Goal: Task Accomplishment & Management: Manage account settings

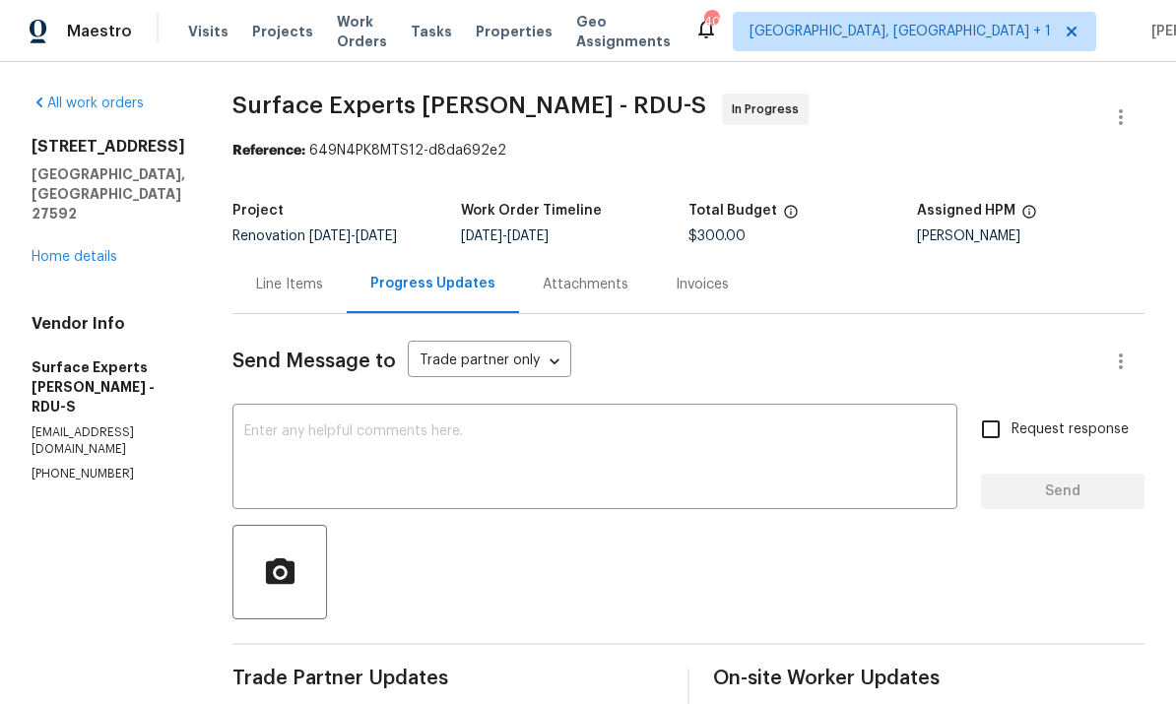
click at [89, 258] on link "Home details" at bounding box center [75, 257] width 86 height 14
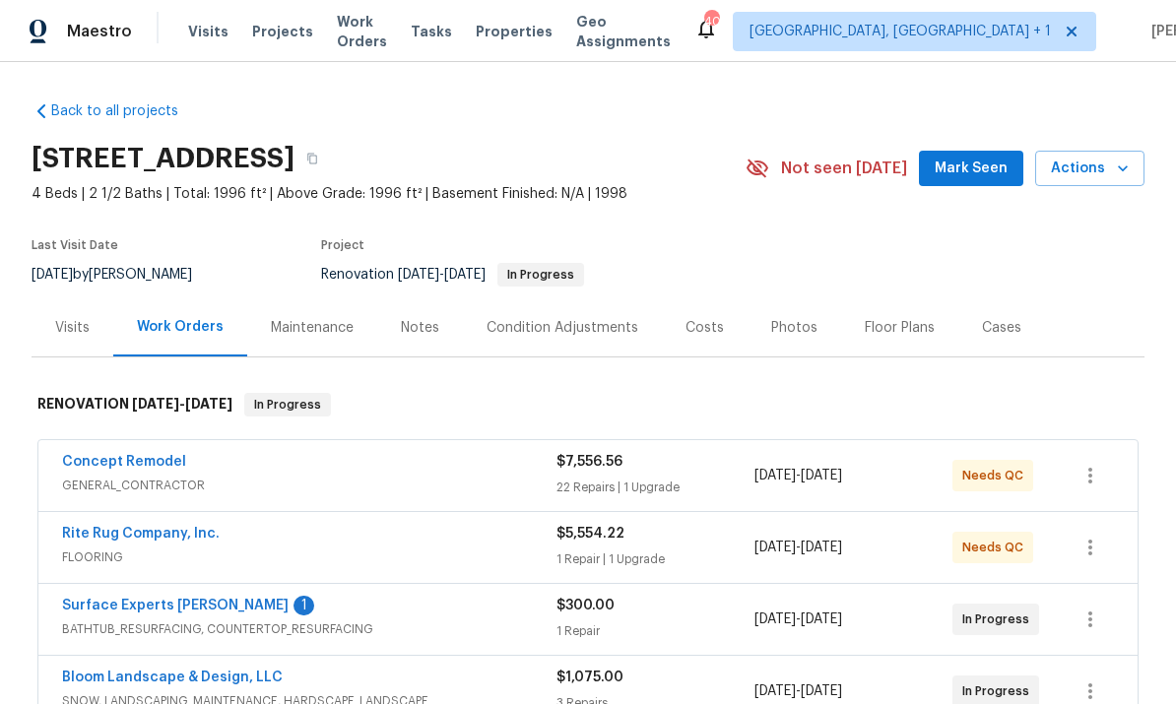
click at [165, 602] on link "Surface Experts [PERSON_NAME]" at bounding box center [175, 606] width 227 height 14
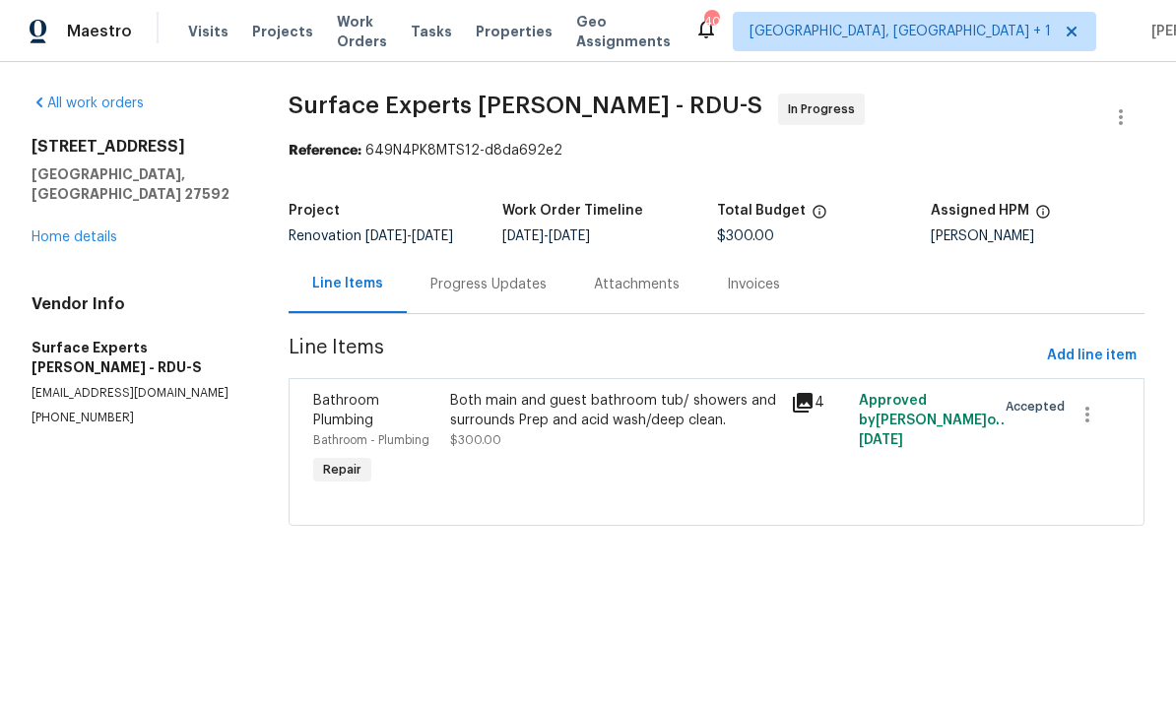
click at [496, 274] on div "Progress Updates" at bounding box center [489, 284] width 164 height 58
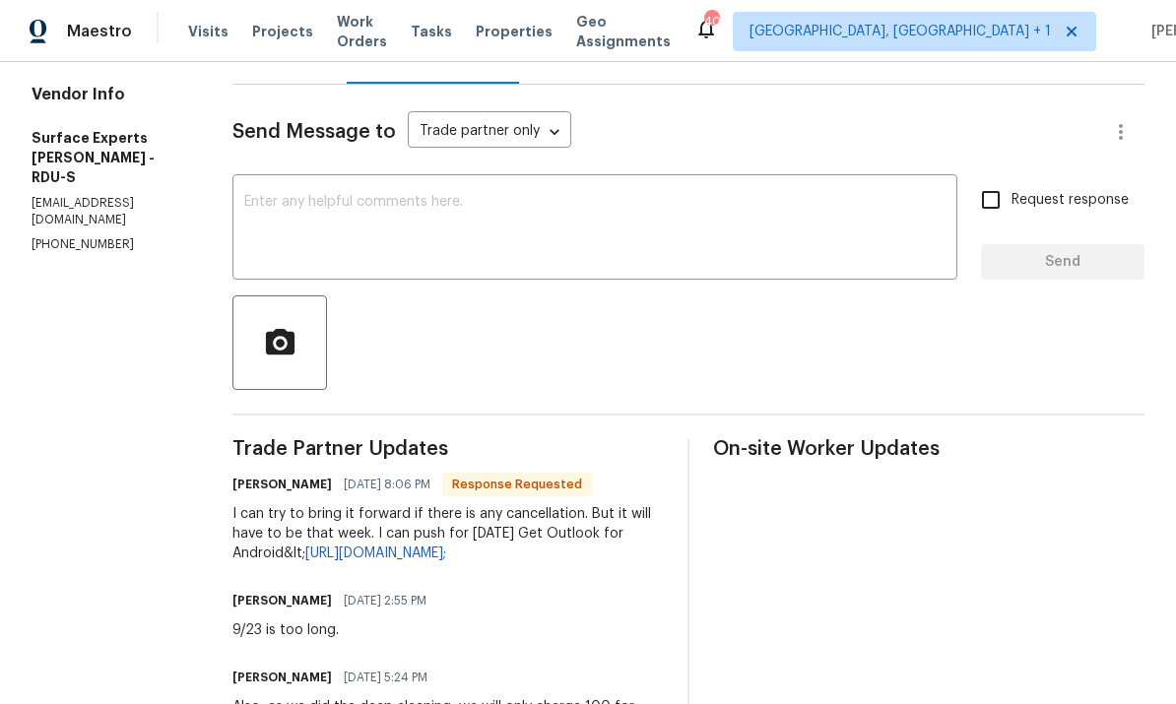
scroll to position [229, 0]
click at [309, 215] on textarea at bounding box center [594, 230] width 701 height 69
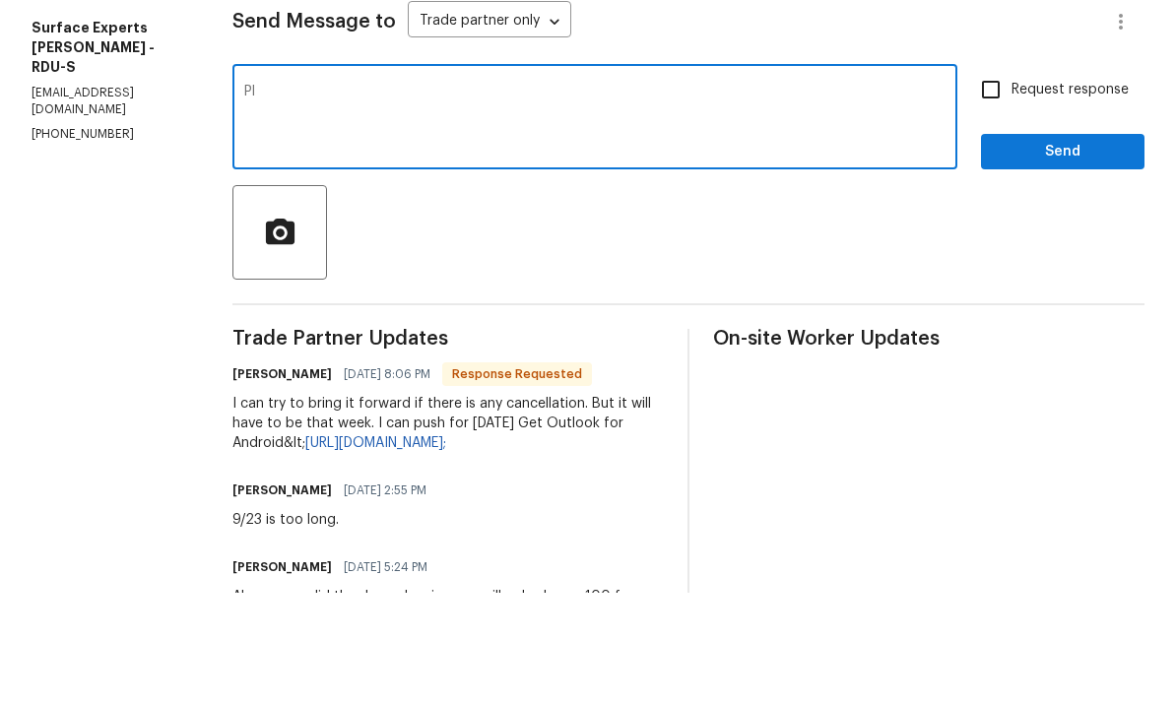
type textarea "P"
type textarea "O"
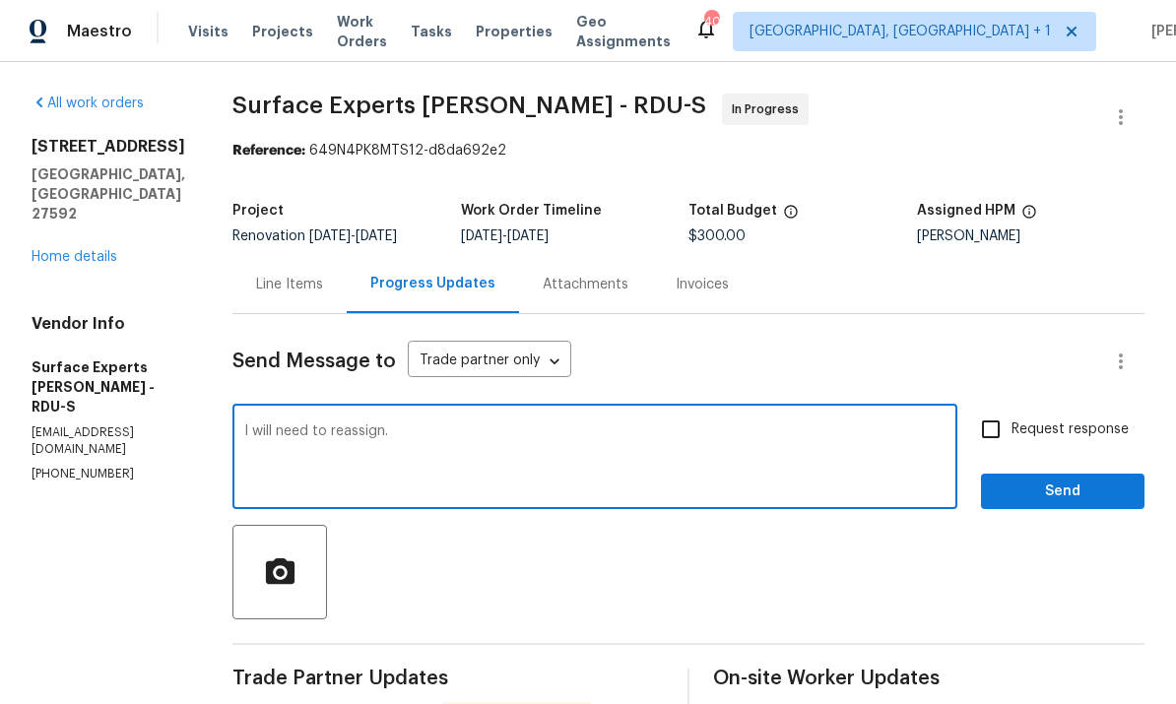
scroll to position [0, 0]
click at [416, 425] on textarea "I will need to reassign." at bounding box center [594, 459] width 701 height 69
click at [807, 425] on textarea "I will need to reassign. I’ll colors out work order for the deep clean on both …" at bounding box center [594, 459] width 701 height 69
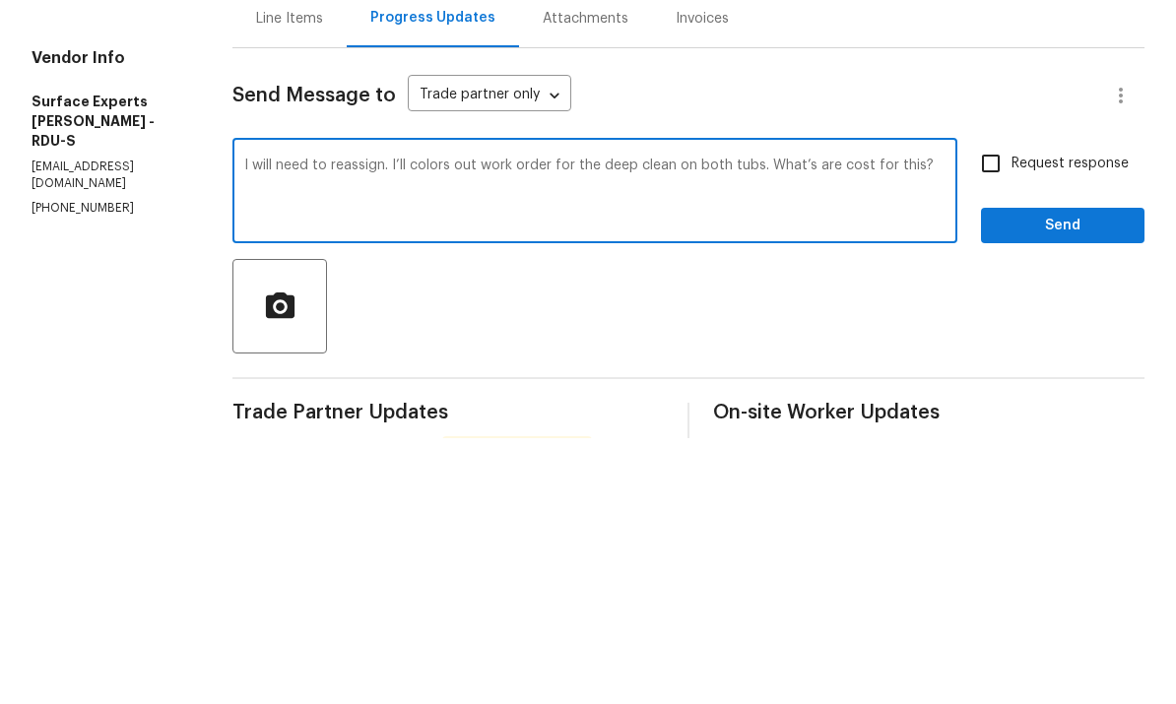
type textarea "I will need to reassign. I’ll colors out work order for the deep clean on both …"
click at [982, 409] on input "Request response" at bounding box center [990, 429] width 41 height 41
checkbox input "true"
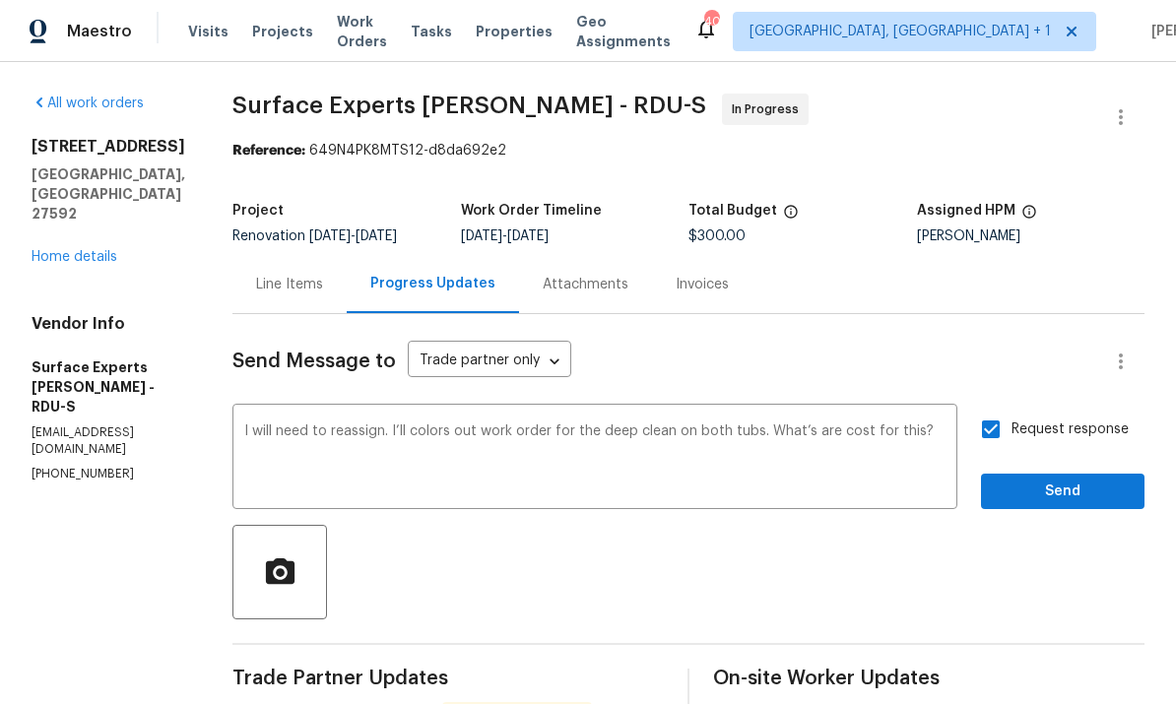
click at [929, 425] on textarea "I will need to reassign. I’ll colors out work order for the deep clean on both …" at bounding box center [594, 459] width 701 height 69
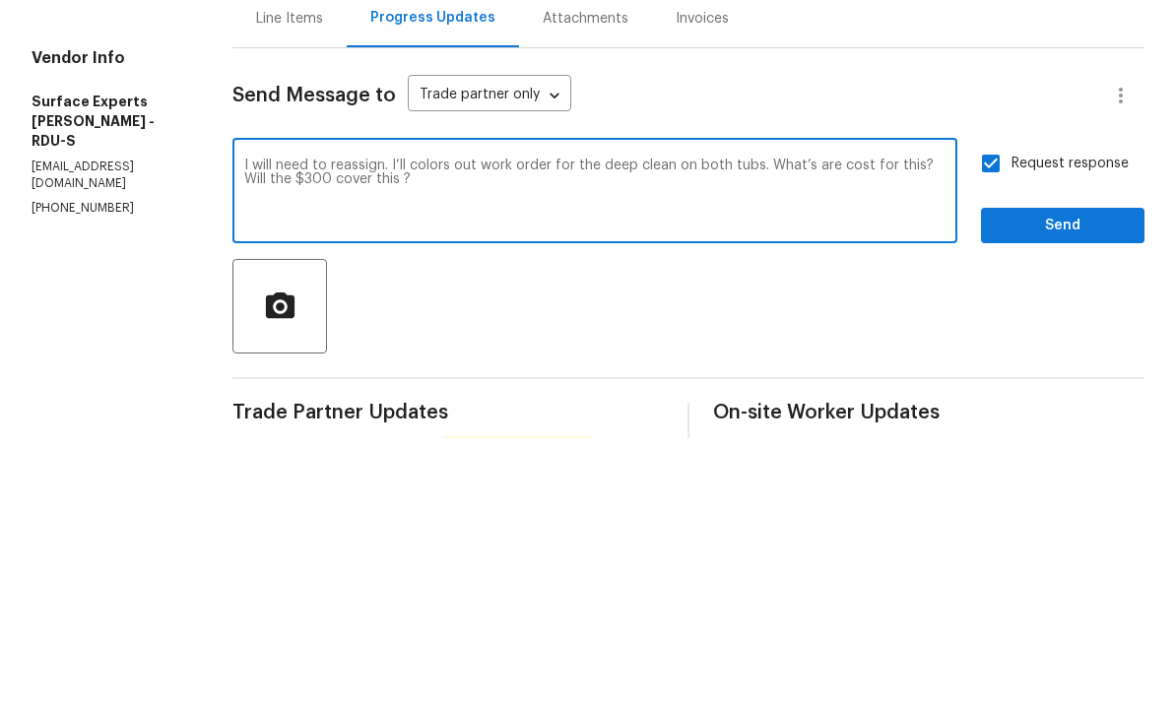
type textarea "I will need to reassign. I’ll colors out work order for the deep clean on both …"
click at [1061, 480] on span "Send" at bounding box center [1063, 492] width 132 height 25
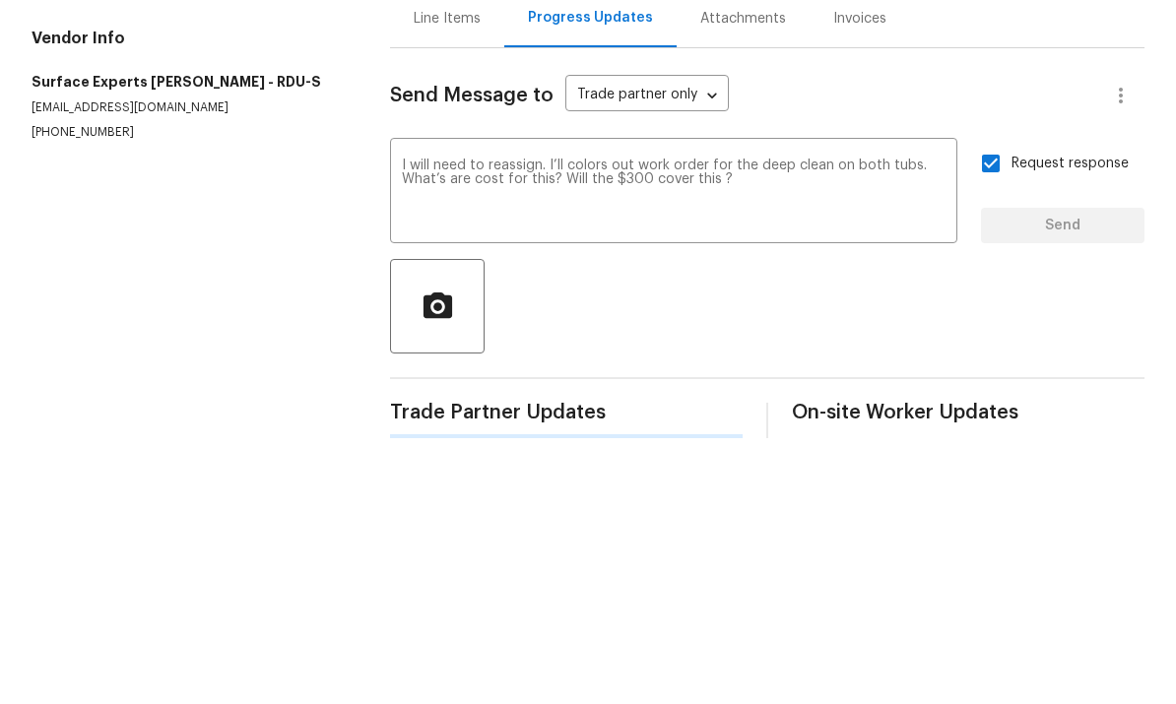
scroll to position [46, 0]
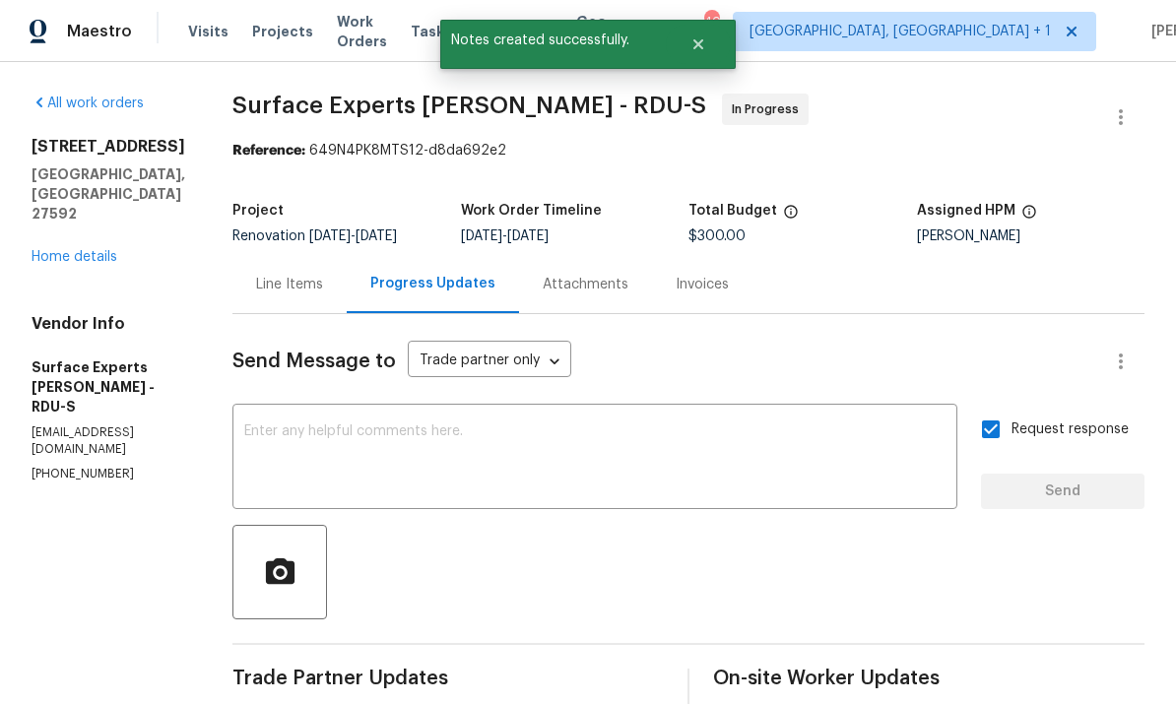
click at [89, 196] on div "[STREET_ADDRESS] Home details" at bounding box center [109, 202] width 154 height 130
click at [90, 250] on link "Home details" at bounding box center [75, 257] width 86 height 14
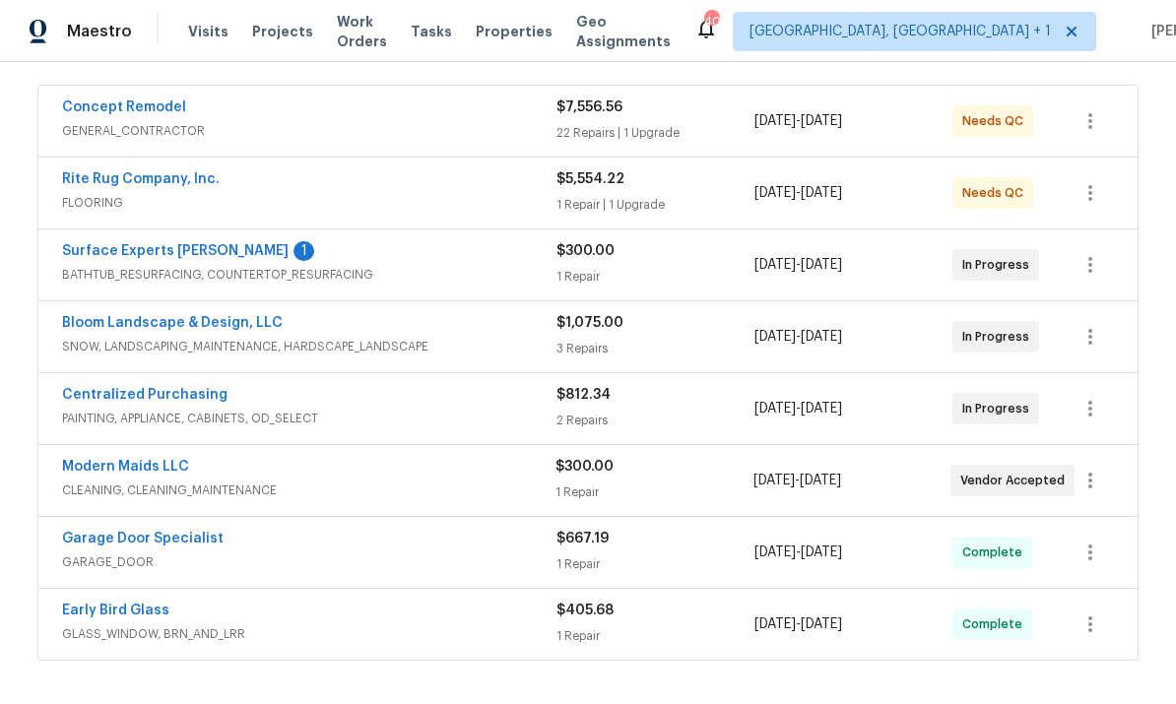
scroll to position [354, 0]
click at [148, 461] on link "Modern Maids LLC" at bounding box center [125, 468] width 127 height 14
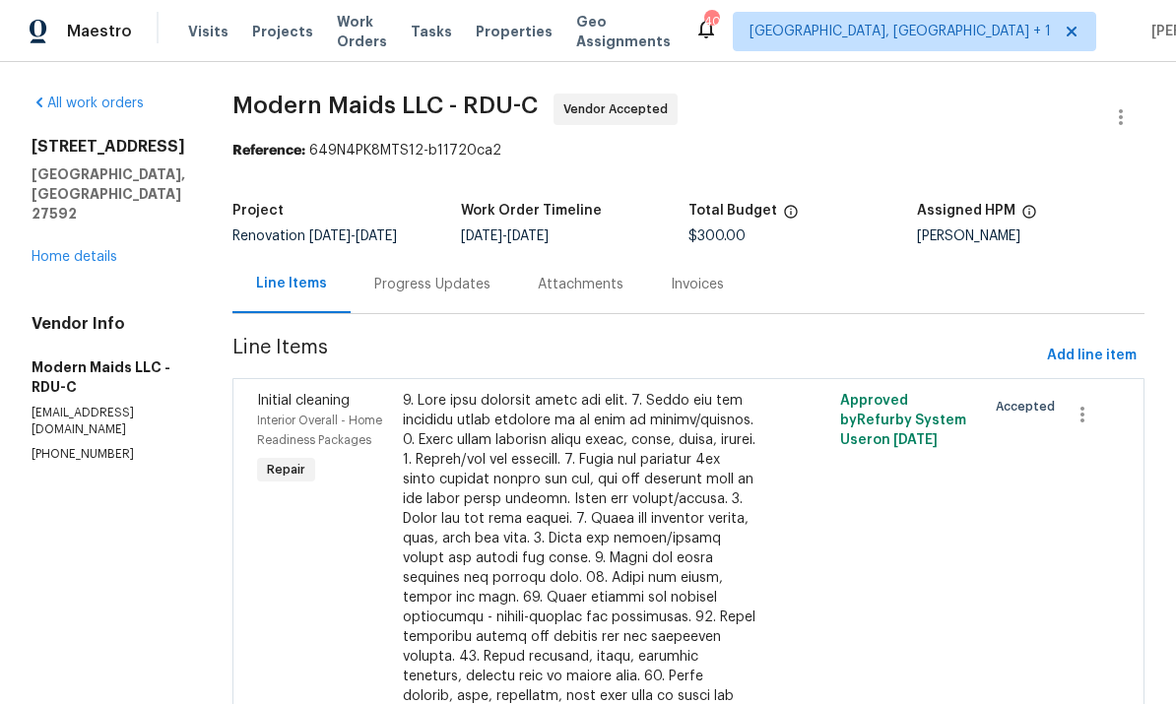
click at [457, 286] on div "Progress Updates" at bounding box center [432, 285] width 116 height 20
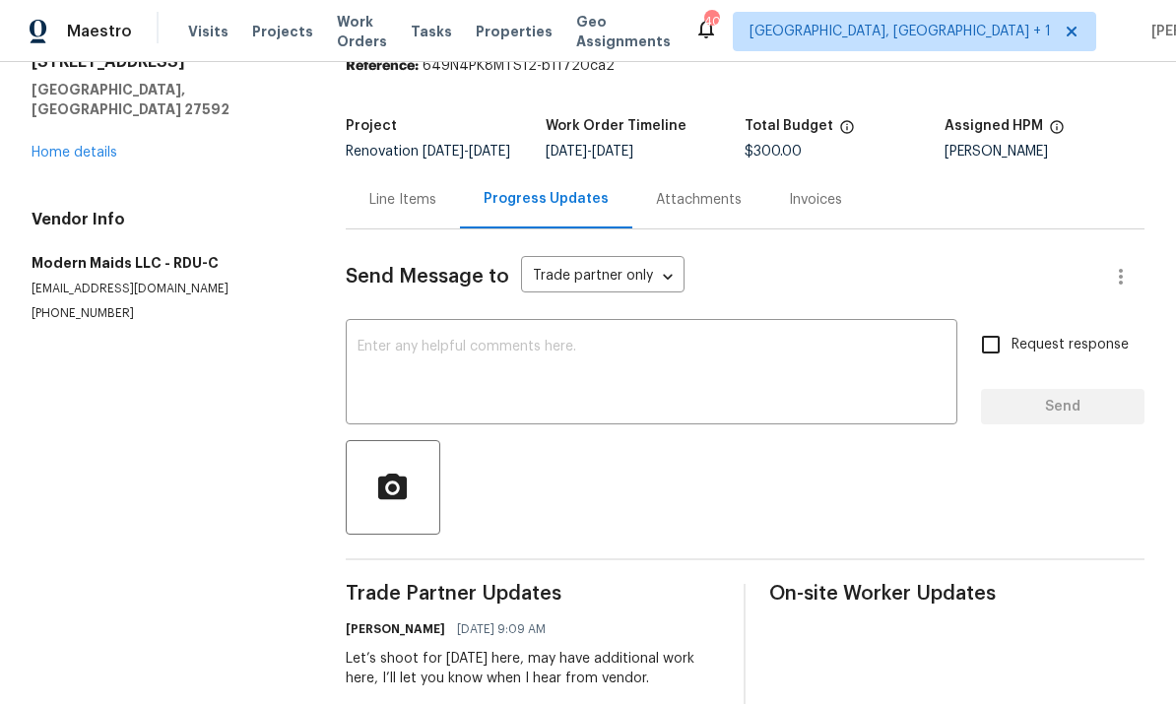
scroll to position [73, 0]
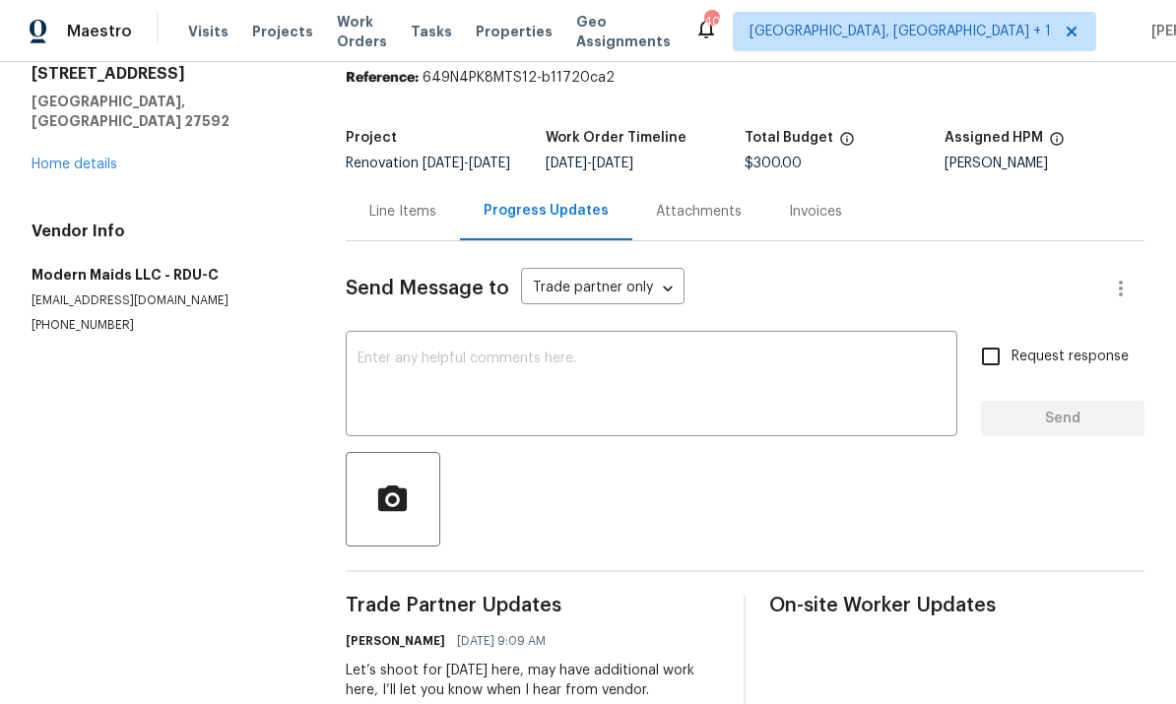
click at [97, 165] on div "All work orders [STREET_ADDRESS][PERSON_NAME] Home details Vendor Info Modern M…" at bounding box center [165, 177] width 267 height 313
click at [99, 158] on link "Home details" at bounding box center [75, 165] width 86 height 14
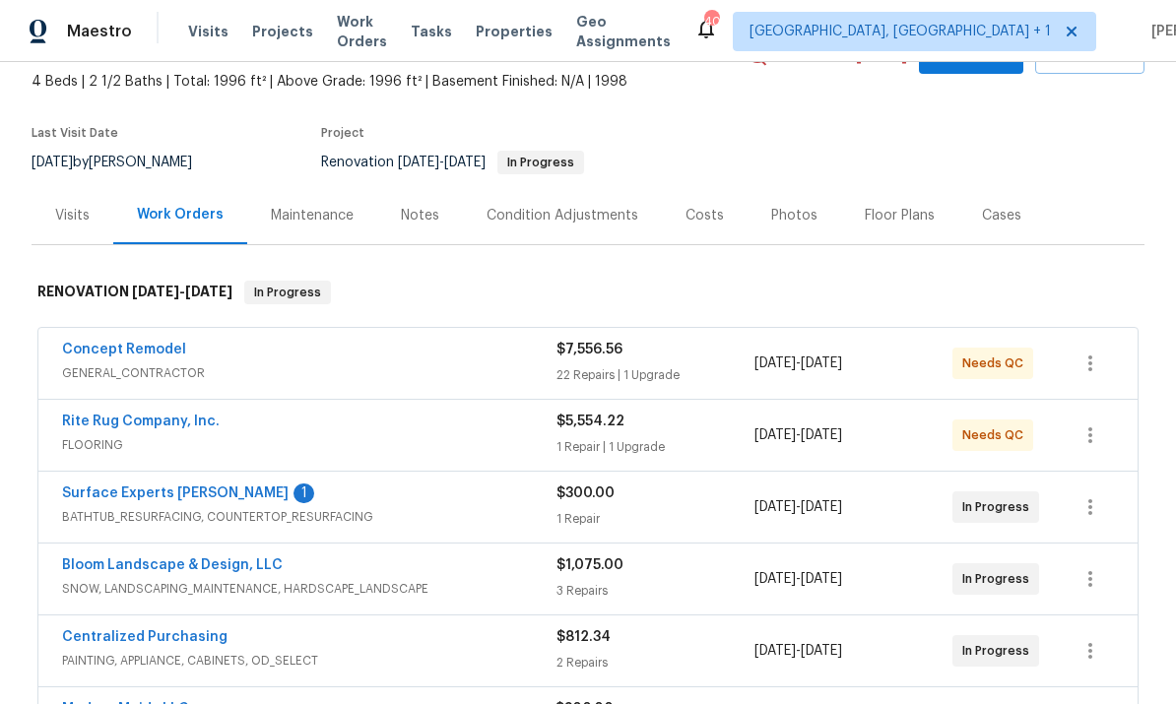
scroll to position [113, 0]
click at [162, 366] on span "GENERAL_CONTRACTOR" at bounding box center [309, 373] width 495 height 20
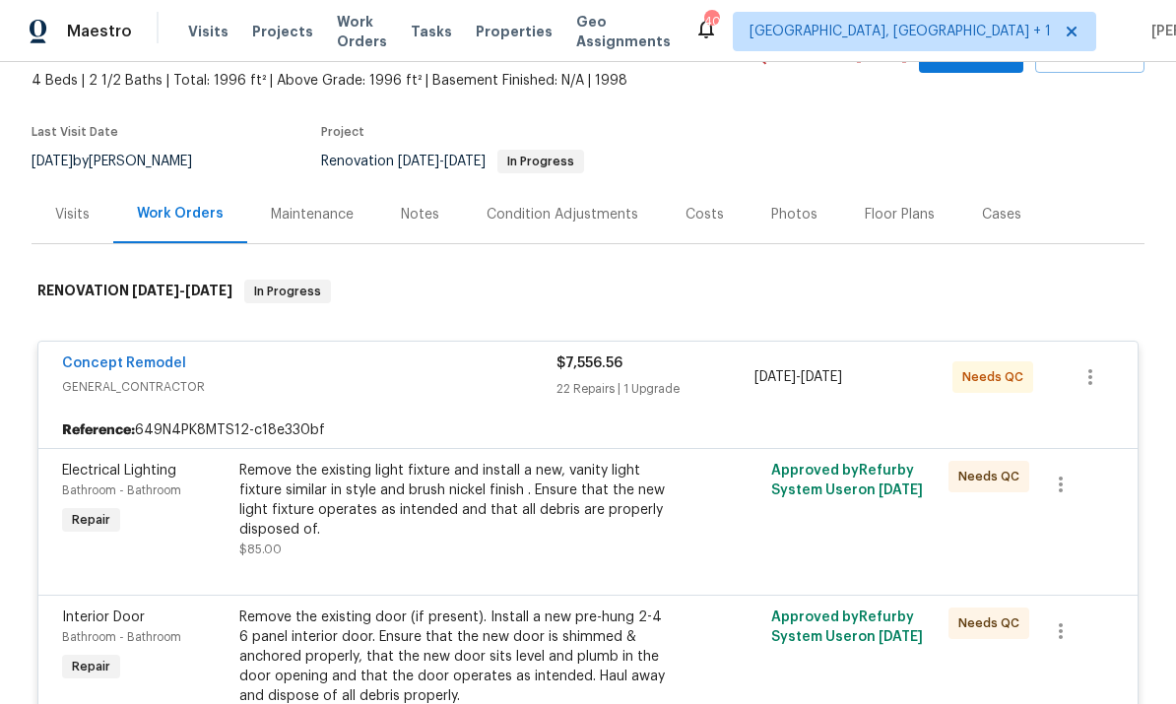
click at [136, 361] on link "Concept Remodel" at bounding box center [124, 364] width 124 height 14
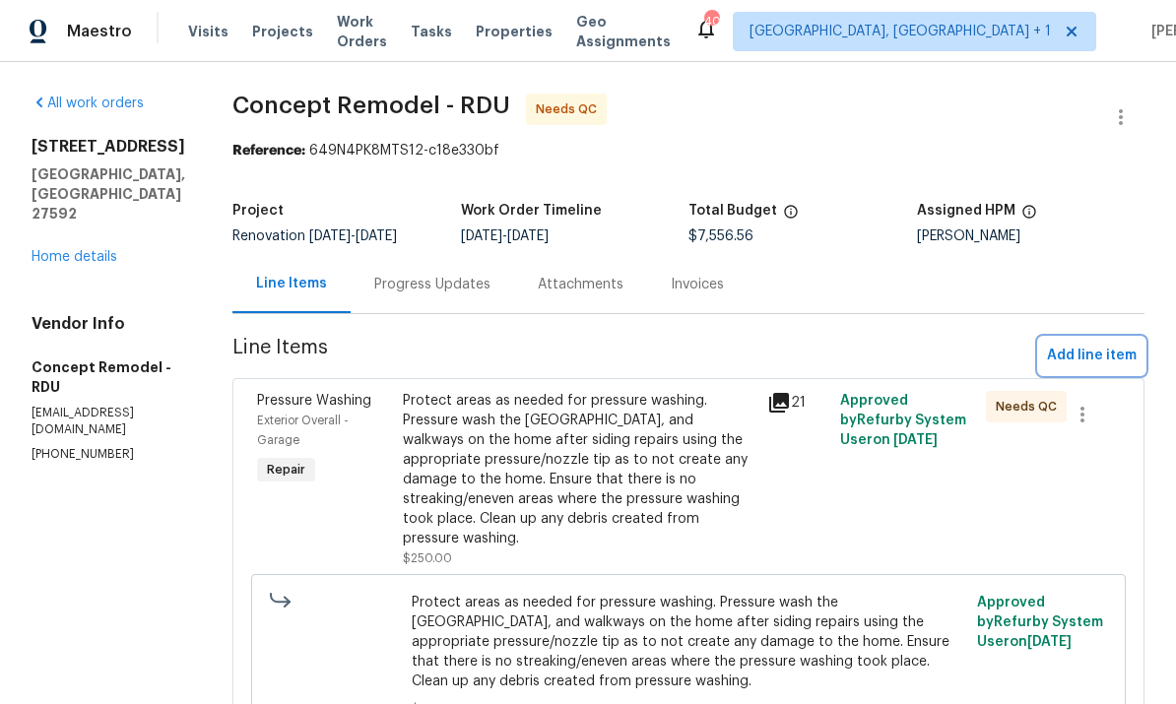
click at [1094, 355] on span "Add line item" at bounding box center [1092, 356] width 90 height 25
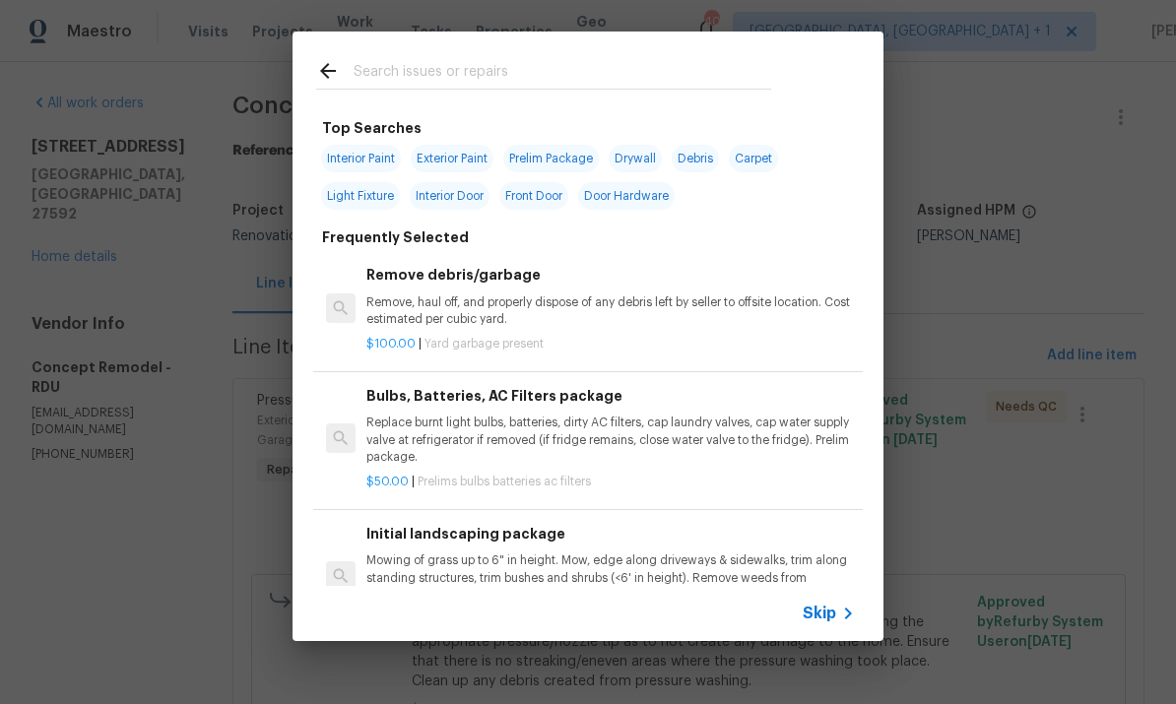
click at [405, 51] on div at bounding box center [544, 71] width 502 height 78
click at [414, 69] on input "text" at bounding box center [563, 74] width 418 height 30
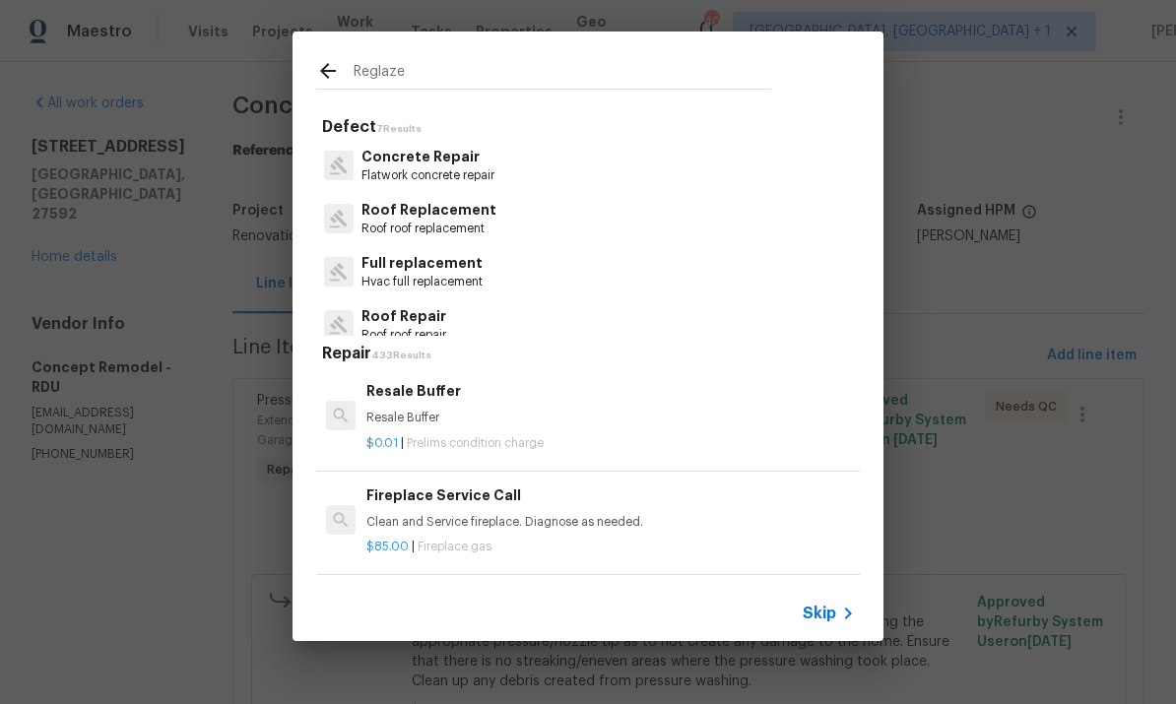
type input "Reglaze"
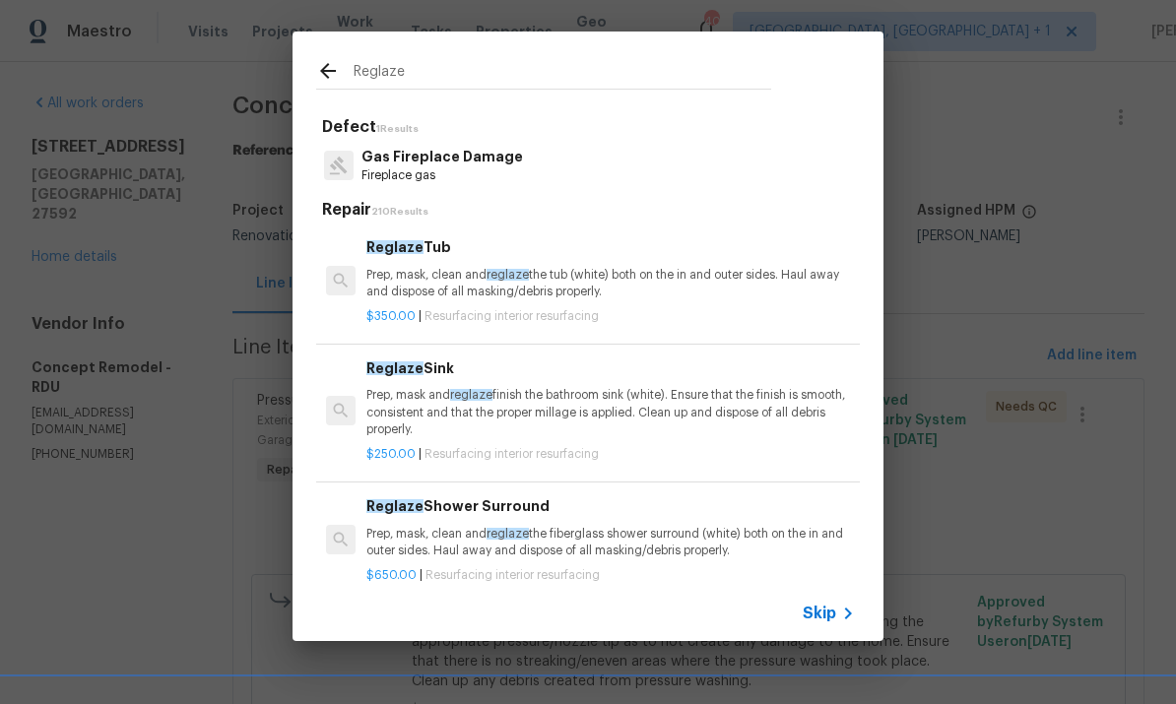
click at [420, 281] on p "Prep, mask, clean and reglaze the tub (white) both on the in and outer sides. H…" at bounding box center [610, 283] width 489 height 33
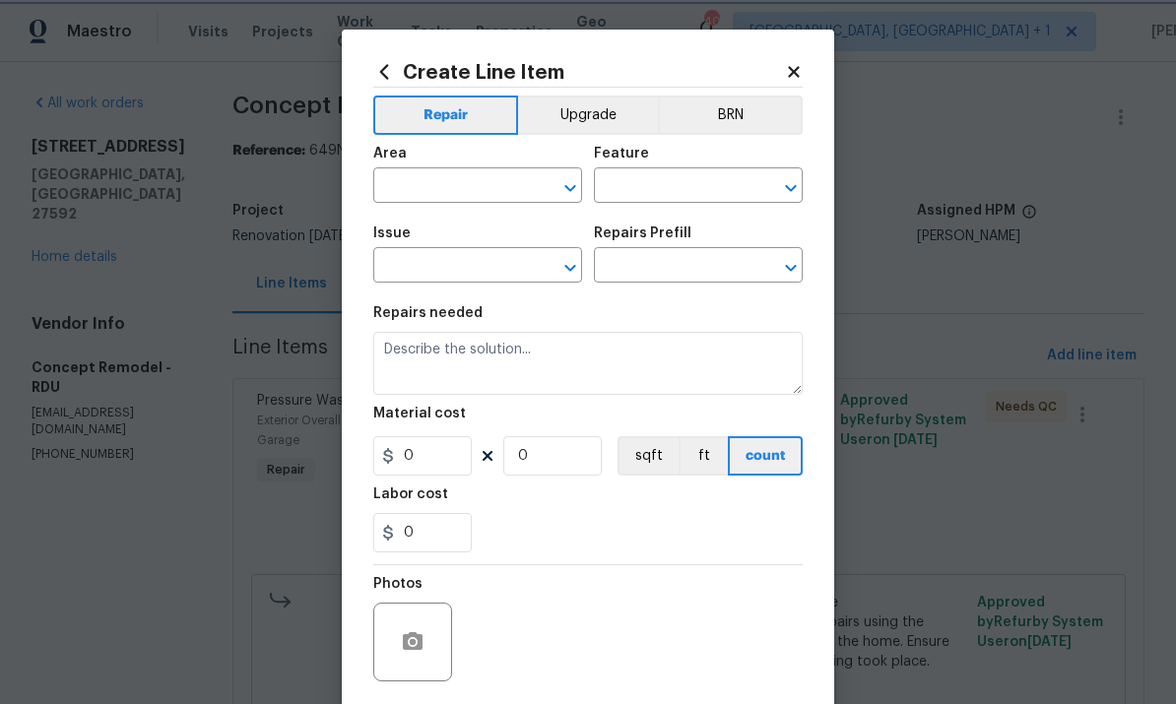
type input "Interior Resurfacing"
type input "Reglaze Tub $350.00"
type textarea "Prep, mask, clean and reglaze the tub (white) both on the in and outer sides. H…"
type input "350"
type input "1"
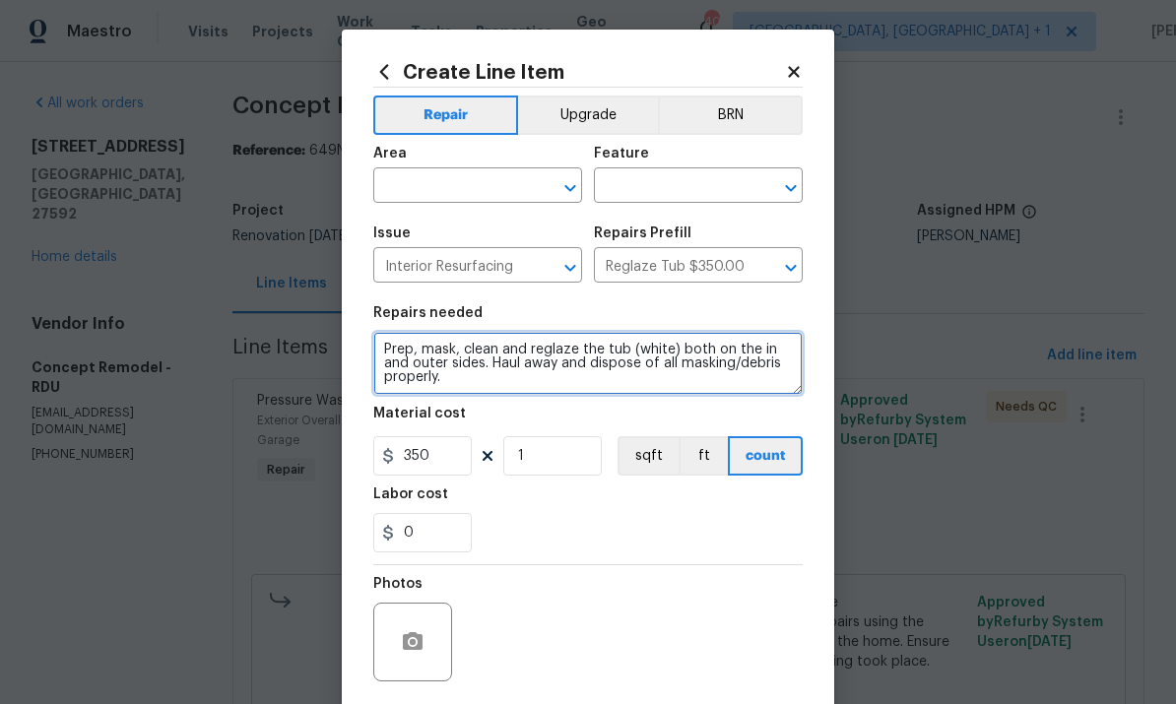
click at [394, 345] on textarea "Prep, mask, clean and reglaze the tub (white) both on the in and outer sides. H…" at bounding box center [587, 363] width 429 height 63
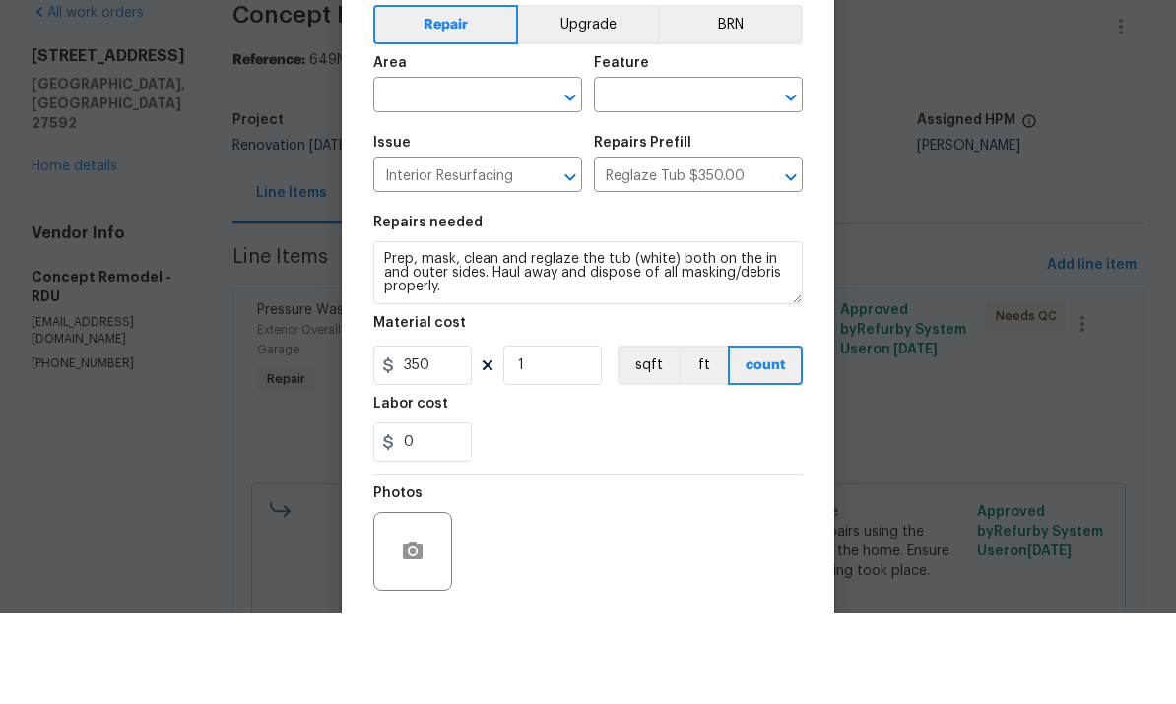
click at [425, 172] on input "text" at bounding box center [450, 187] width 154 height 31
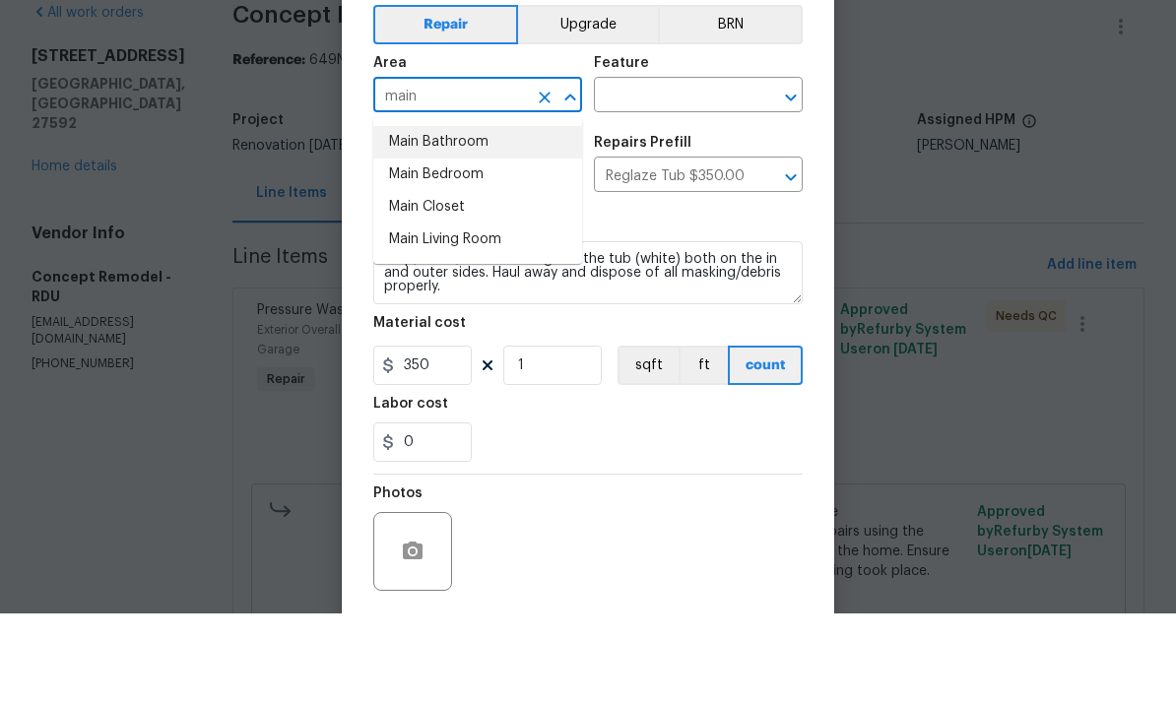
click at [468, 217] on li "Main Bathroom" at bounding box center [477, 233] width 209 height 33
type input "Main Bathroom"
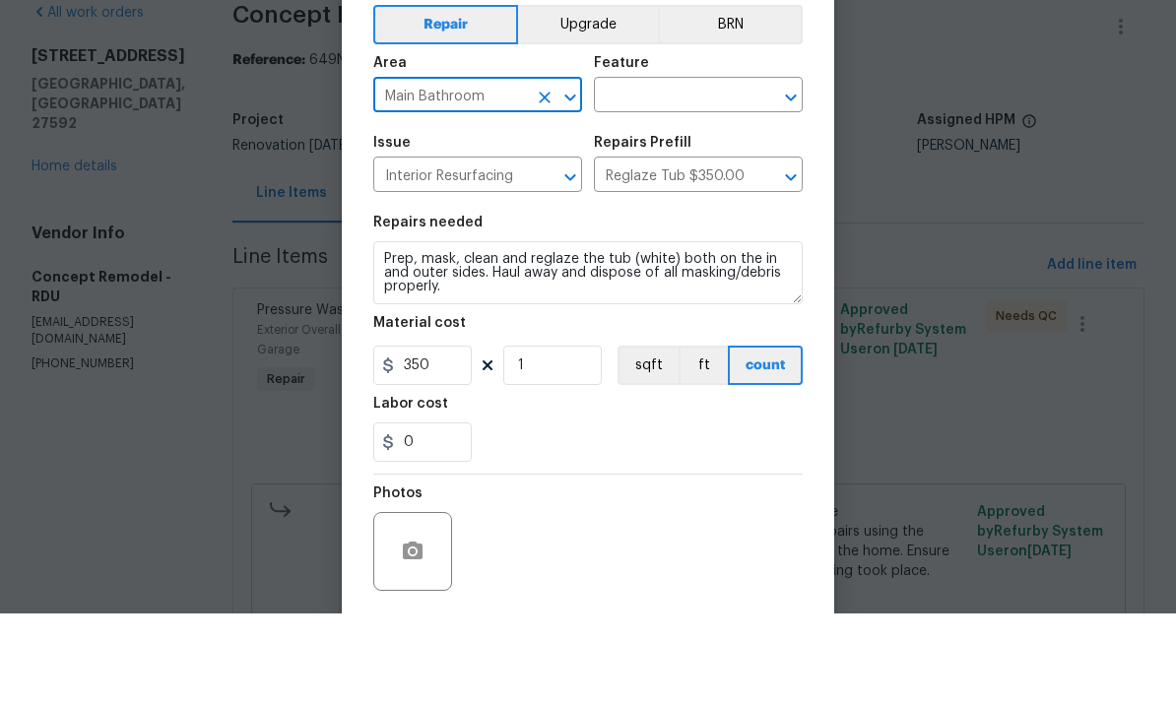
click at [678, 172] on input "text" at bounding box center [671, 187] width 154 height 31
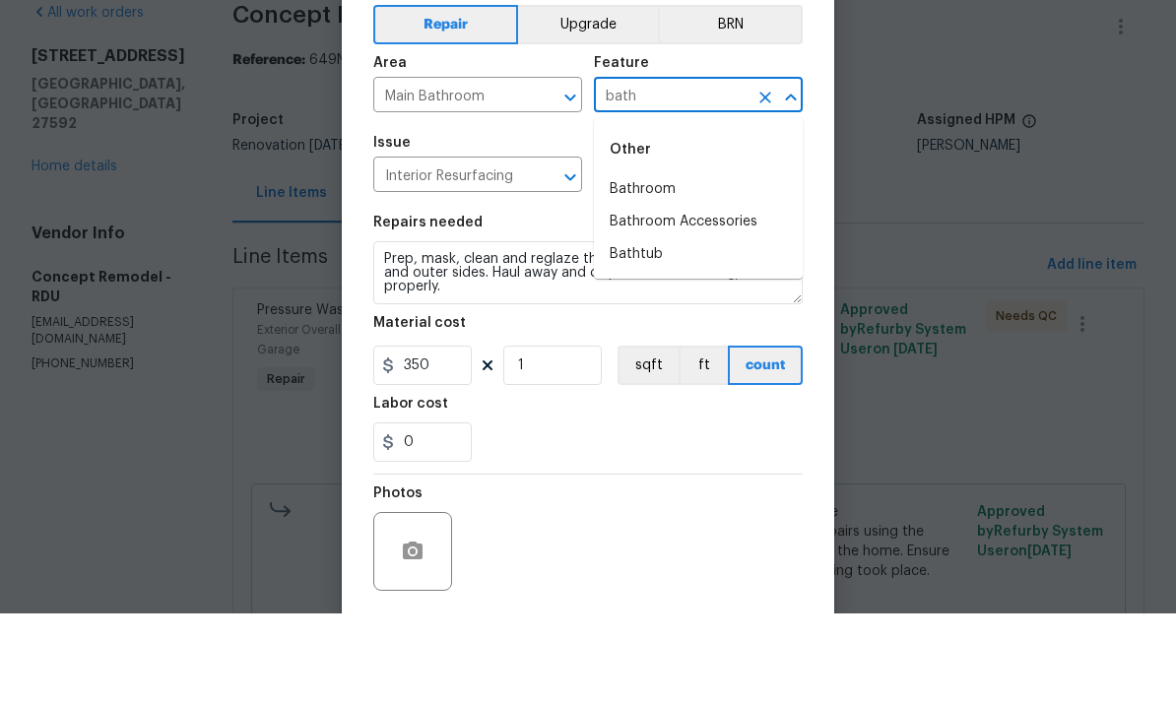
scroll to position [74, 0]
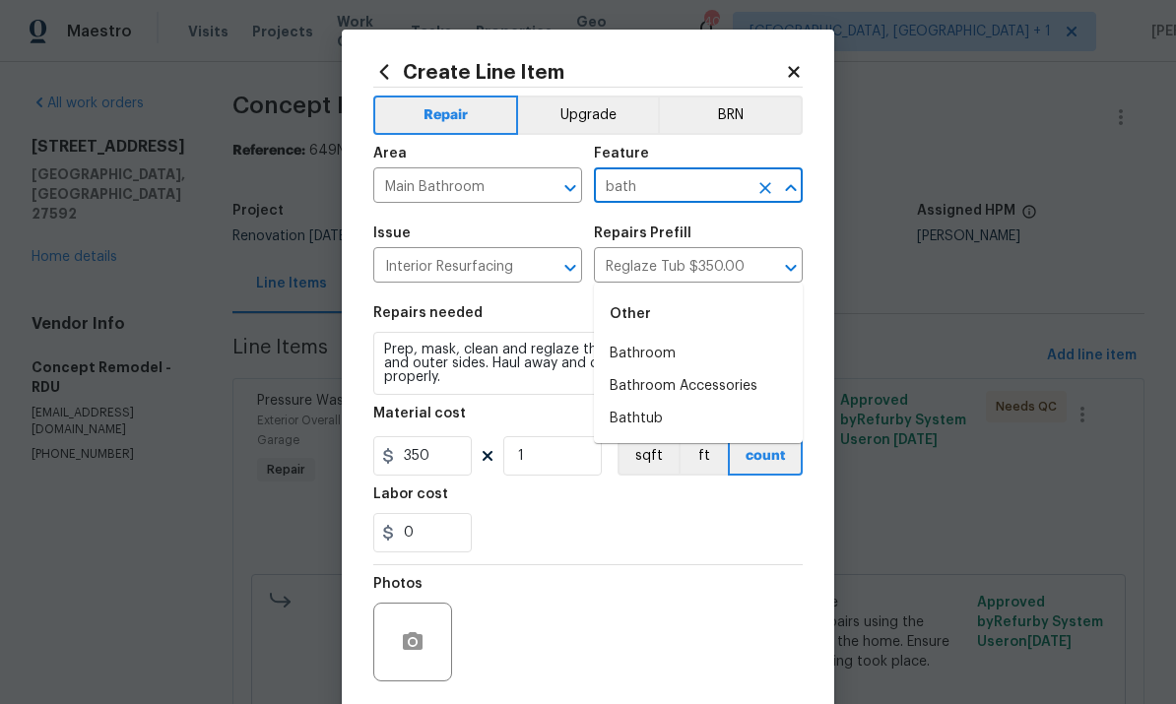
click at [649, 403] on li "Bathtub" at bounding box center [698, 419] width 209 height 33
type input "Bathtub"
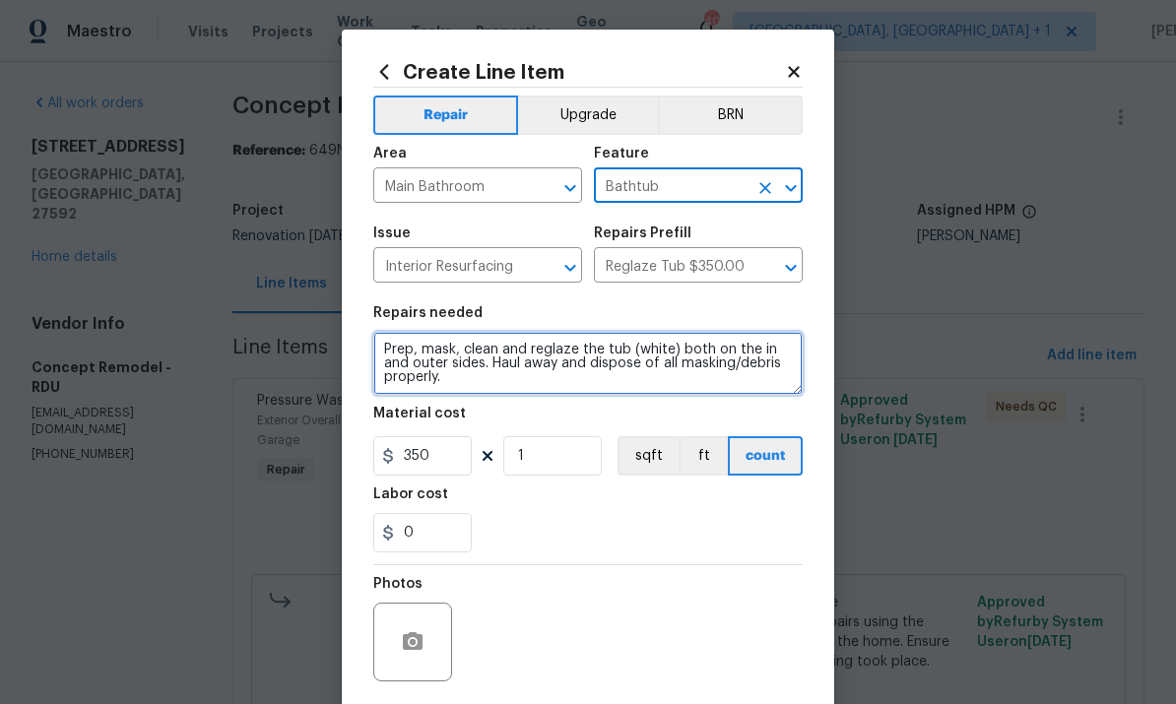
click at [377, 337] on textarea "Prep, mask, clean and reglaze the tub (white) both on the in and outer sides. H…" at bounding box center [587, 363] width 429 height 63
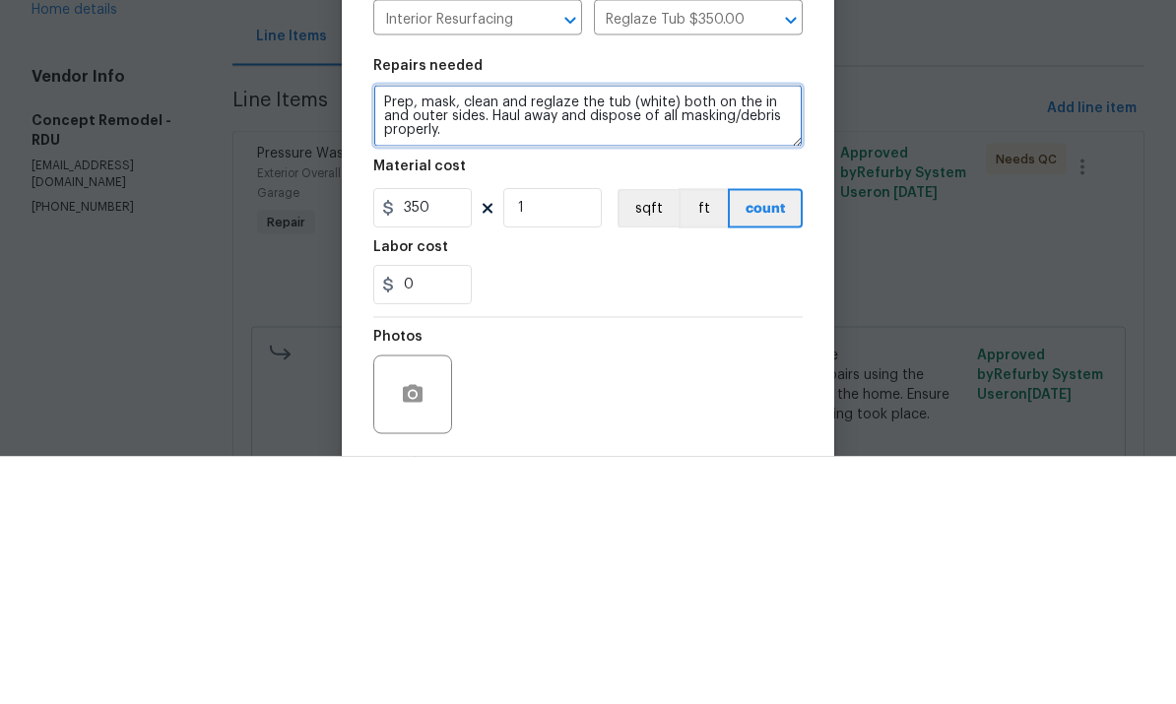
click at [485, 332] on textarea "Prep, mask, clean and reglaze the tub (white) both on the in and outer sides. H…" at bounding box center [587, 363] width 429 height 63
type textarea "Prep, mask, clean and reglaze the tub (white) both on the in and outer sides an…"
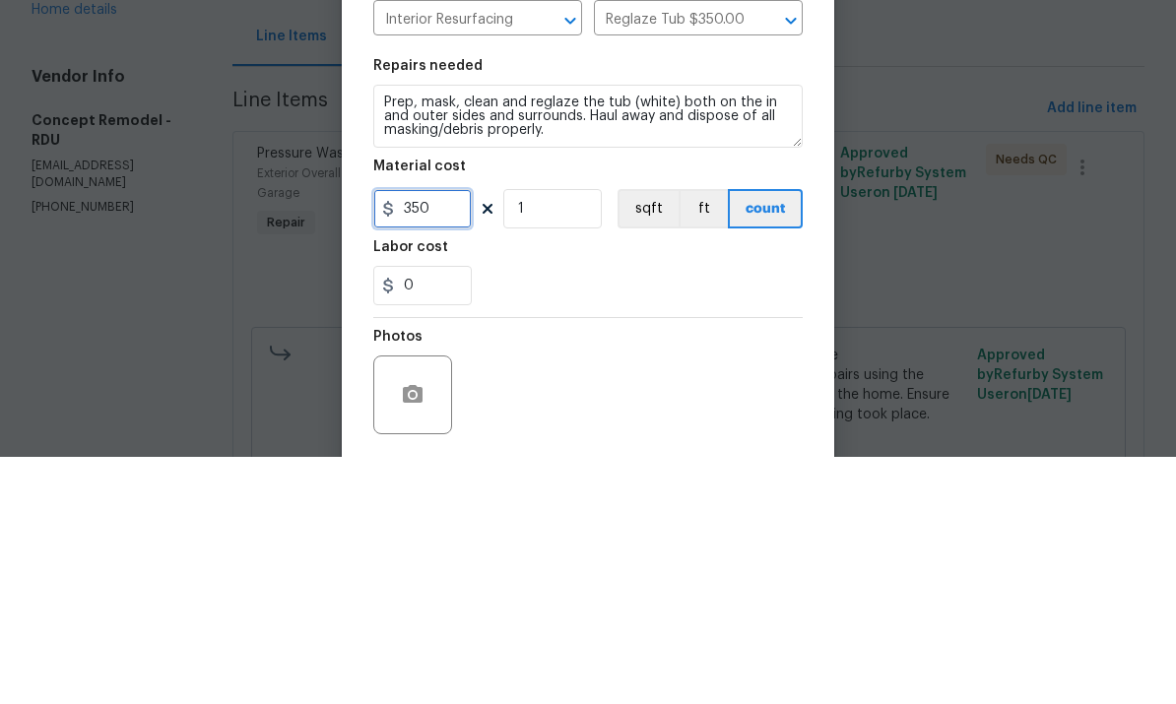
click at [463, 436] on input "350" at bounding box center [422, 455] width 99 height 39
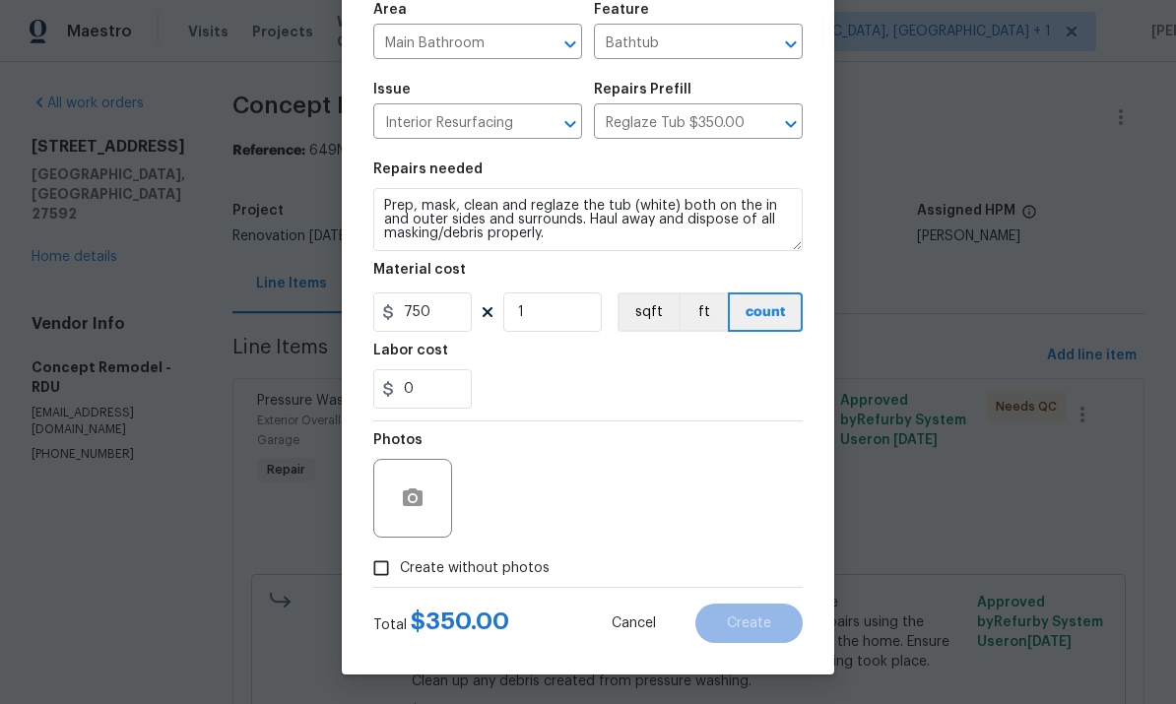
scroll to position [148, 0]
type input "750"
click at [382, 579] on input "Create without photos" at bounding box center [381, 568] width 37 height 37
checkbox input "true"
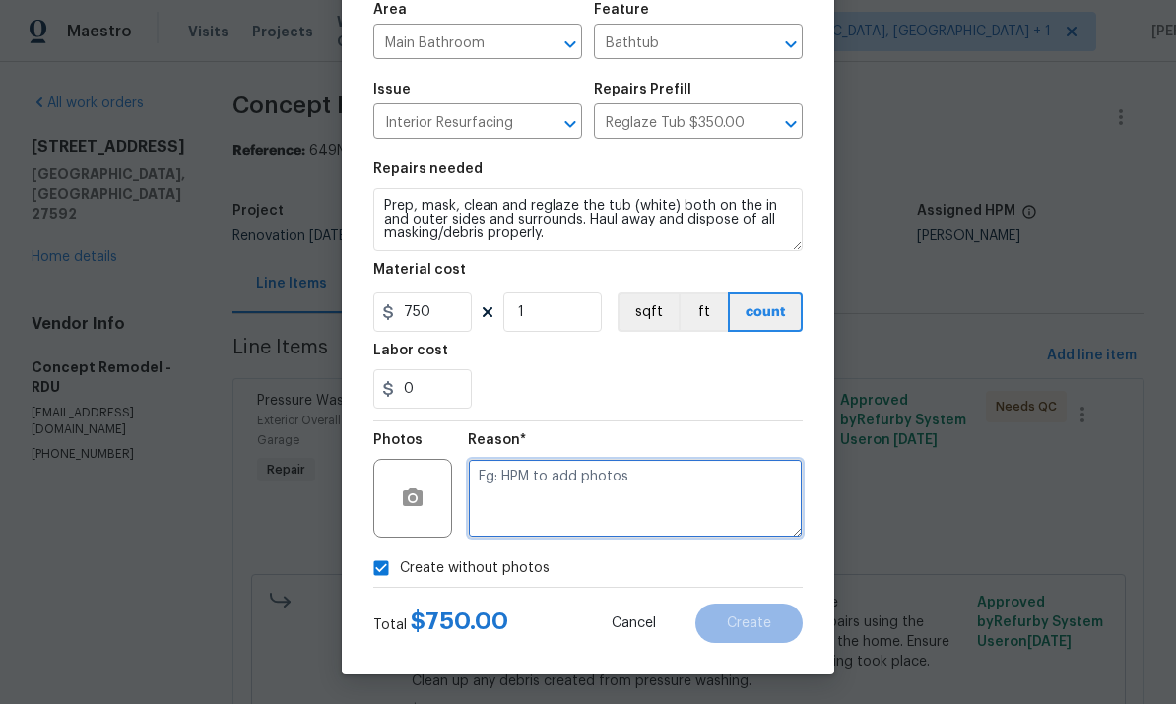
click at [556, 485] on textarea at bounding box center [635, 498] width 335 height 79
type textarea "To come."
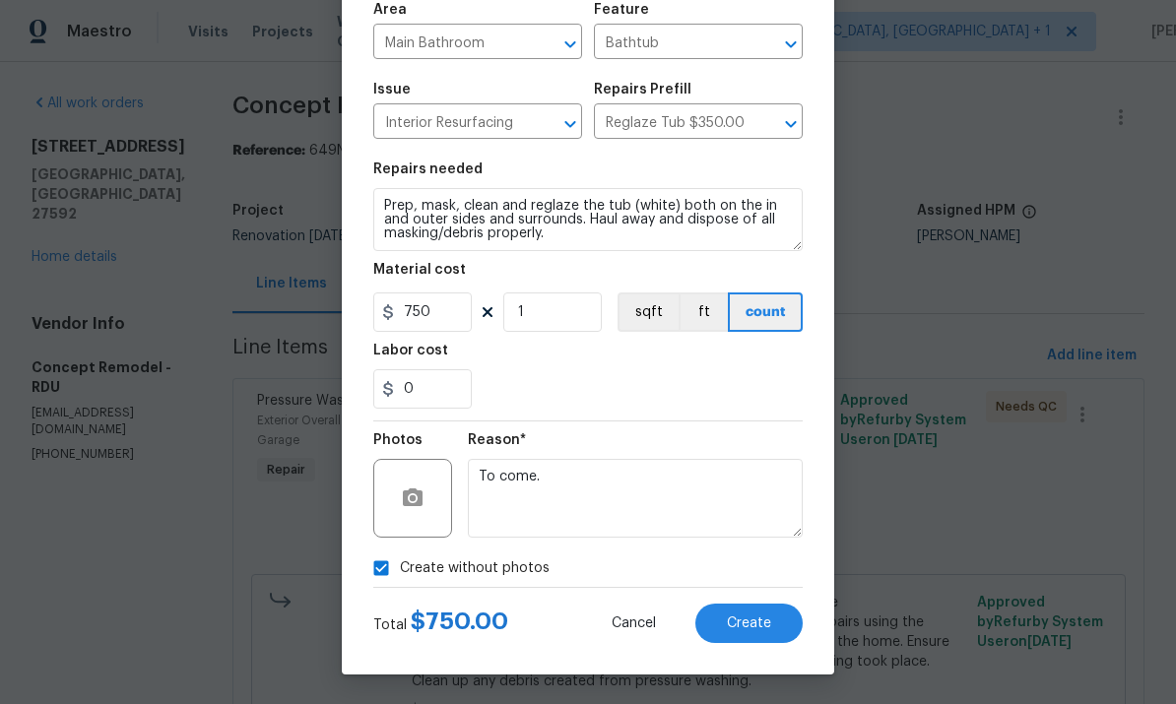
click at [747, 627] on span "Create" at bounding box center [749, 624] width 44 height 15
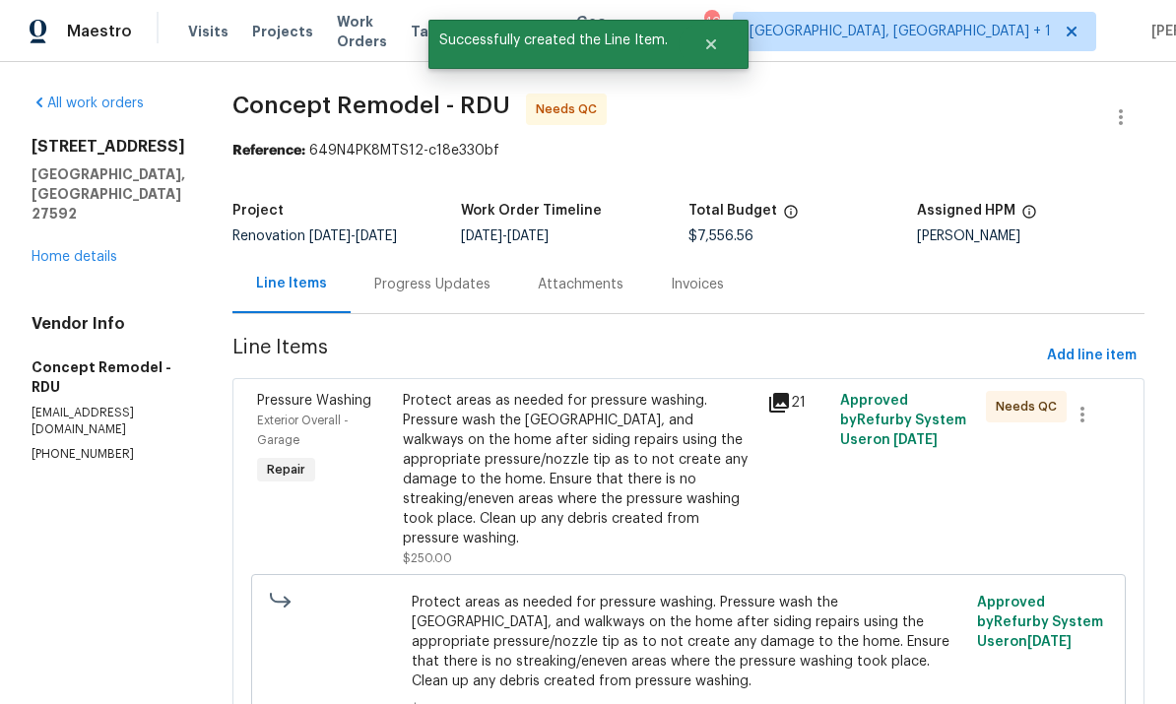
scroll to position [0, 0]
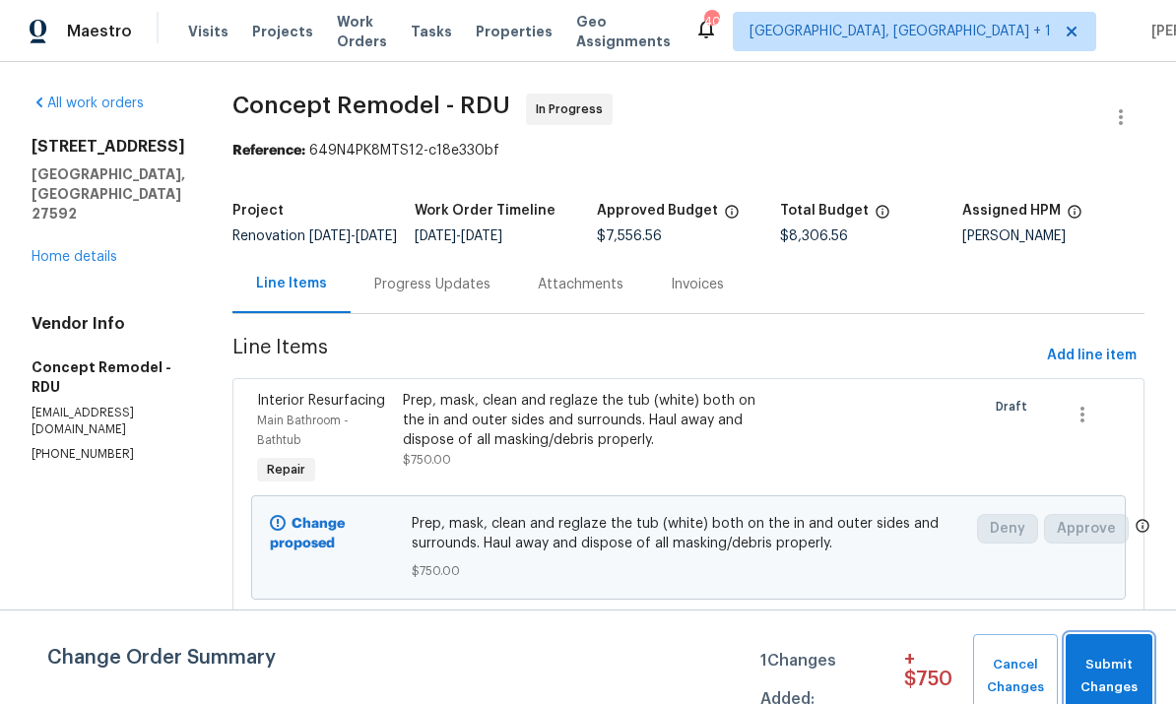
click at [1090, 666] on span "Submit Changes" at bounding box center [1109, 676] width 67 height 45
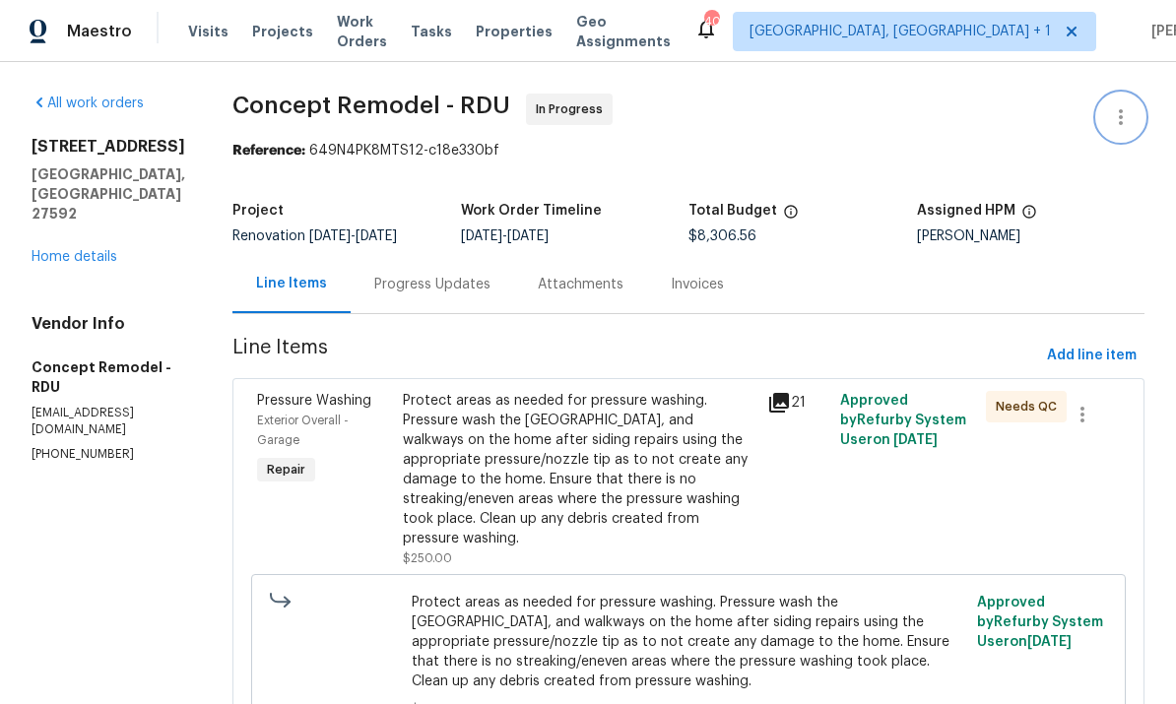
click at [1126, 109] on icon "button" at bounding box center [1121, 117] width 24 height 24
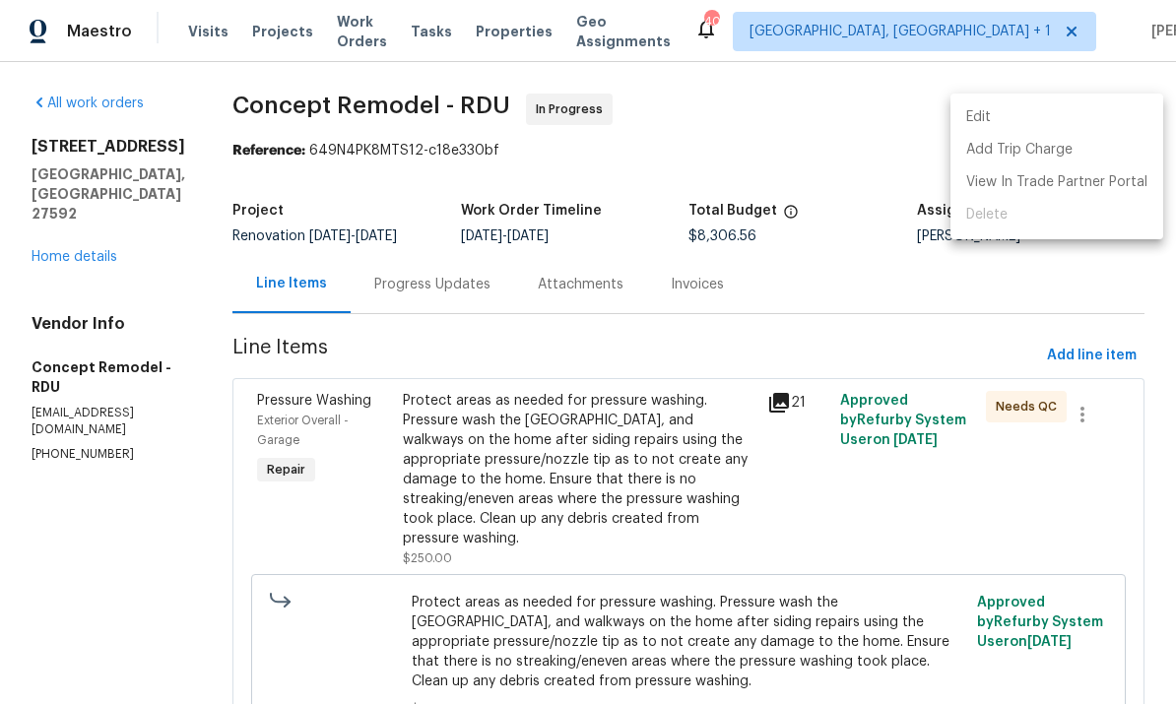
click at [984, 116] on li "Edit" at bounding box center [1057, 117] width 213 height 33
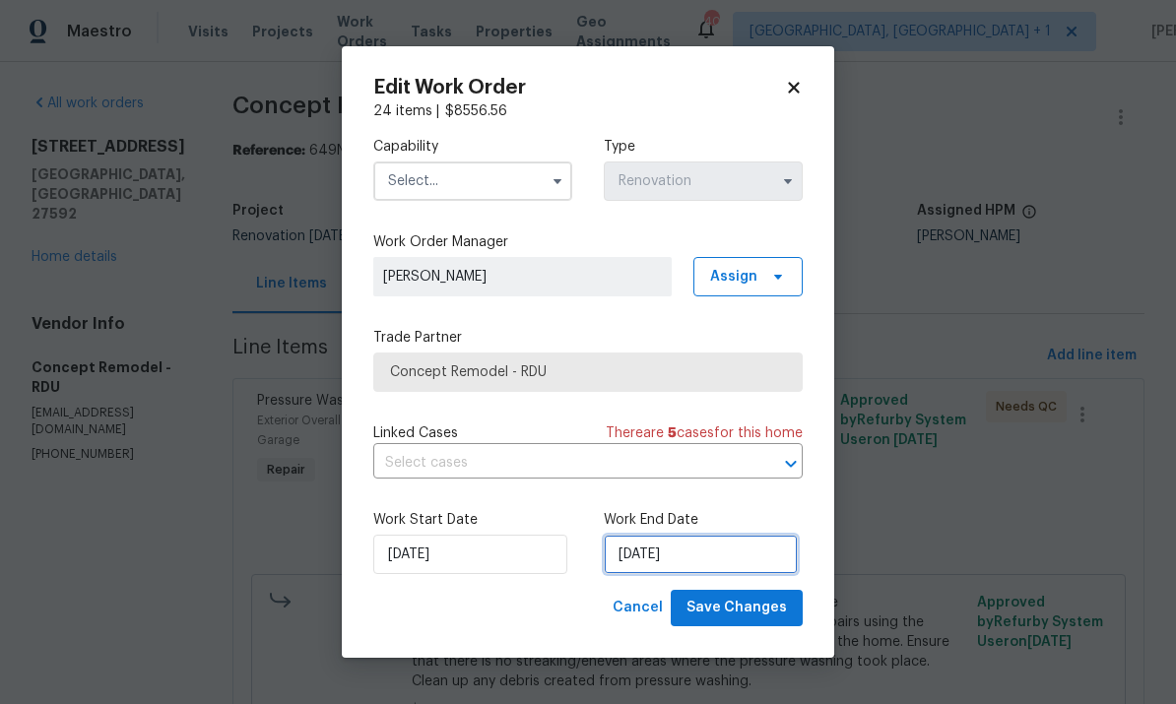
click at [704, 554] on input "[DATE]" at bounding box center [701, 554] width 194 height 39
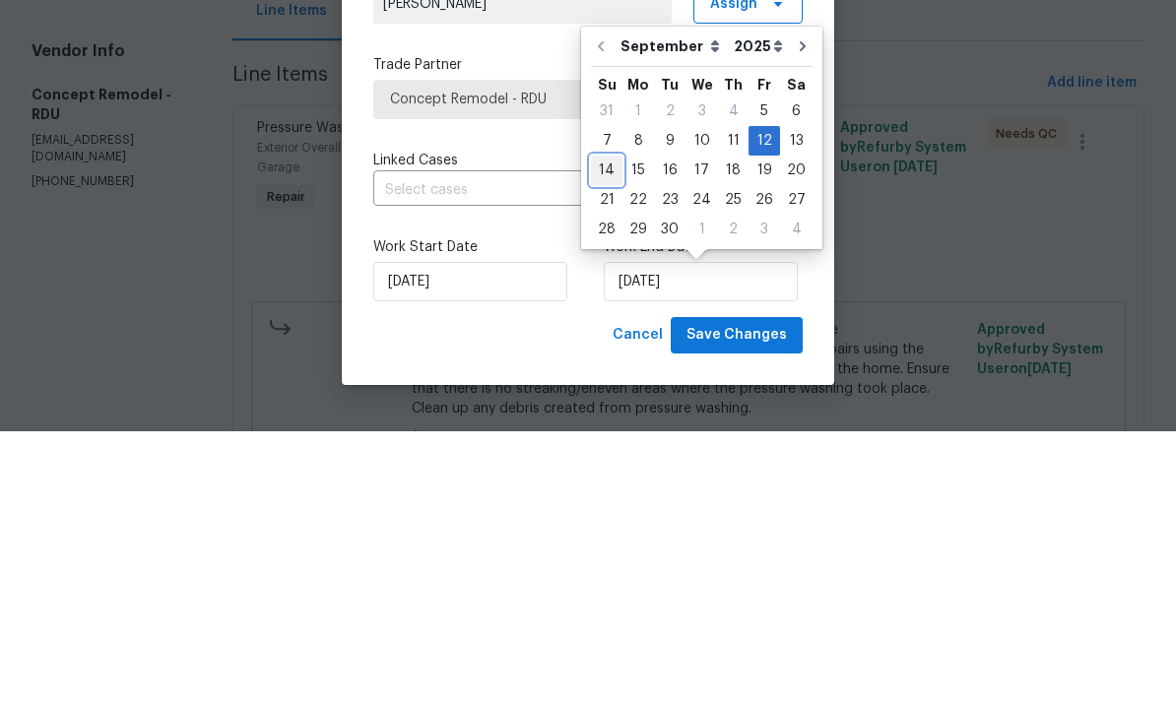
click at [616, 429] on div "14" at bounding box center [607, 443] width 32 height 28
type input "[DATE]"
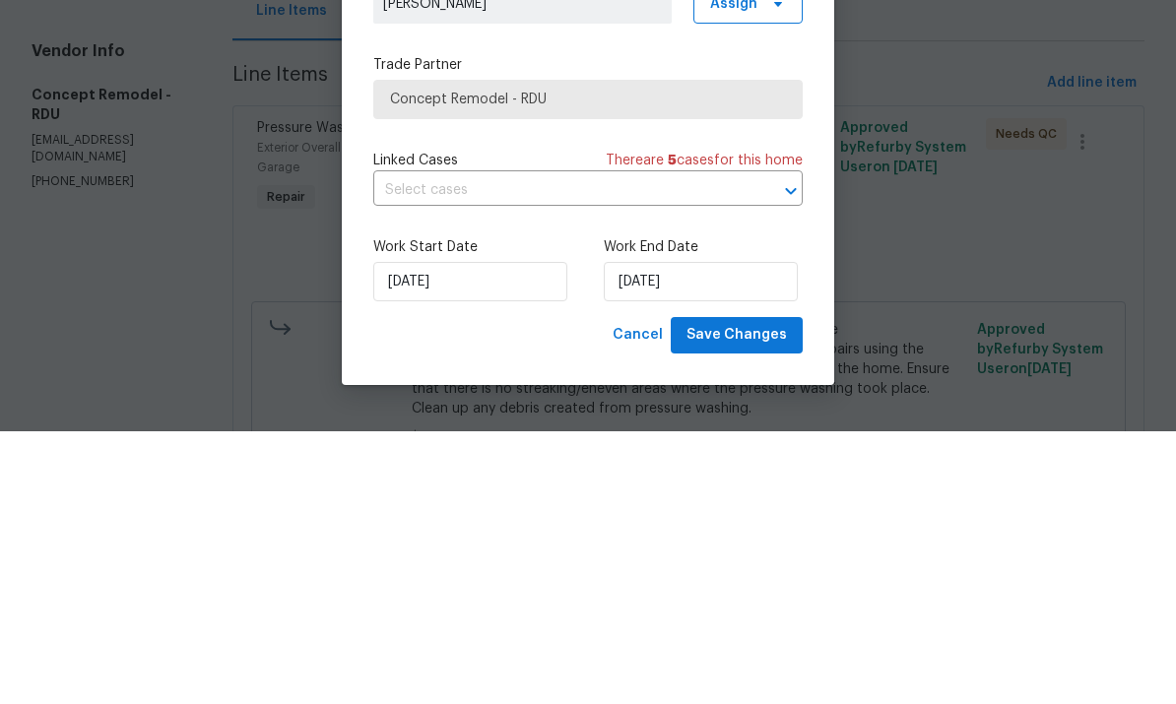
scroll to position [74, 0]
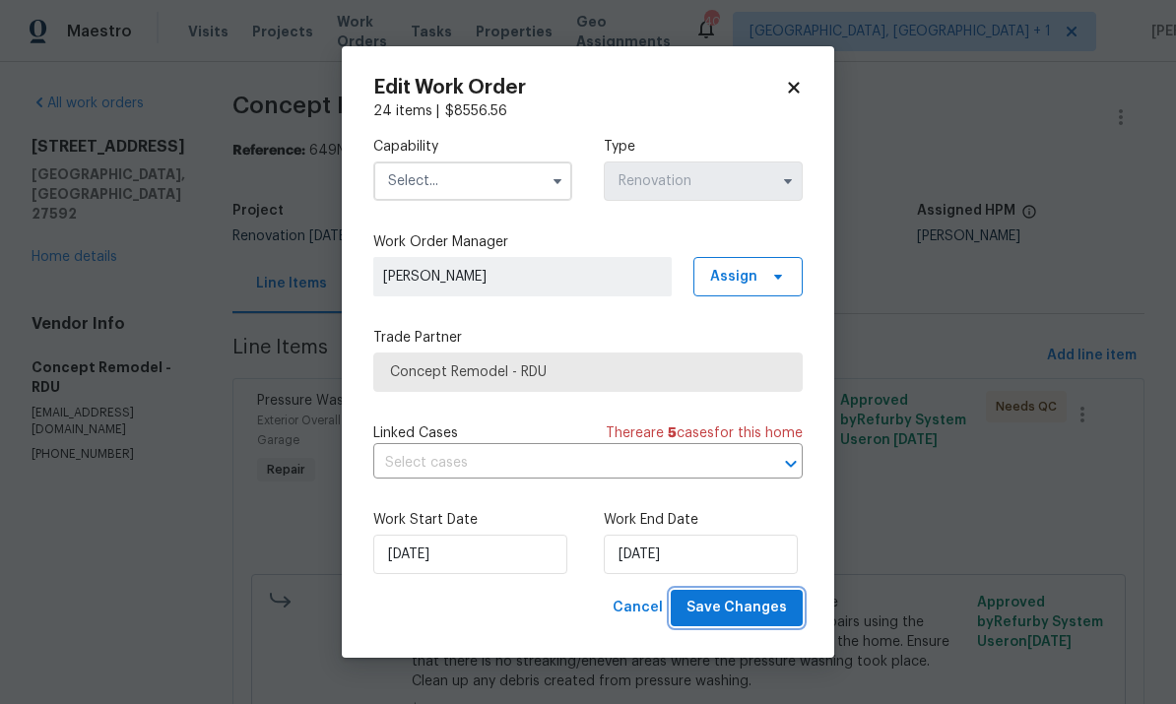
click at [736, 611] on span "Save Changes" at bounding box center [737, 608] width 100 height 25
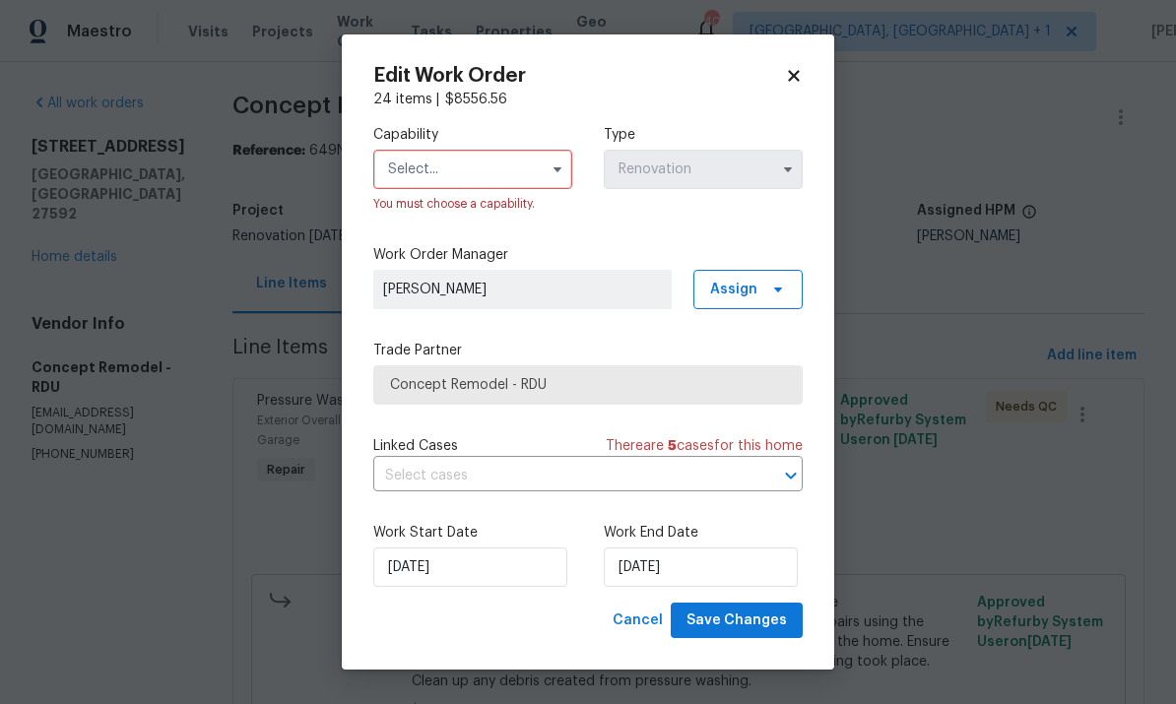
click at [556, 170] on icon "button" at bounding box center [558, 170] width 16 height 16
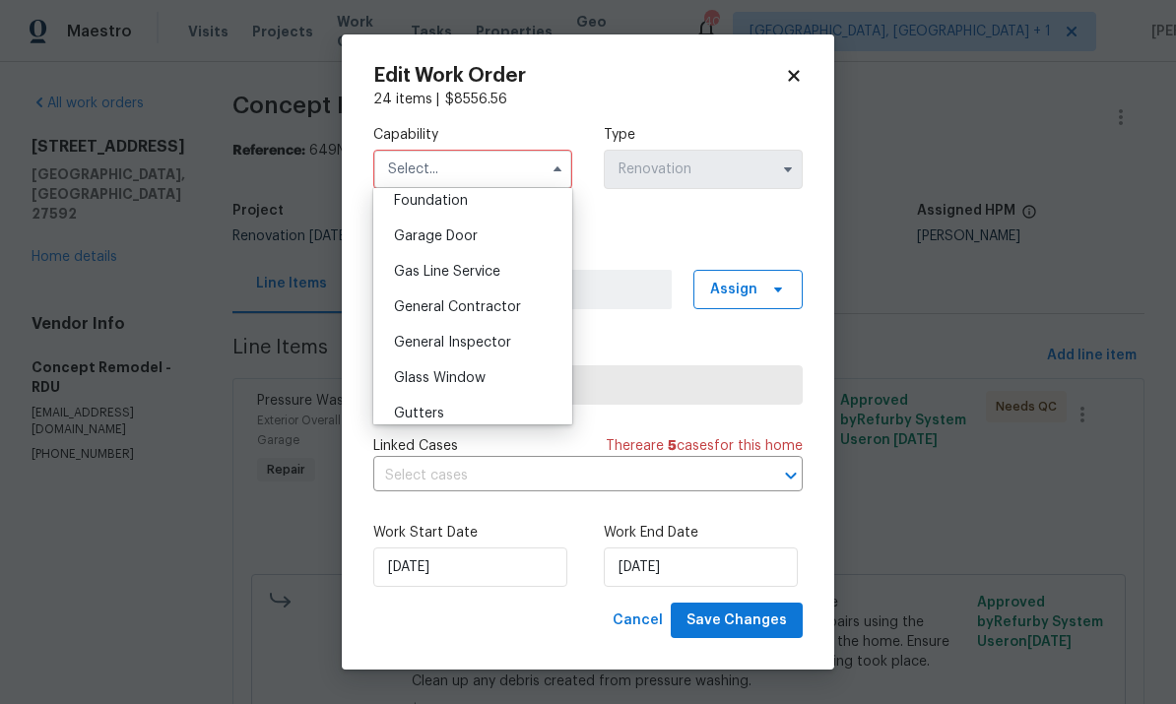
scroll to position [862, 0]
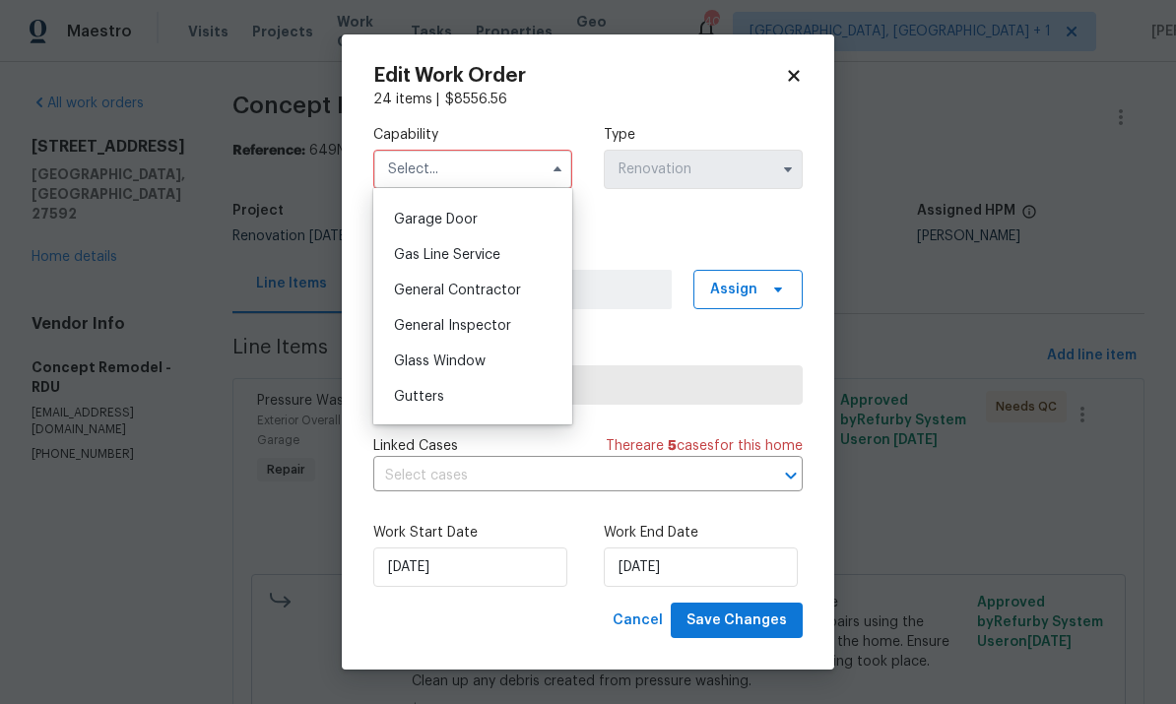
click at [515, 281] on div "General Contractor" at bounding box center [472, 290] width 189 height 35
type input "General Contractor"
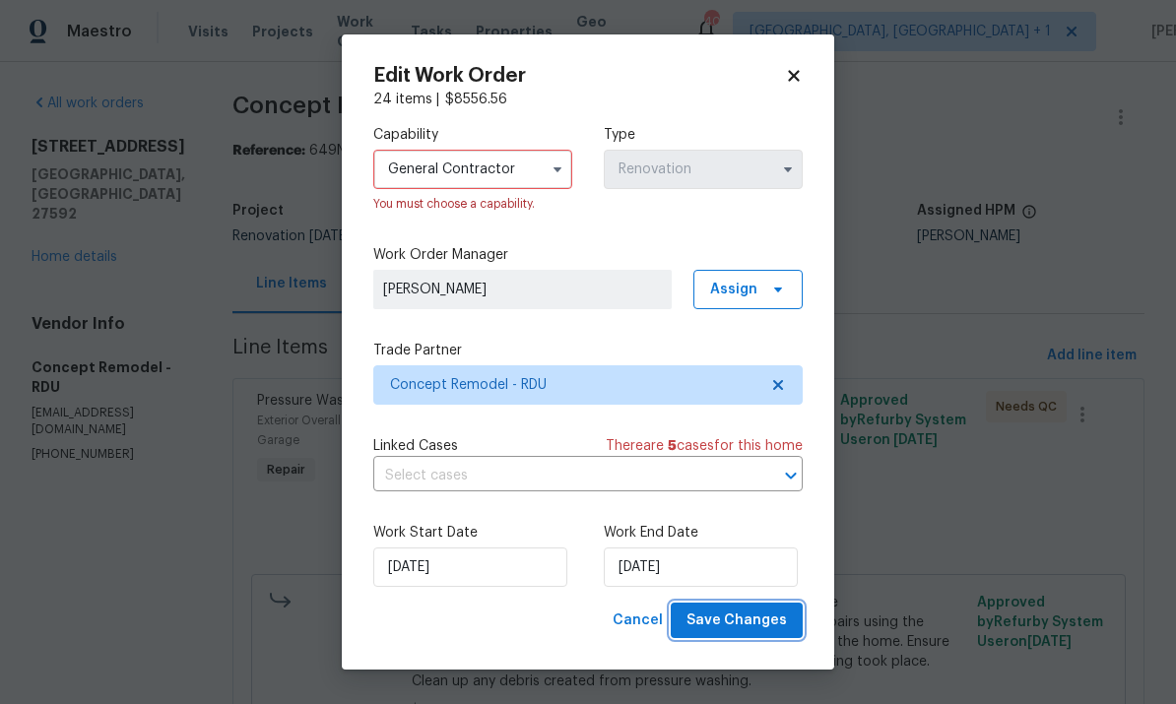
click at [754, 610] on span "Save Changes" at bounding box center [737, 621] width 100 height 25
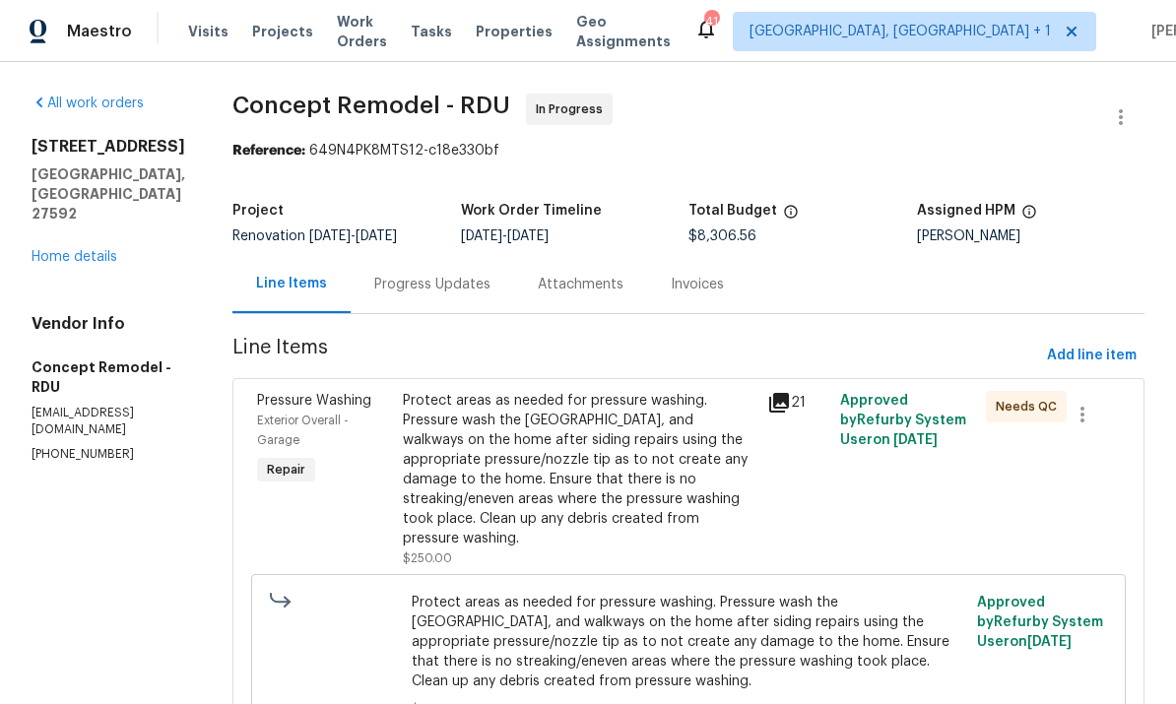
click at [643, 461] on div "Protect areas as needed for pressure washing. Pressure wash the [GEOGRAPHIC_DAT…" at bounding box center [579, 470] width 353 height 158
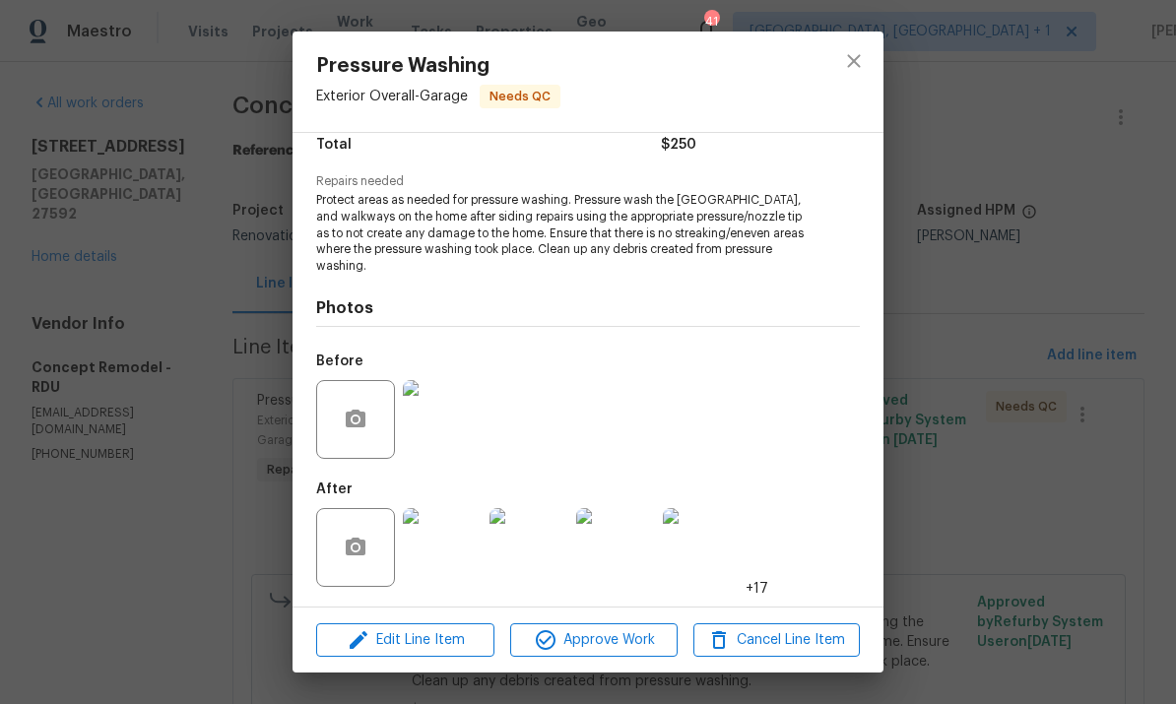
scroll to position [171, 0]
click at [715, 541] on img at bounding box center [702, 547] width 79 height 79
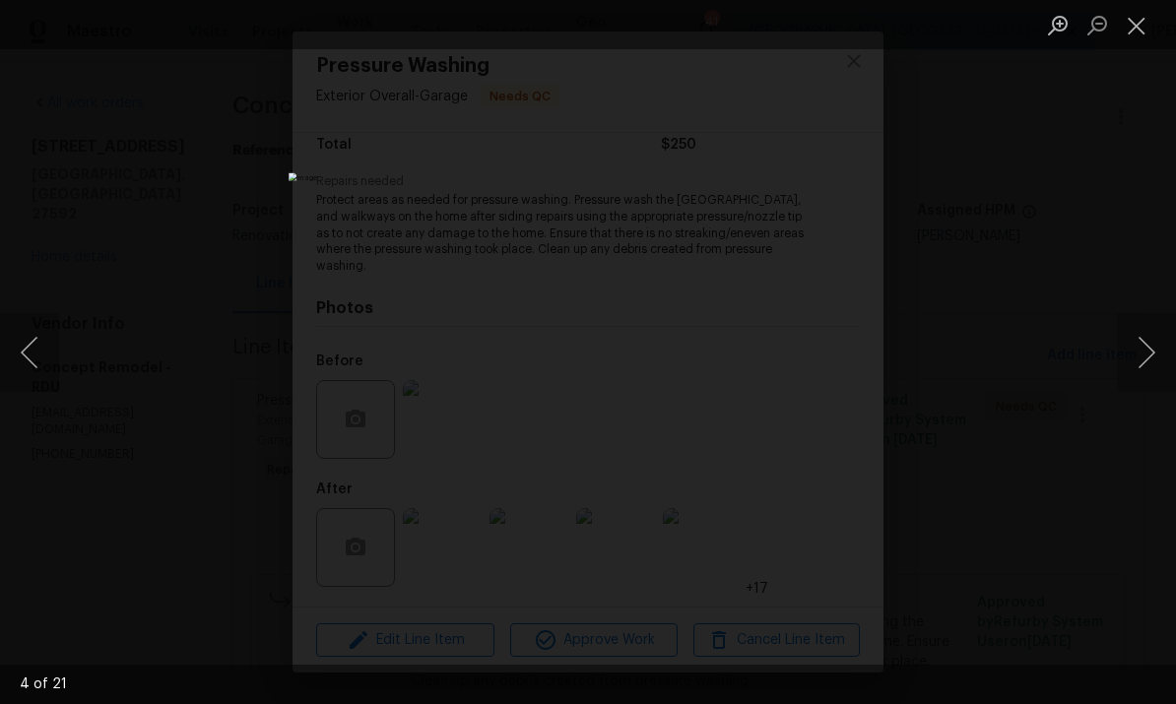
click at [1156, 333] on button "Next image" at bounding box center [1146, 352] width 59 height 79
click at [1160, 345] on button "Next image" at bounding box center [1146, 352] width 59 height 79
click at [1150, 343] on button "Next image" at bounding box center [1146, 352] width 59 height 79
click at [1150, 339] on button "Next image" at bounding box center [1146, 352] width 59 height 79
click at [1166, 338] on button "Next image" at bounding box center [1146, 352] width 59 height 79
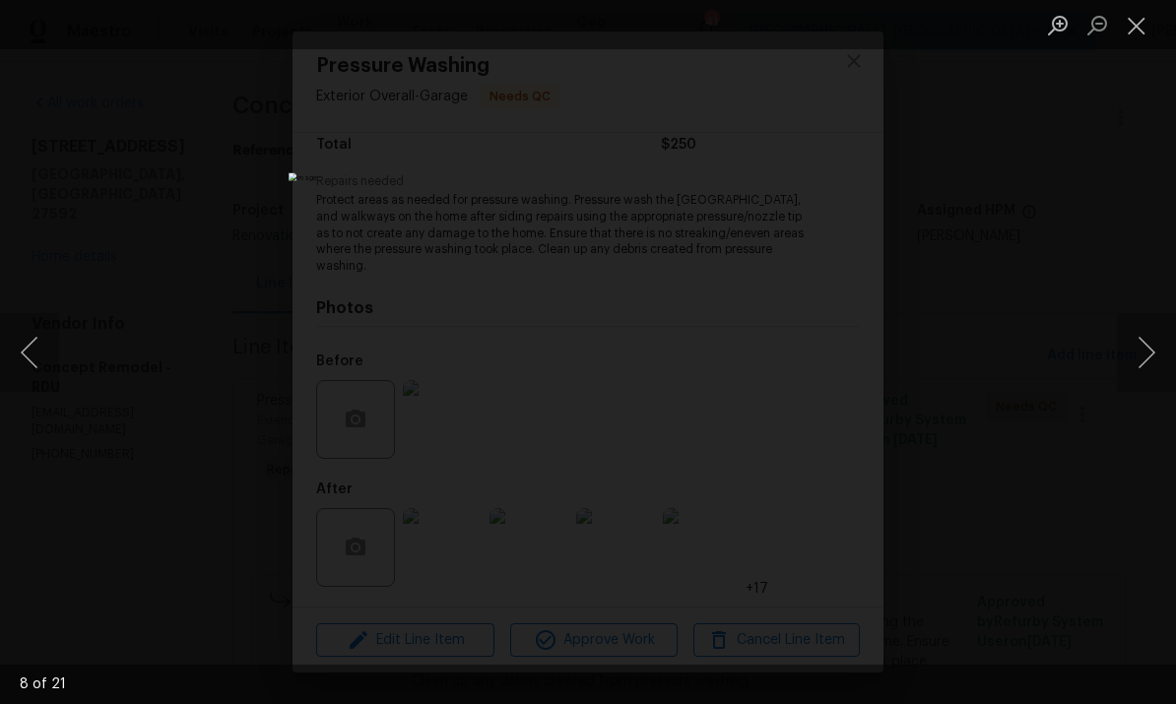
click at [1154, 341] on button "Next image" at bounding box center [1146, 352] width 59 height 79
click at [1154, 383] on button "Next image" at bounding box center [1146, 352] width 59 height 79
click at [1151, 239] on div "Lightbox" at bounding box center [588, 352] width 1176 height 704
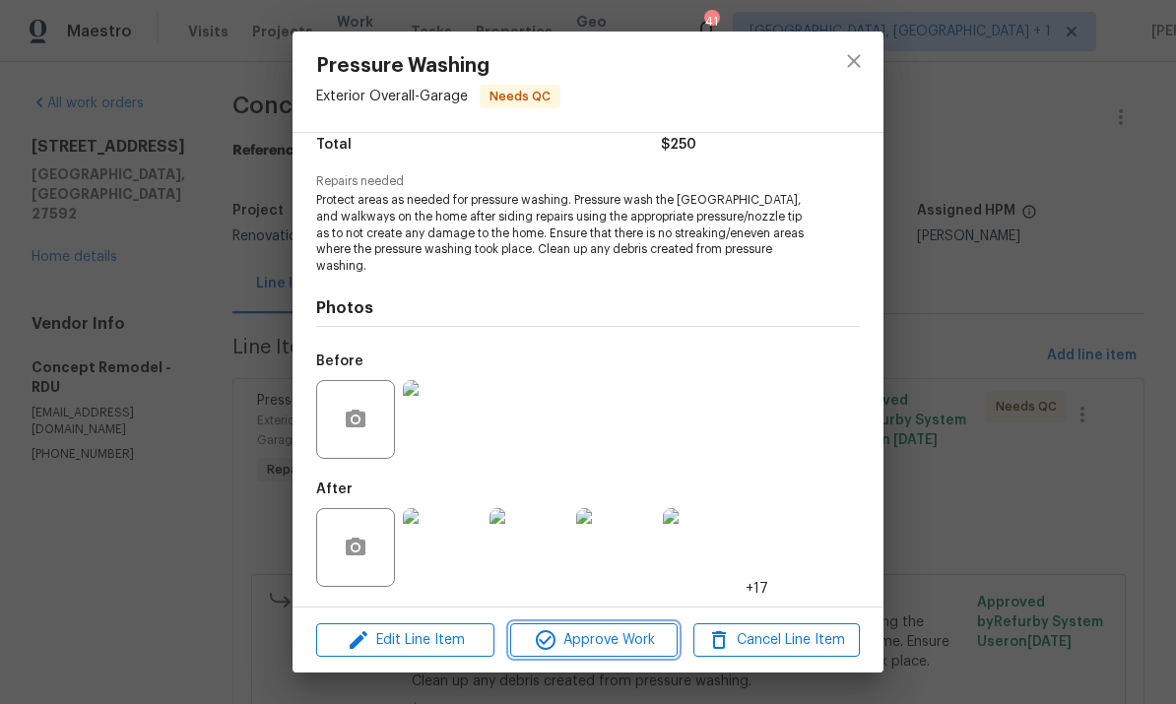
click at [624, 643] on span "Approve Work" at bounding box center [593, 640] width 155 height 25
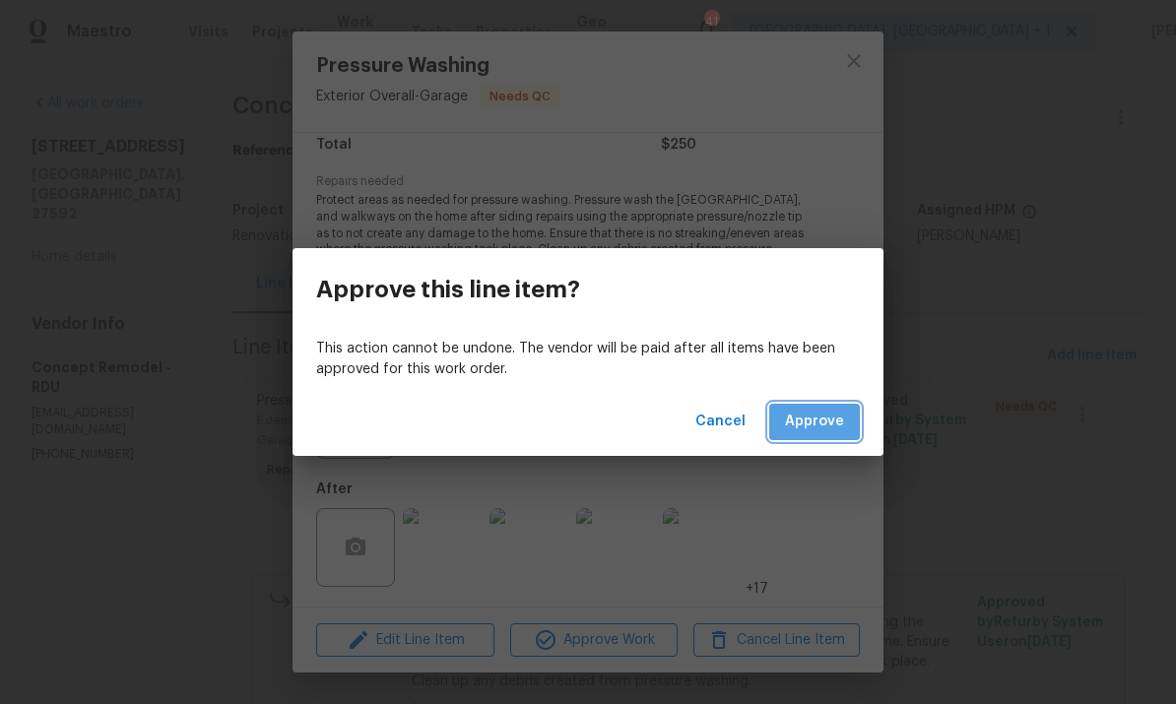
click at [823, 417] on span "Approve" at bounding box center [814, 422] width 59 height 25
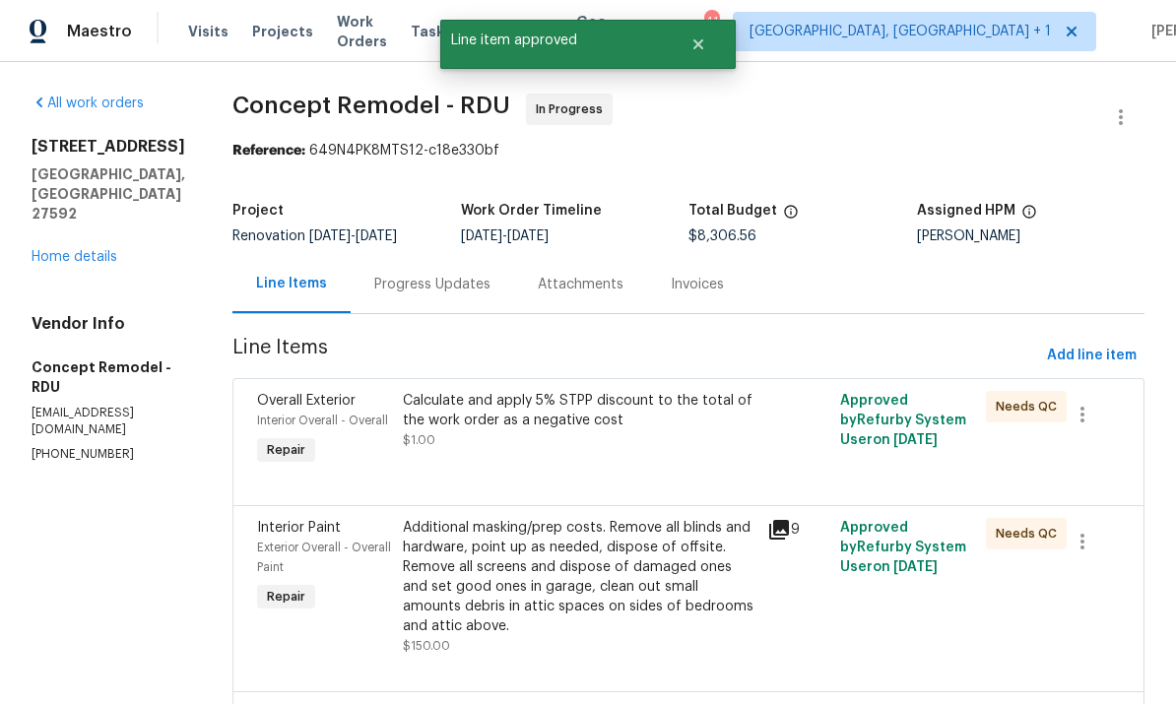
click at [595, 560] on div "Additional masking/prep costs. Remove all blinds and hardware, point up as need…" at bounding box center [579, 577] width 353 height 118
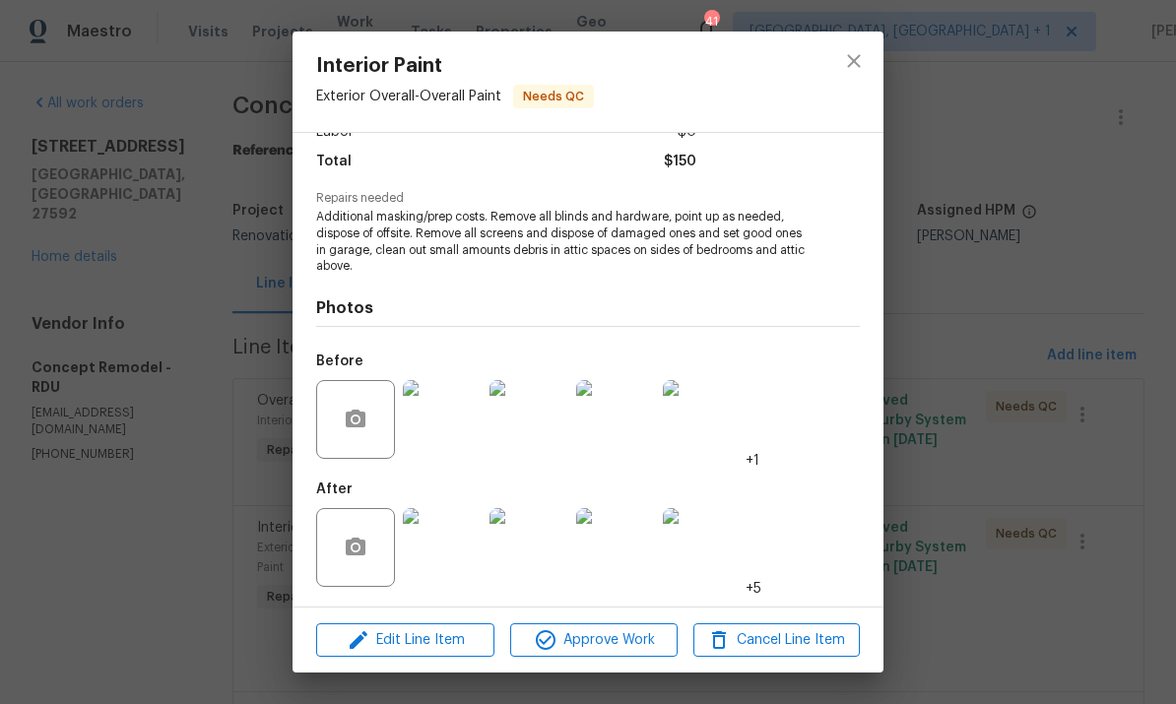
scroll to position [156, 0]
click at [448, 560] on img at bounding box center [442, 547] width 79 height 79
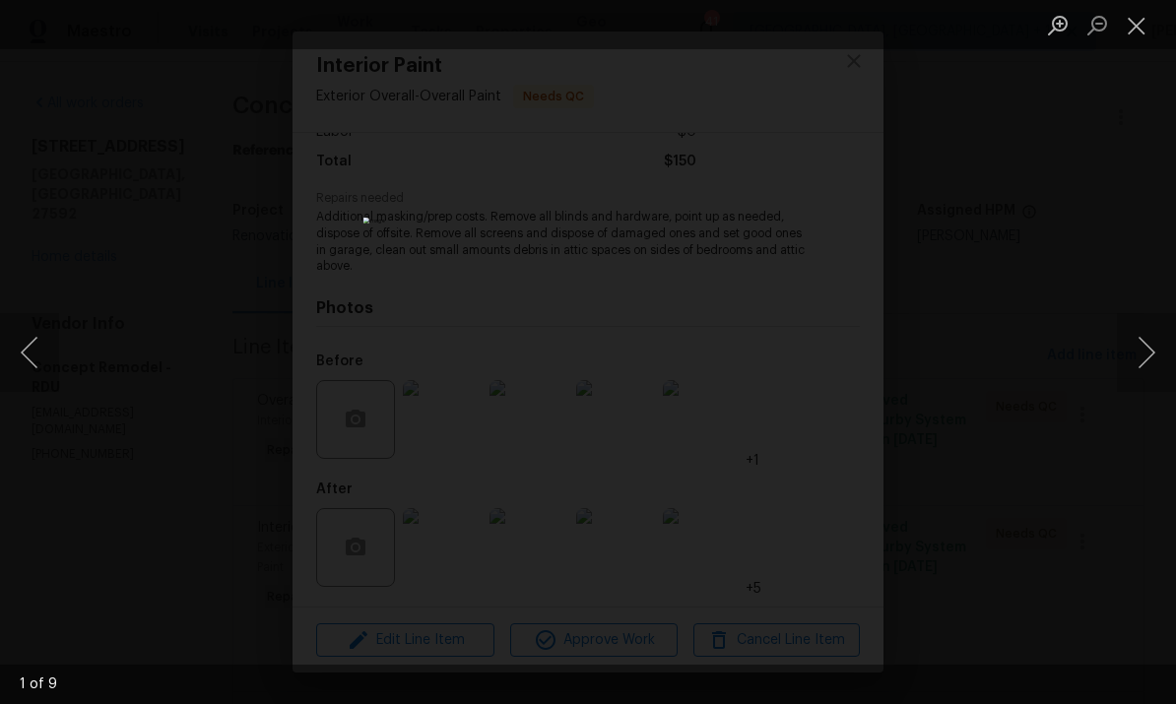
click at [1145, 338] on button "Next image" at bounding box center [1146, 352] width 59 height 79
click at [1138, 338] on button "Next image" at bounding box center [1146, 352] width 59 height 79
click at [1127, 337] on button "Next image" at bounding box center [1146, 352] width 59 height 79
click at [1123, 345] on button "Next image" at bounding box center [1146, 352] width 59 height 79
click at [1125, 341] on button "Next image" at bounding box center [1146, 352] width 59 height 79
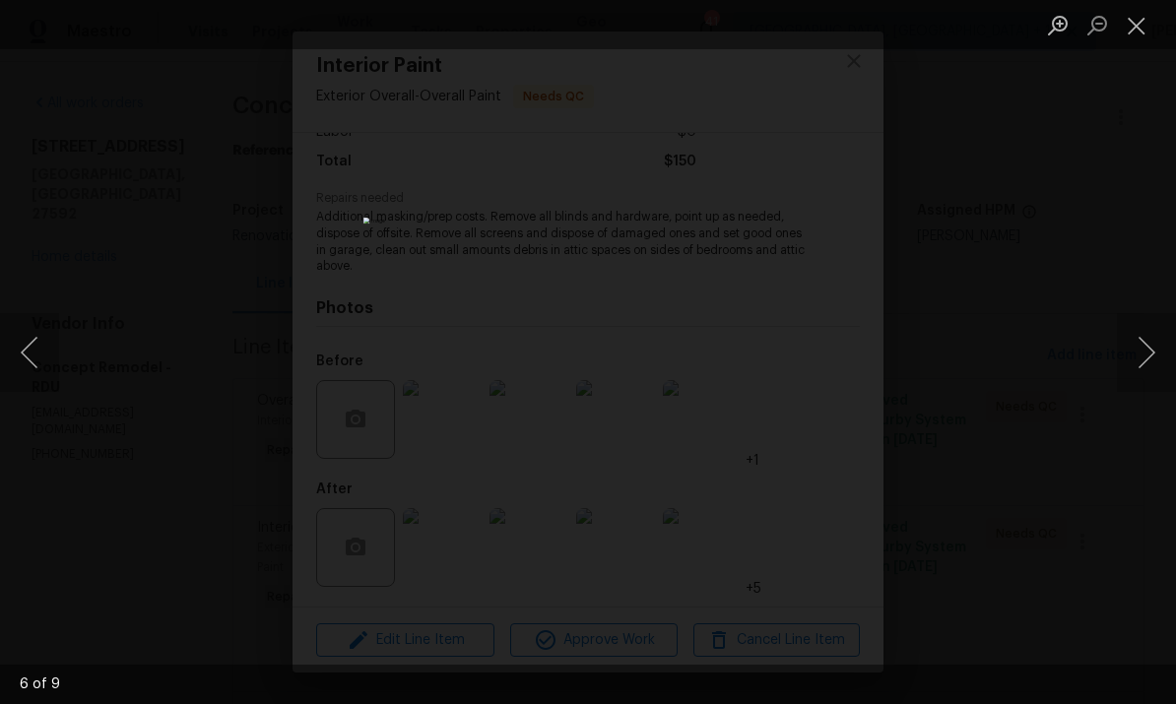
click at [1141, 323] on button "Next image" at bounding box center [1146, 352] width 59 height 79
click at [1147, 347] on button "Next image" at bounding box center [1146, 352] width 59 height 79
click at [1144, 405] on div "Lightbox" at bounding box center [588, 352] width 1176 height 704
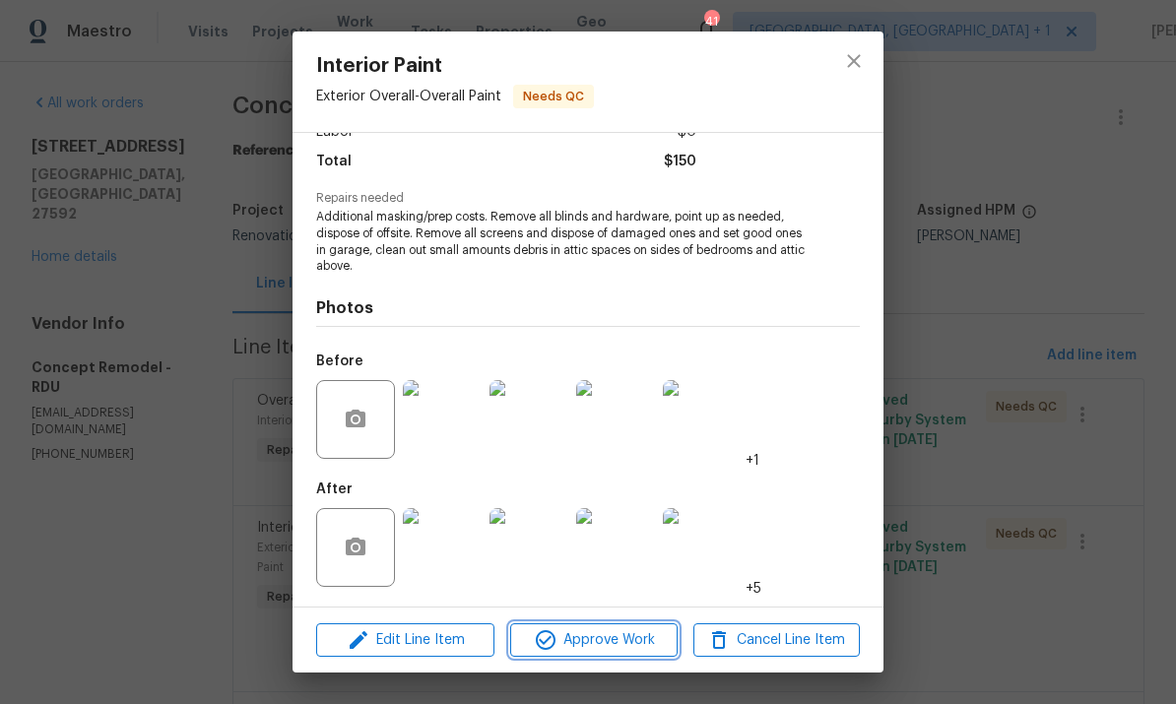
click at [605, 640] on span "Approve Work" at bounding box center [593, 640] width 155 height 25
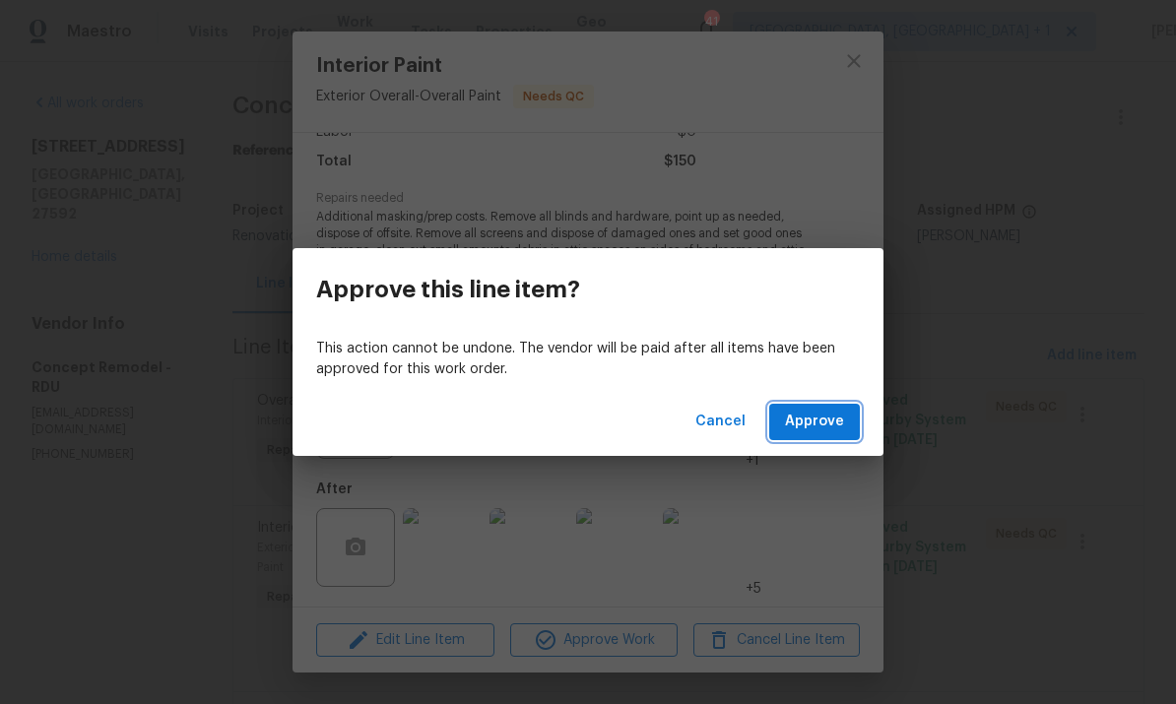
click at [812, 424] on span "Approve" at bounding box center [814, 422] width 59 height 25
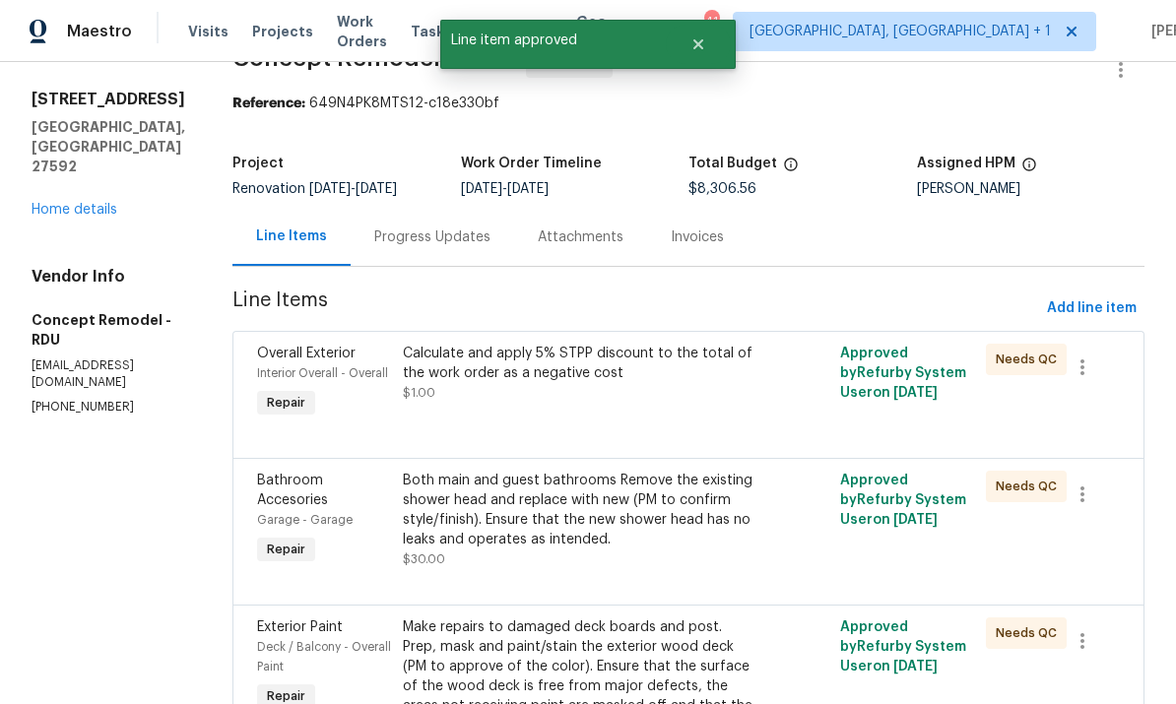
scroll to position [48, 0]
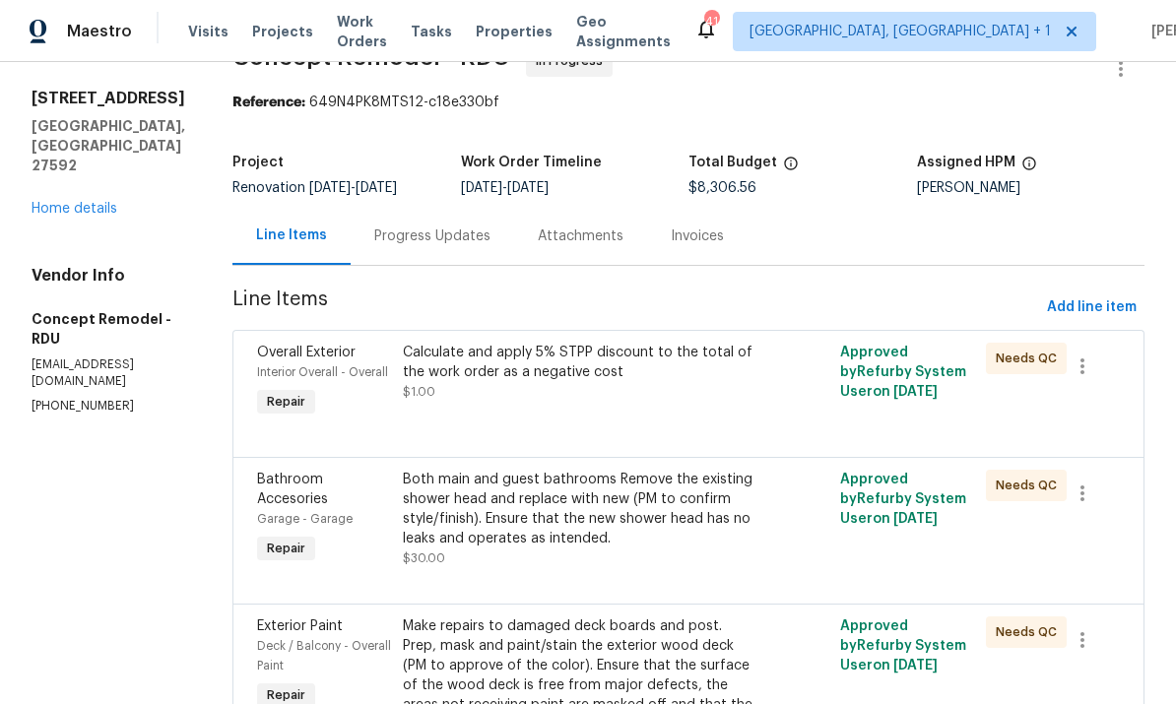
click at [544, 498] on div "Both main and guest bathrooms Remove the existing shower head and replace with …" at bounding box center [579, 509] width 353 height 79
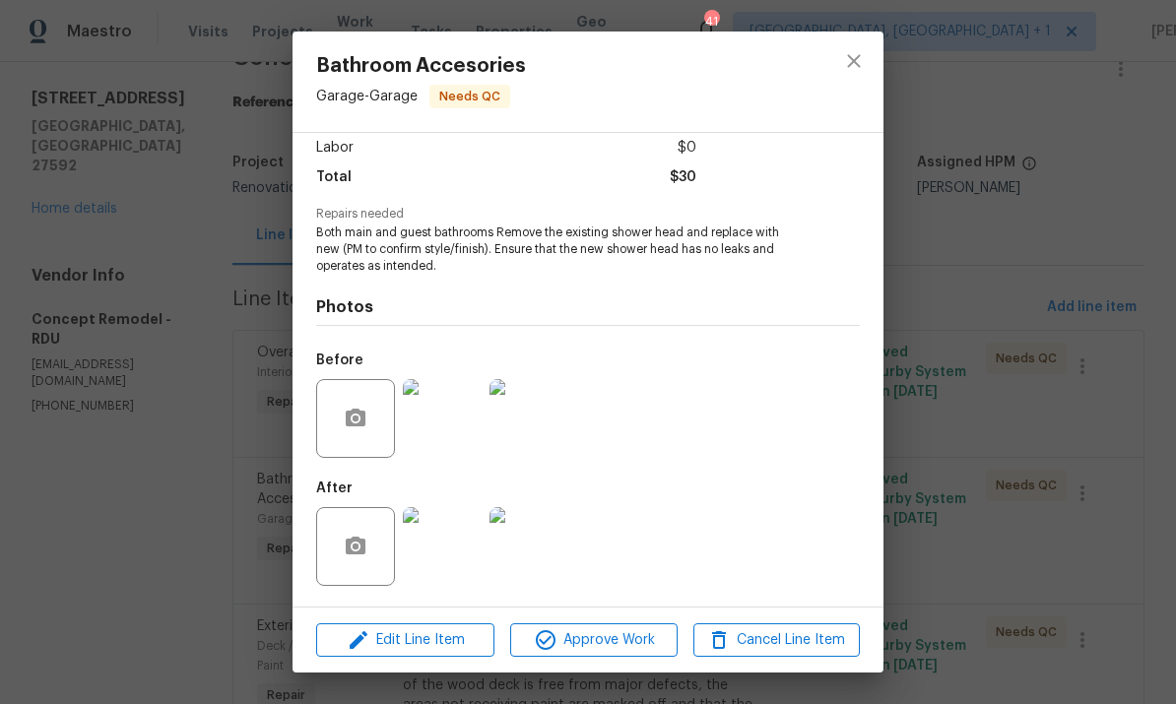
scroll to position [141, 0]
click at [440, 554] on img at bounding box center [442, 546] width 79 height 79
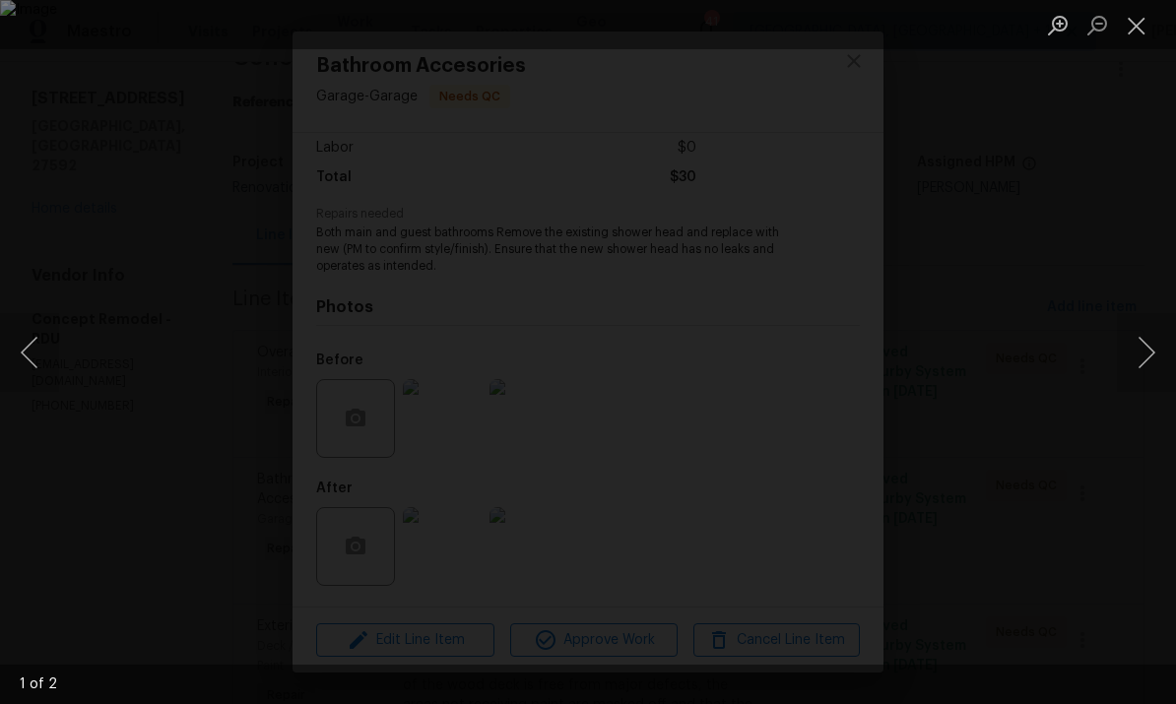
click at [1154, 345] on button "Next image" at bounding box center [1146, 352] width 59 height 79
click at [1154, 346] on button "Next image" at bounding box center [1146, 352] width 59 height 79
click at [1141, 394] on div "Lightbox" at bounding box center [588, 352] width 1176 height 704
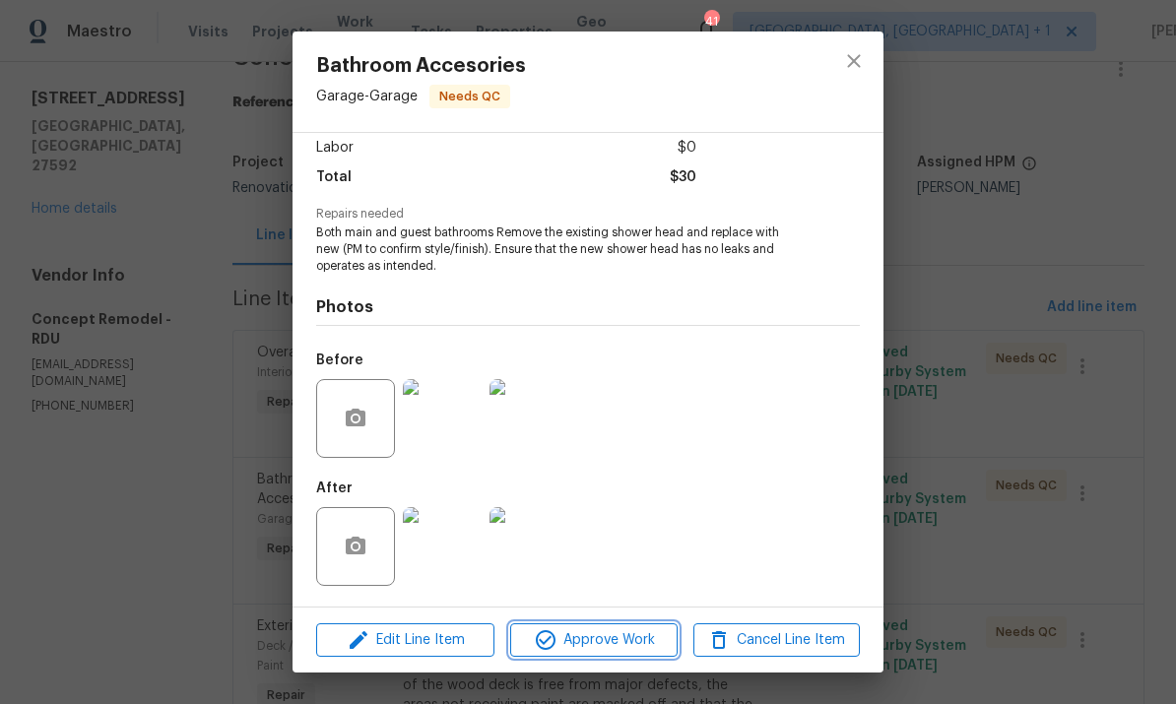
click at [608, 648] on span "Approve Work" at bounding box center [593, 640] width 155 height 25
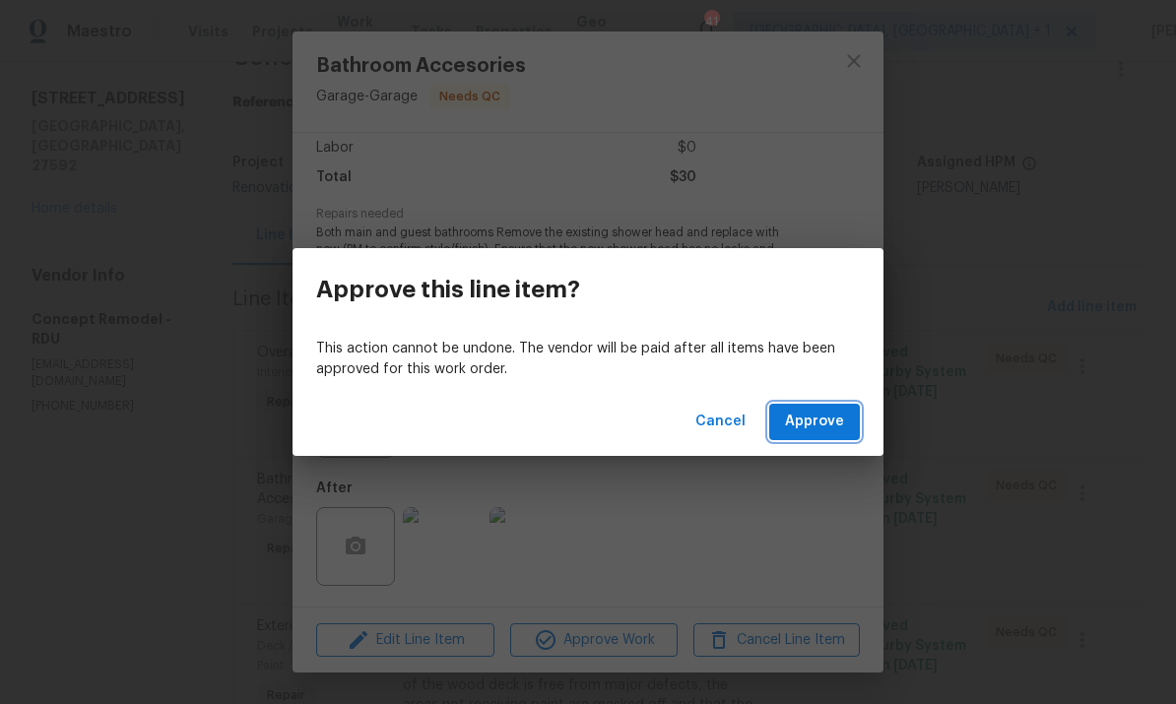
click at [827, 410] on span "Approve" at bounding box center [814, 422] width 59 height 25
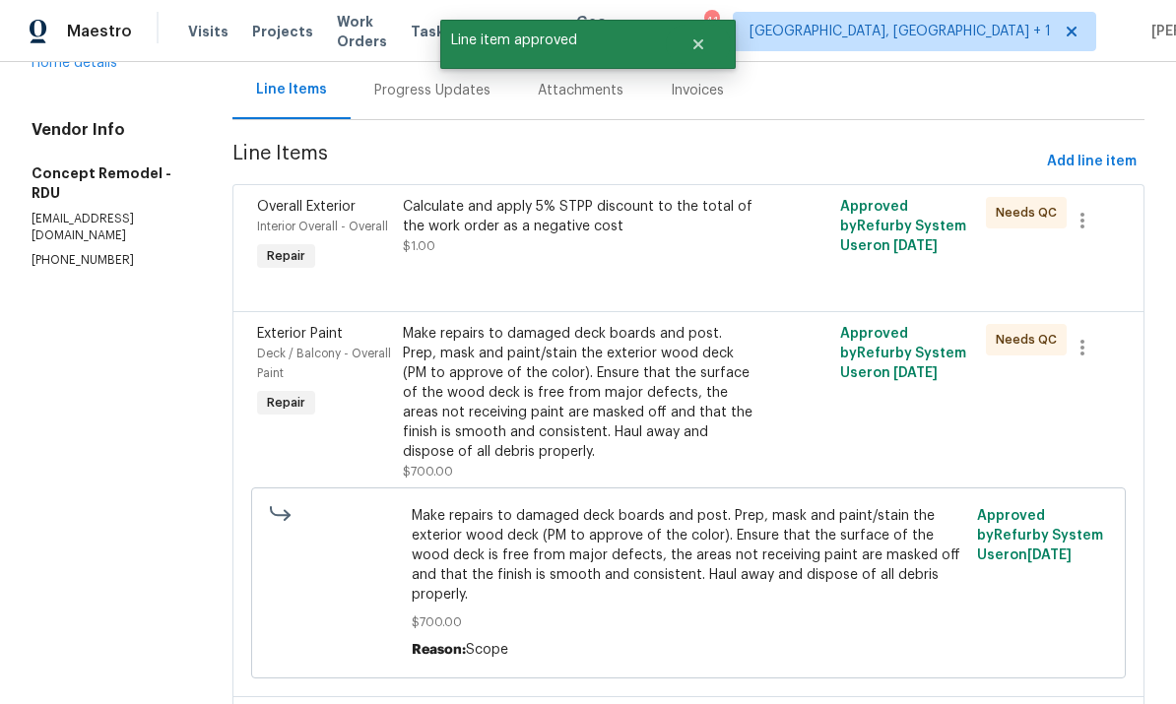
scroll to position [195, 0]
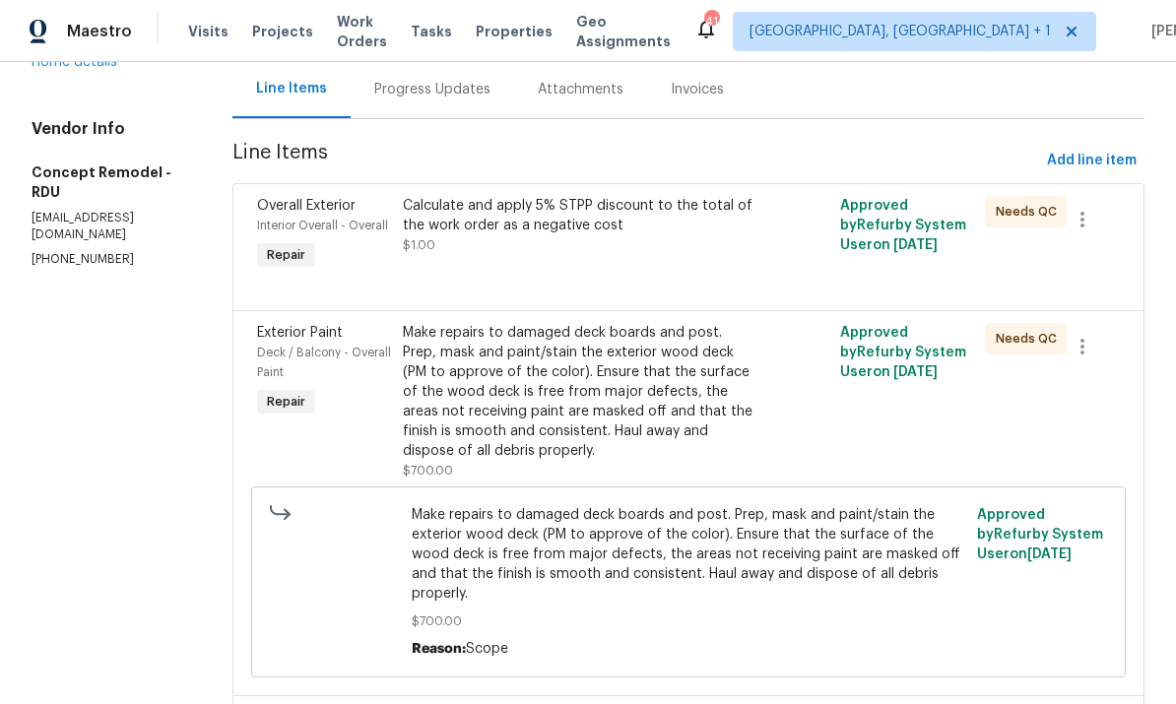
click at [650, 384] on div "Make repairs to damaged deck boards and post. Prep, mask and paint/stain the ex…" at bounding box center [579, 392] width 353 height 138
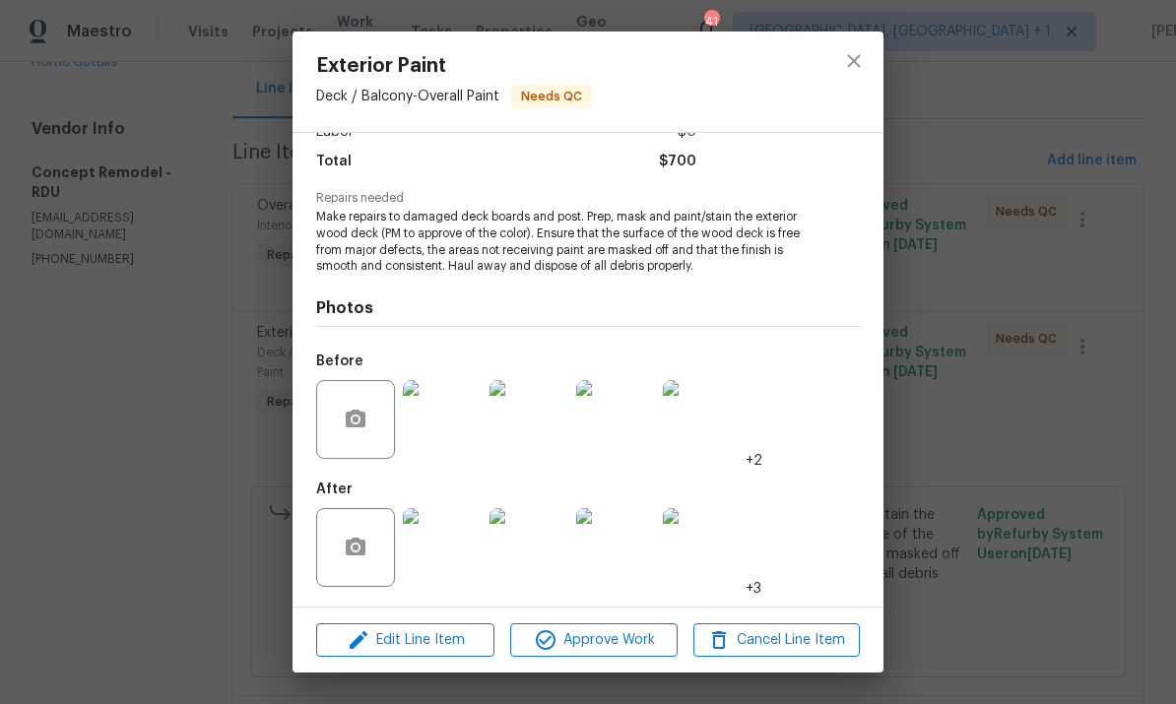
scroll to position [156, 0]
click at [454, 550] on img at bounding box center [442, 547] width 79 height 79
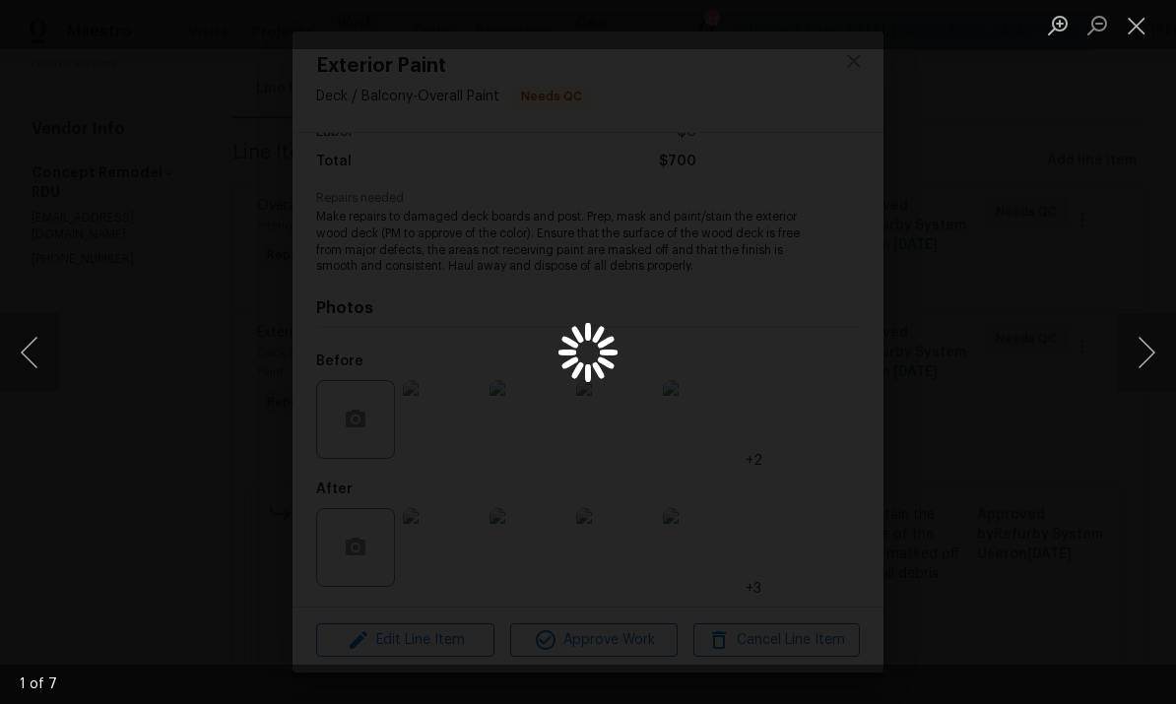
click at [454, 549] on div "Lightbox" at bounding box center [588, 352] width 1176 height 704
click at [1154, 342] on button "Next image" at bounding box center [1146, 352] width 59 height 79
click at [1154, 340] on button "Next image" at bounding box center [1146, 352] width 59 height 79
click at [1146, 353] on button "Next image" at bounding box center [1146, 352] width 59 height 79
click at [1148, 343] on button "Next image" at bounding box center [1146, 352] width 59 height 79
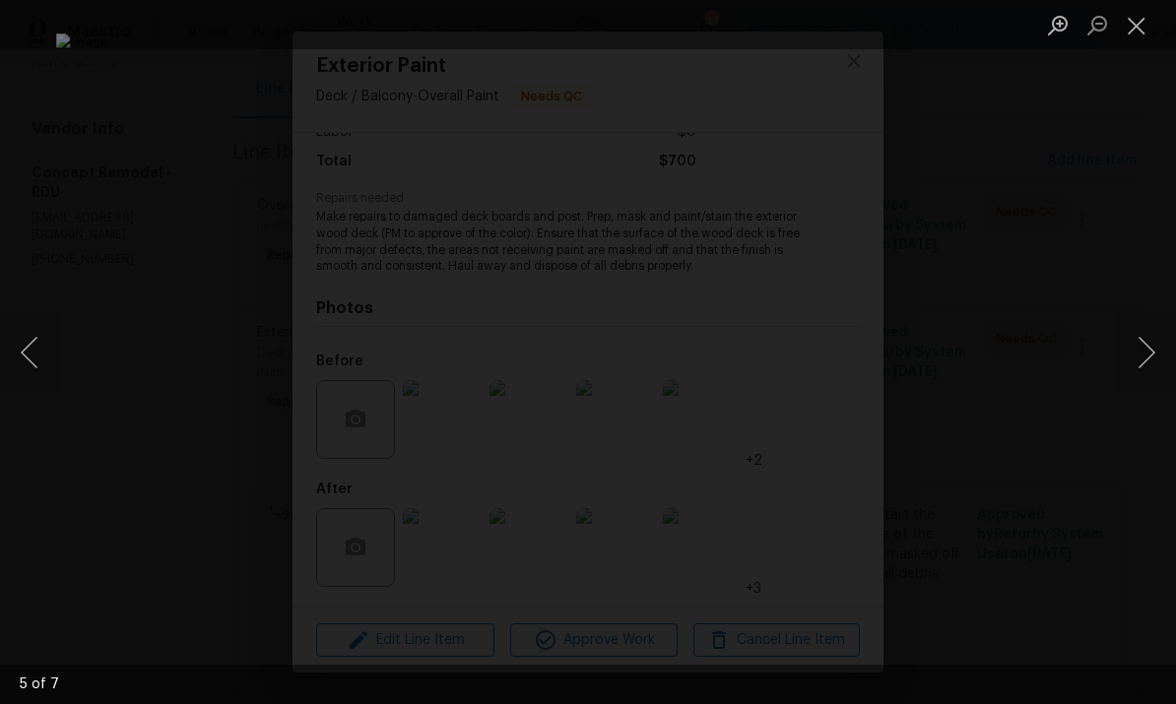
click at [1151, 347] on button "Next image" at bounding box center [1146, 352] width 59 height 79
click at [1147, 353] on button "Next image" at bounding box center [1146, 352] width 59 height 79
click at [1159, 333] on button "Next image" at bounding box center [1146, 352] width 59 height 79
click at [1166, 381] on button "Next image" at bounding box center [1146, 352] width 59 height 79
click at [1024, 437] on img "Lightbox" at bounding box center [588, 351] width 1065 height 637
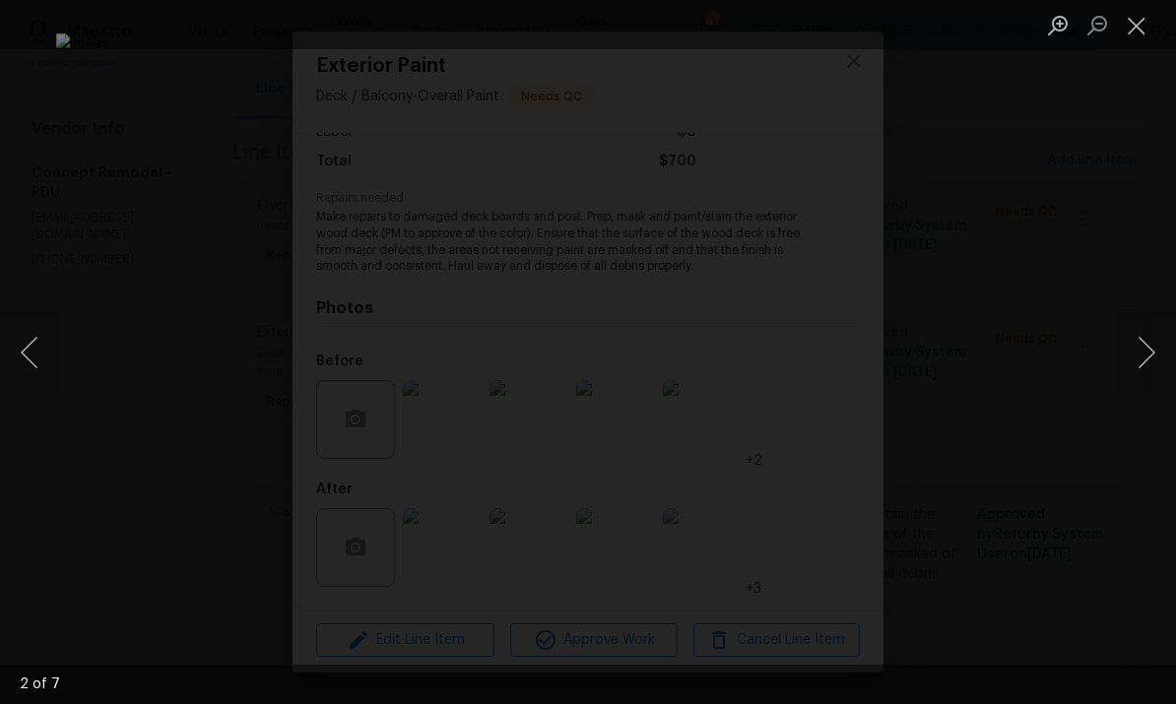
click at [1156, 253] on div "Lightbox" at bounding box center [588, 352] width 1176 height 704
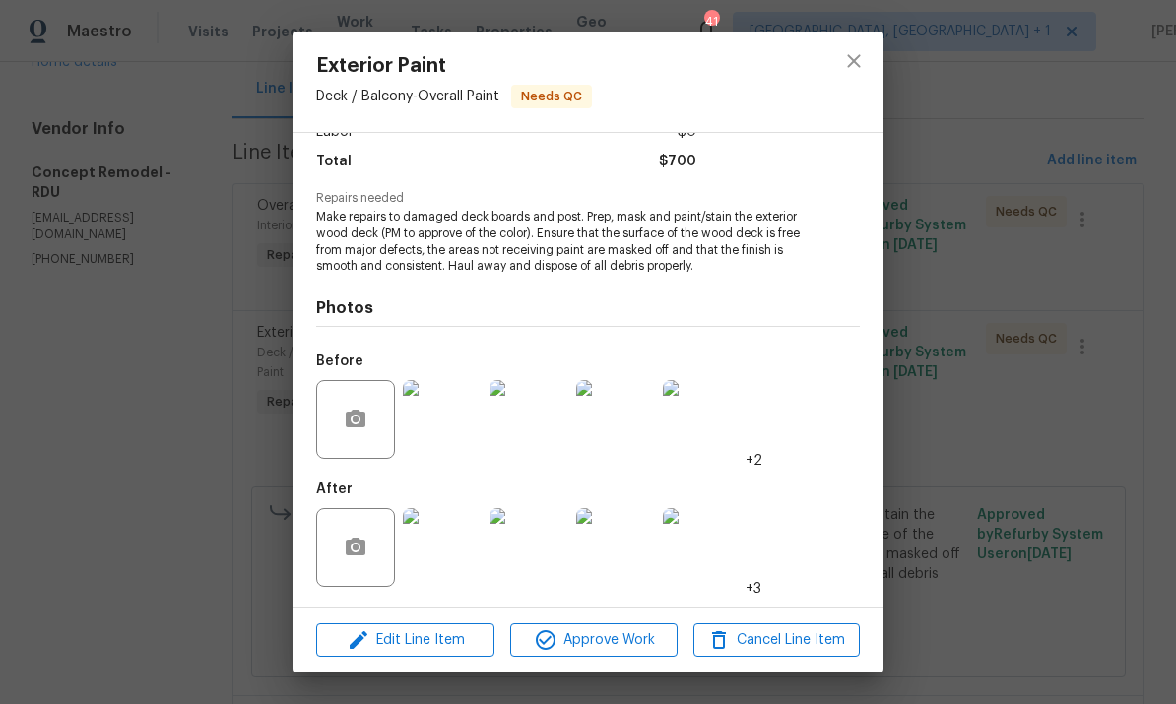
click at [994, 547] on div "Exterior Paint Deck / Balcony - Overall Paint Needs QC Vendor Concept Remodel A…" at bounding box center [588, 352] width 1176 height 704
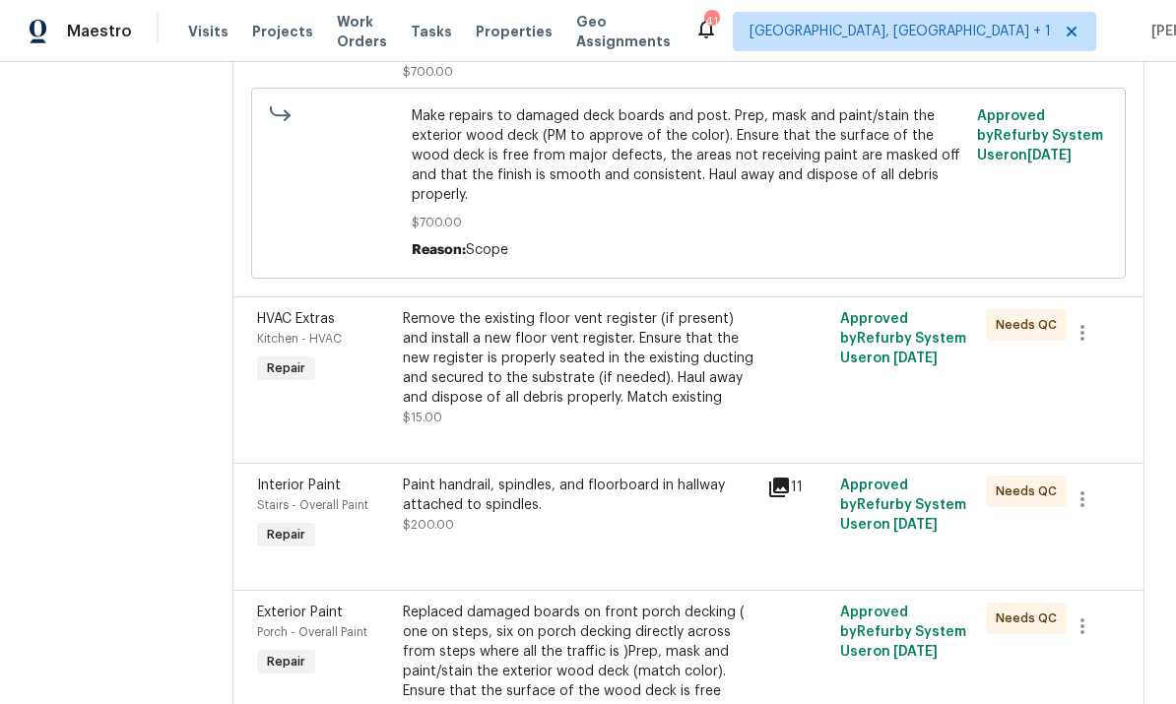
scroll to position [617, 0]
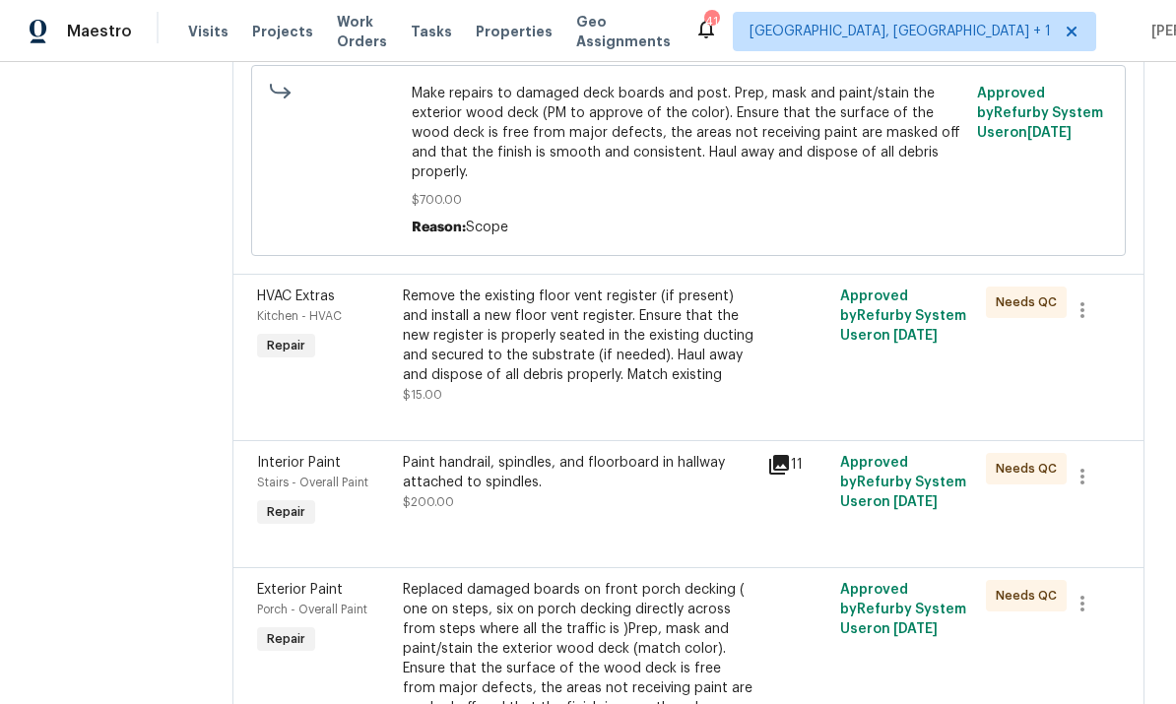
click at [586, 312] on div "Remove the existing floor vent register (if present) and install a new floor ve…" at bounding box center [579, 336] width 353 height 99
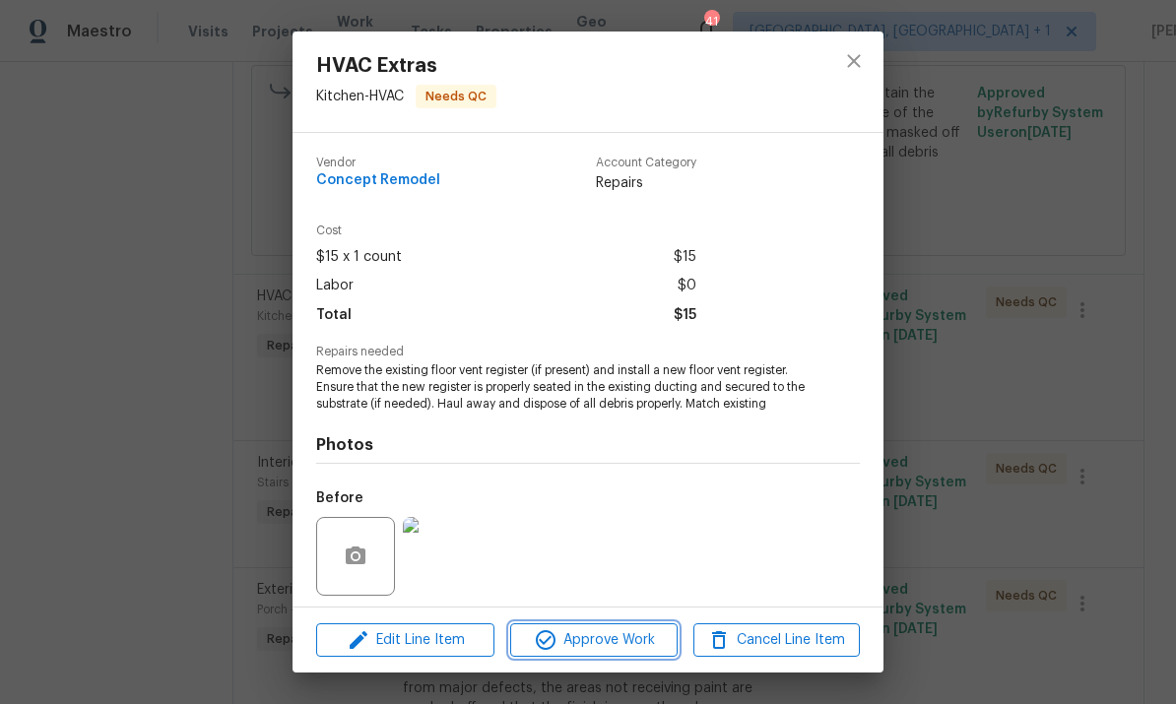
click at [599, 643] on span "Approve Work" at bounding box center [593, 640] width 155 height 25
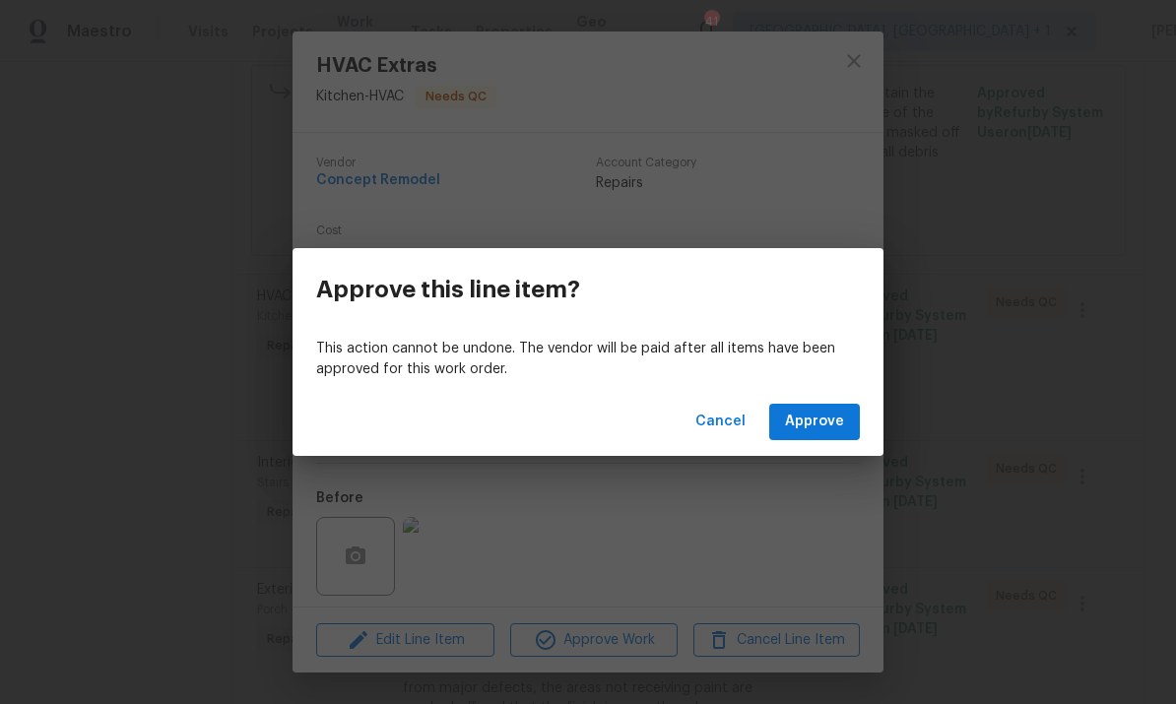
click at [841, 399] on div "Cancel Approve" at bounding box center [588, 422] width 591 height 68
click at [827, 420] on span "Approve" at bounding box center [814, 422] width 59 height 25
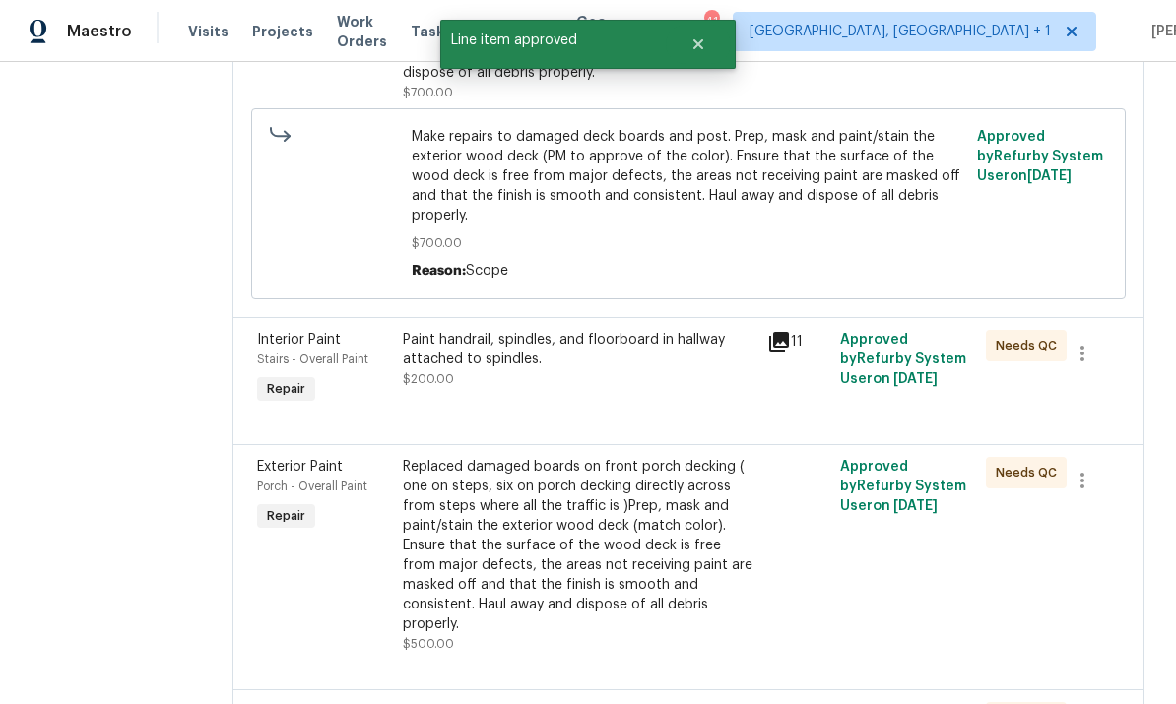
scroll to position [715, 0]
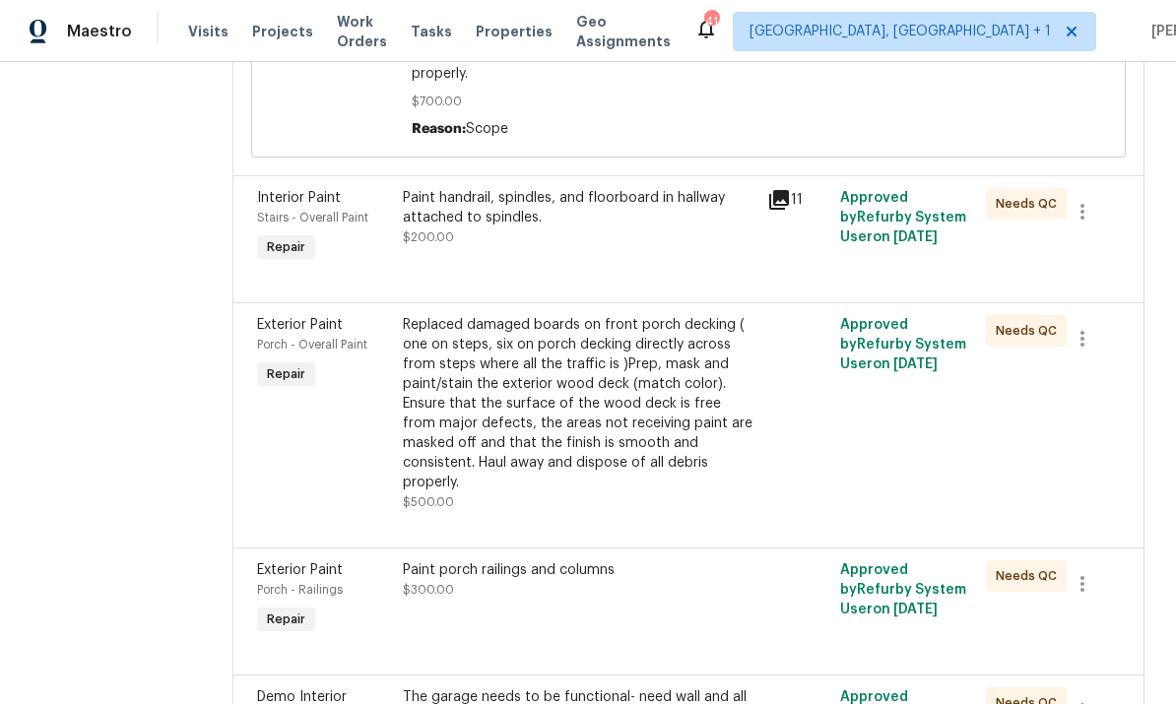
click at [615, 188] on div "Paint handrail, spindles, and floorboard in hallway attached to spindles." at bounding box center [579, 207] width 353 height 39
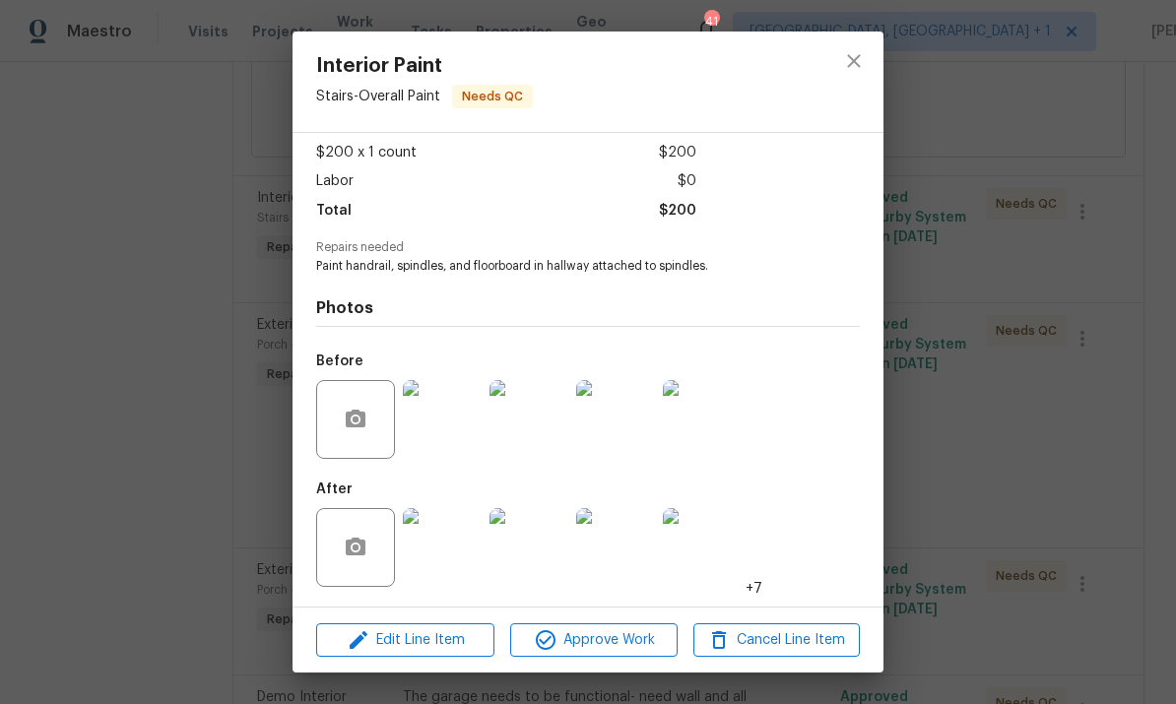
scroll to position [109, 0]
click at [461, 548] on img at bounding box center [442, 547] width 79 height 79
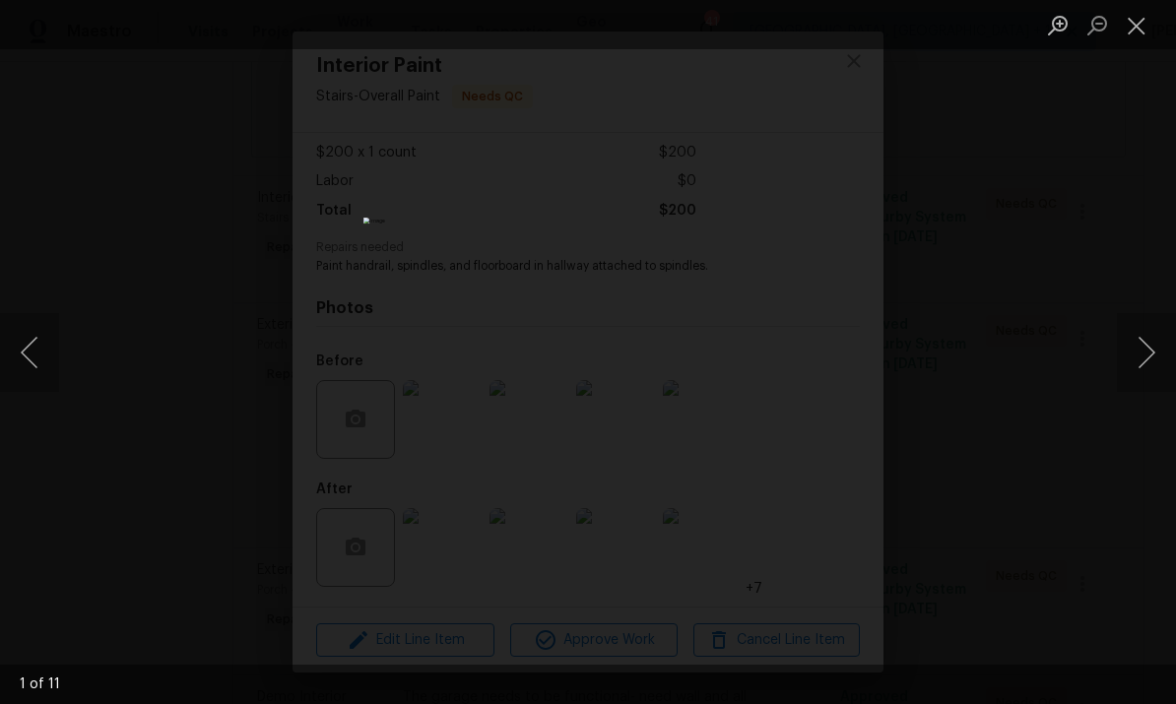
click at [1154, 338] on button "Next image" at bounding box center [1146, 352] width 59 height 79
click at [1163, 326] on button "Next image" at bounding box center [1146, 352] width 59 height 79
click at [1154, 400] on div "Lightbox" at bounding box center [588, 352] width 1176 height 704
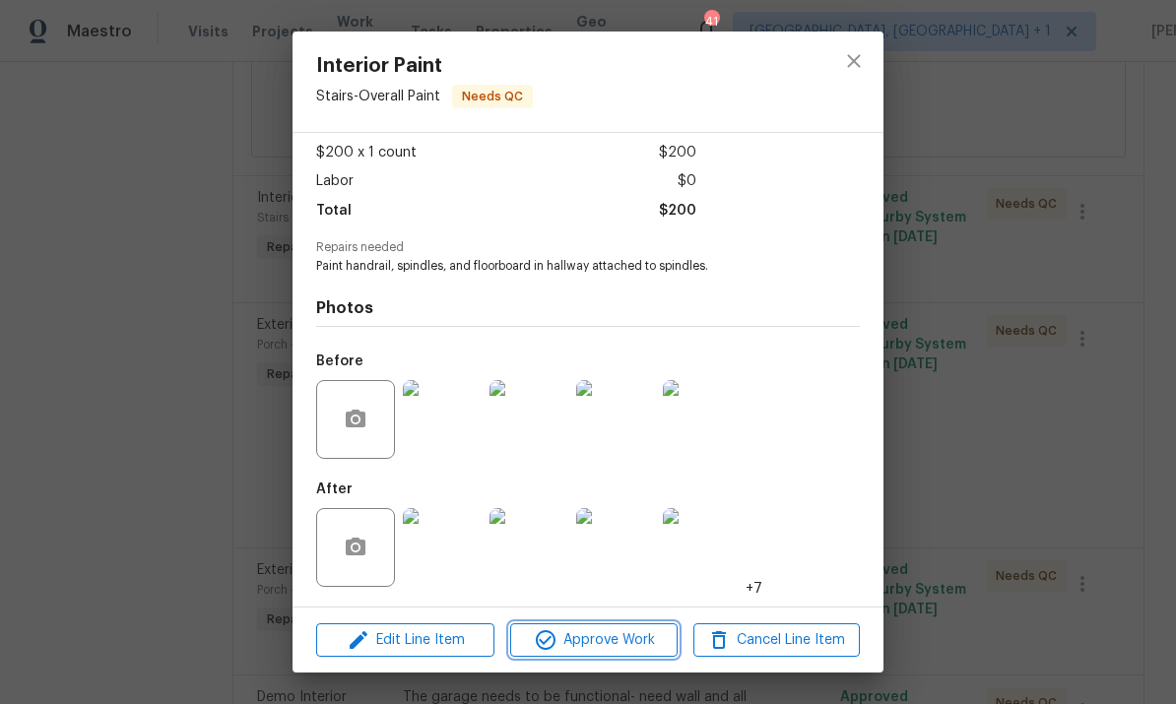
click at [571, 642] on span "Approve Work" at bounding box center [593, 640] width 155 height 25
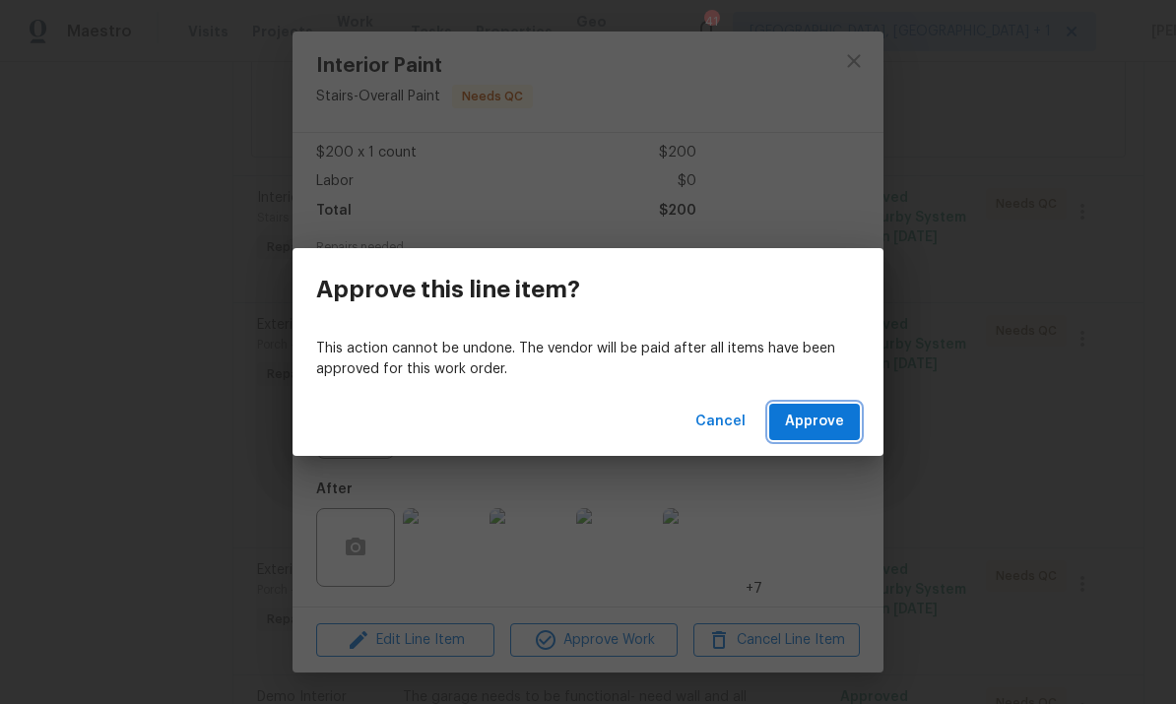
click at [832, 412] on span "Approve" at bounding box center [814, 422] width 59 height 25
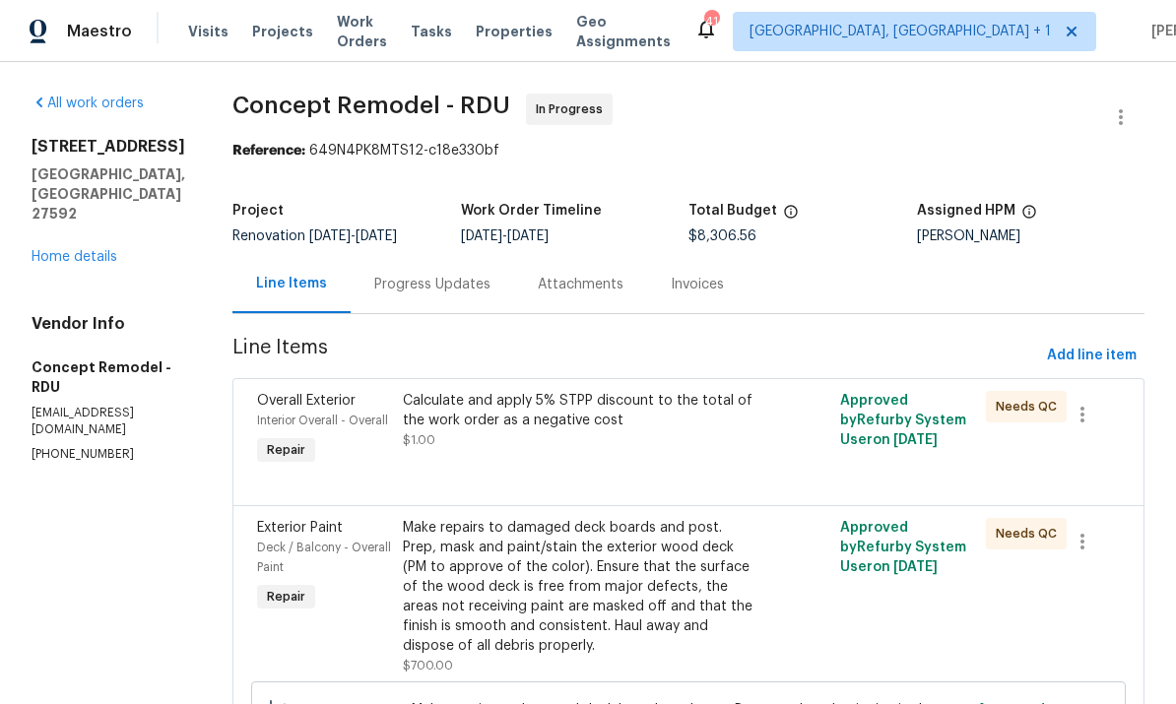
scroll to position [0, 0]
click at [64, 264] on link "Home details" at bounding box center [75, 257] width 86 height 14
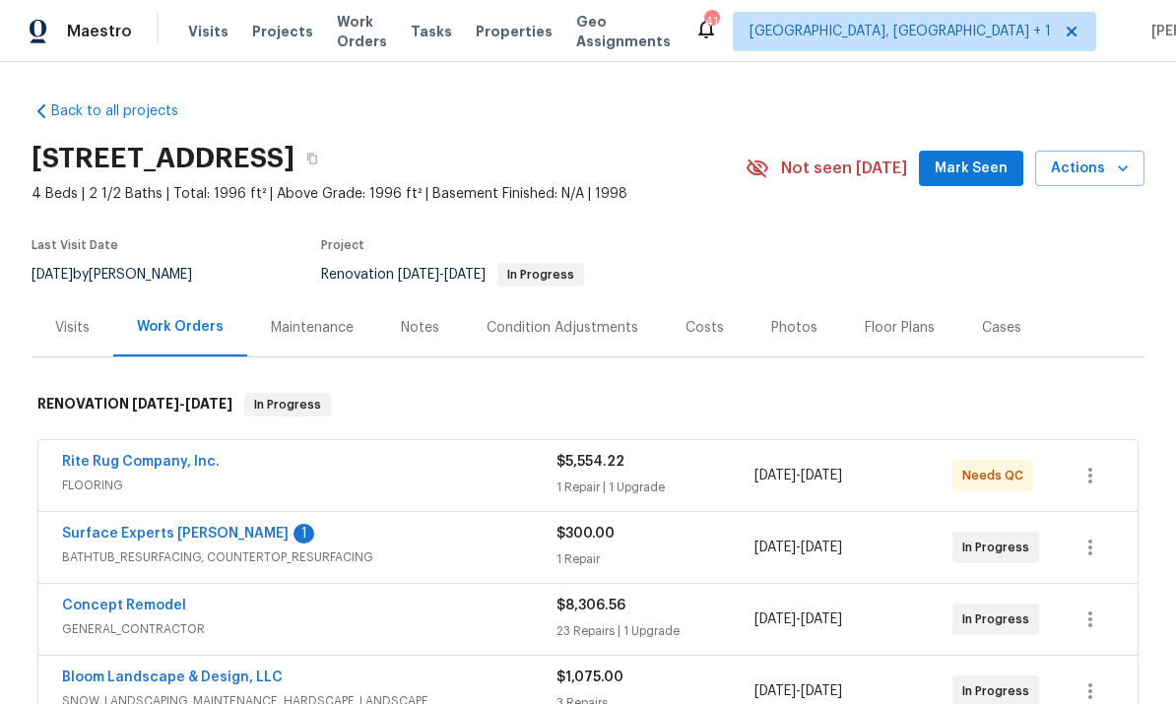
click at [696, 320] on div "Costs" at bounding box center [705, 328] width 38 height 20
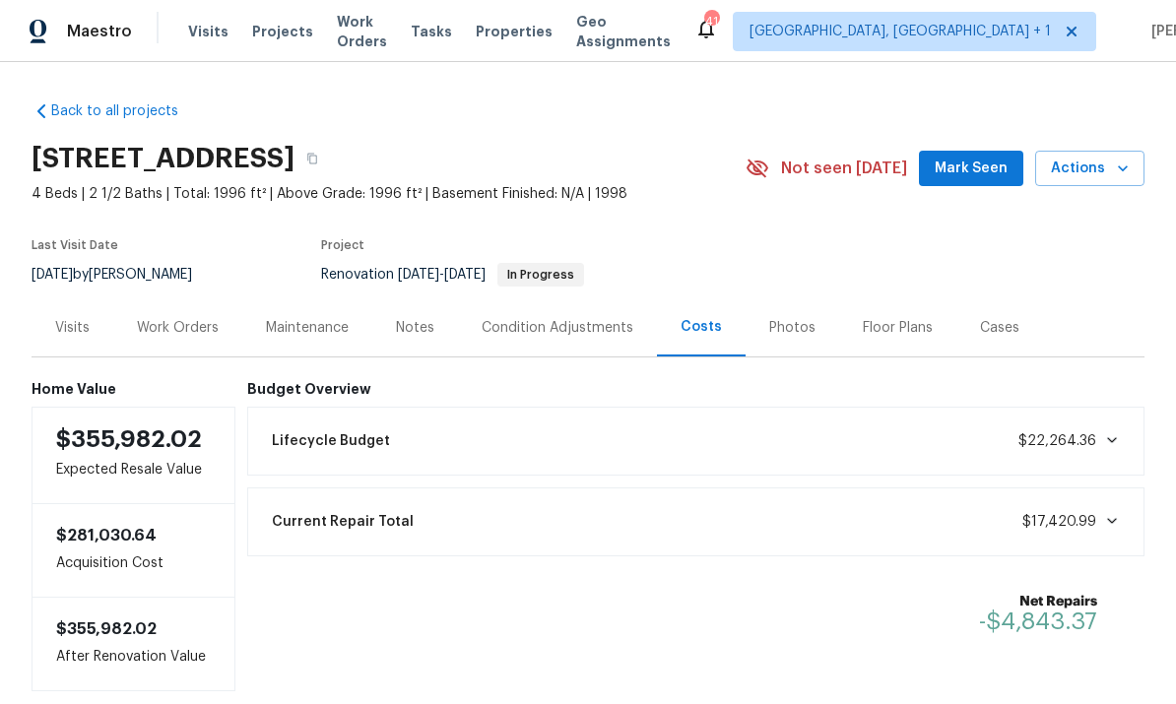
click at [421, 331] on div "Notes" at bounding box center [415, 328] width 38 height 20
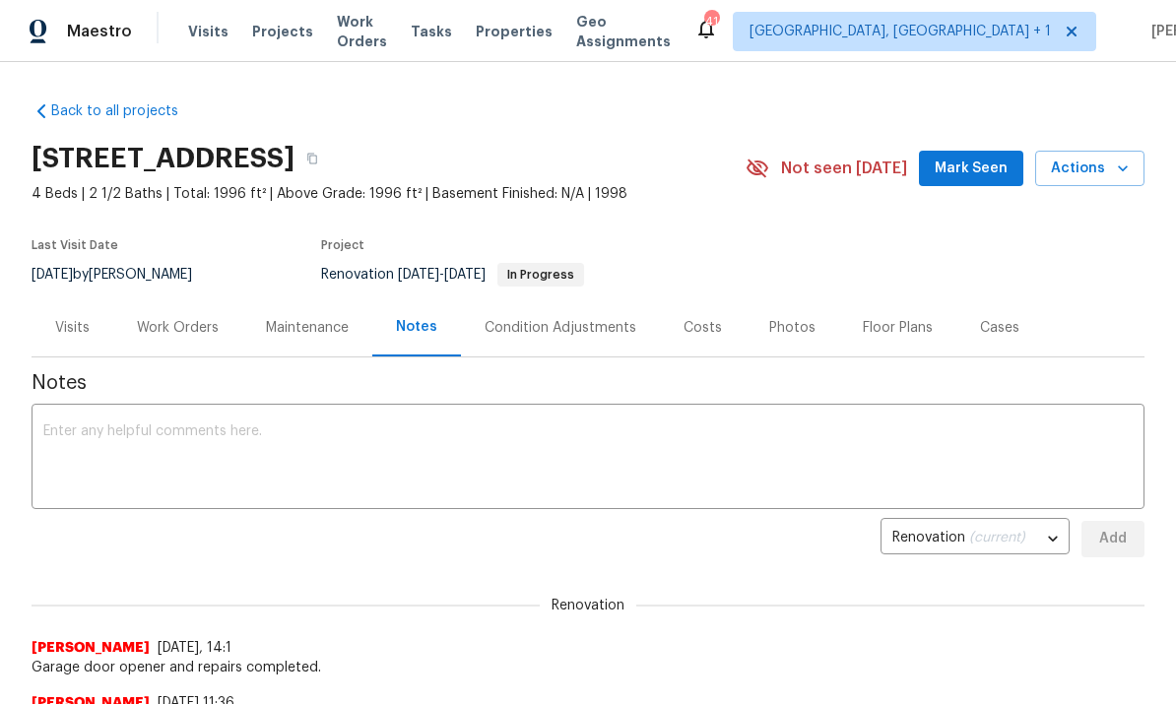
click at [177, 319] on div "Work Orders" at bounding box center [178, 328] width 82 height 20
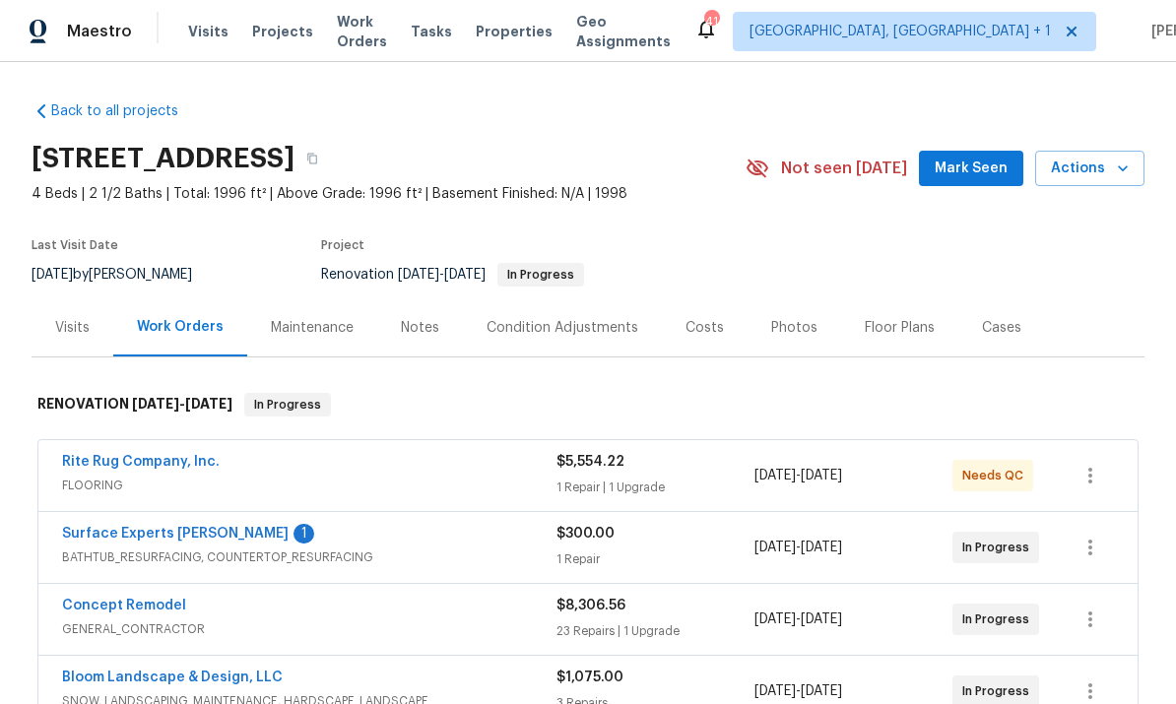
click at [988, 175] on span "Mark Seen" at bounding box center [971, 169] width 73 height 25
click at [152, 530] on link "Surface Experts [PERSON_NAME]" at bounding box center [175, 534] width 227 height 14
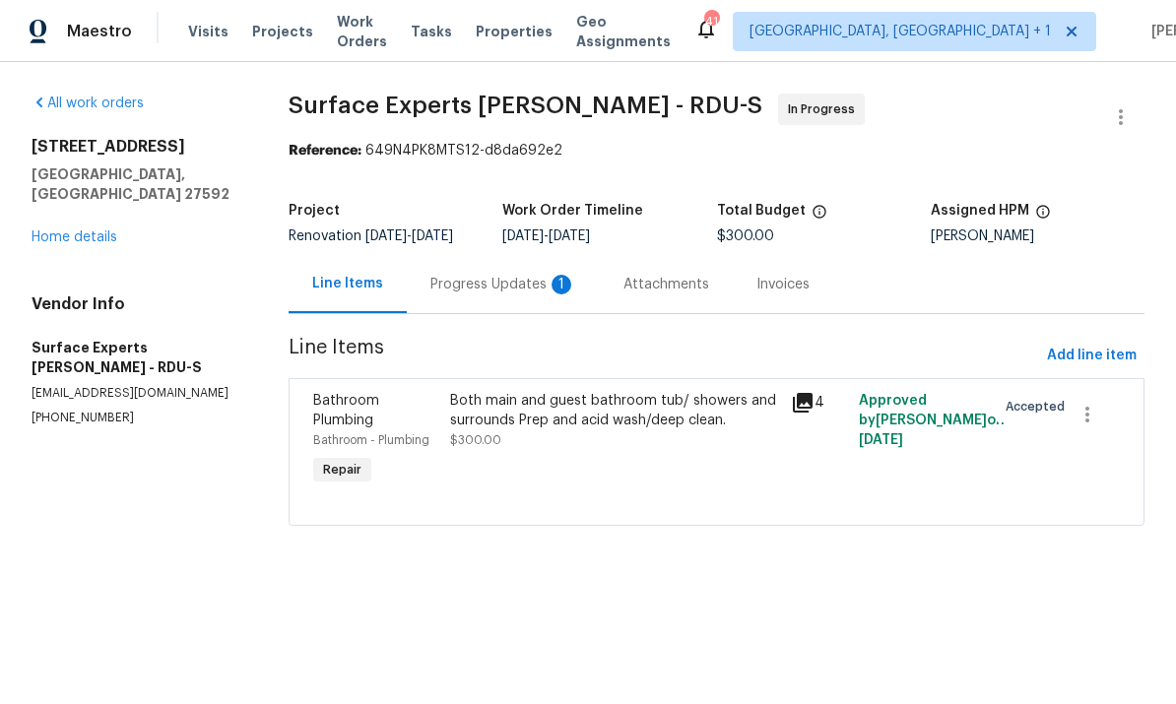
click at [487, 290] on div "Progress Updates 1" at bounding box center [503, 285] width 146 height 20
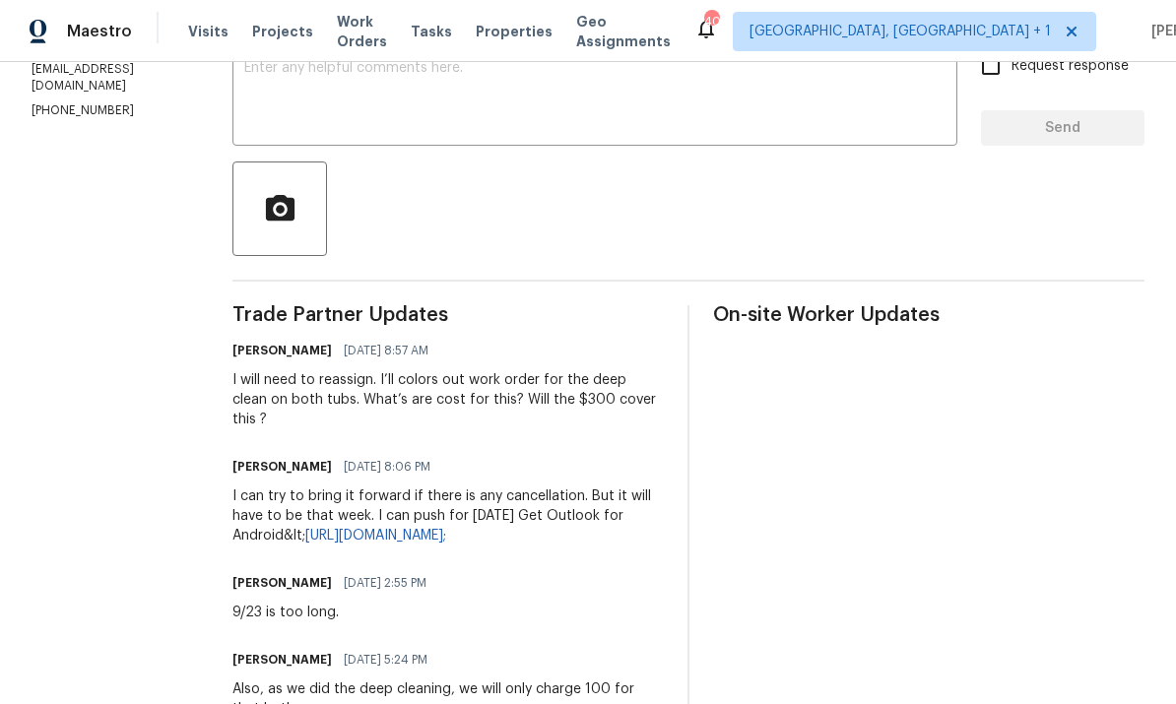
scroll to position [338, 0]
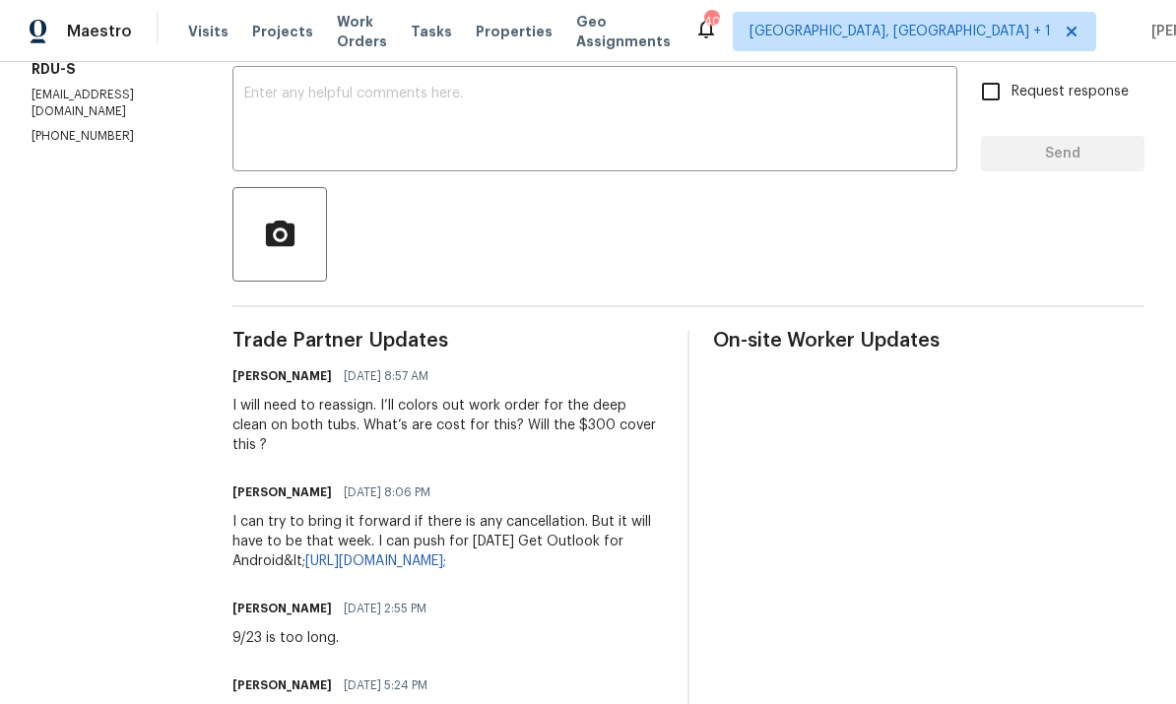
click at [326, 104] on textarea at bounding box center [594, 121] width 701 height 69
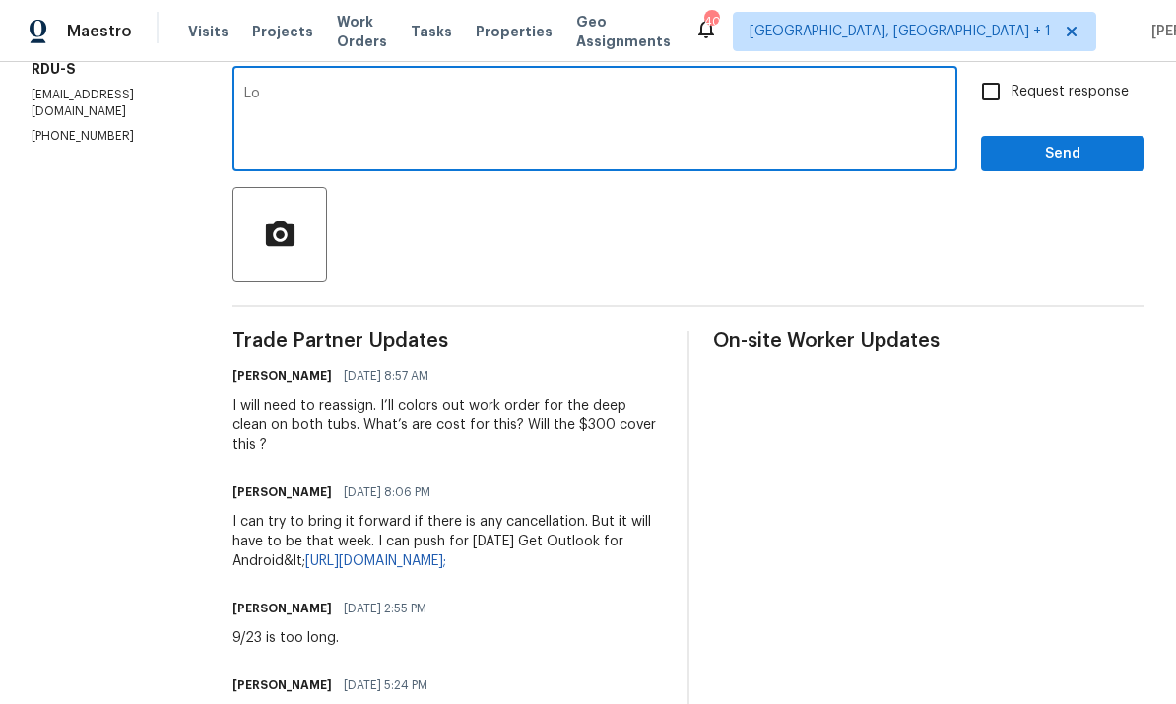
type textarea "L"
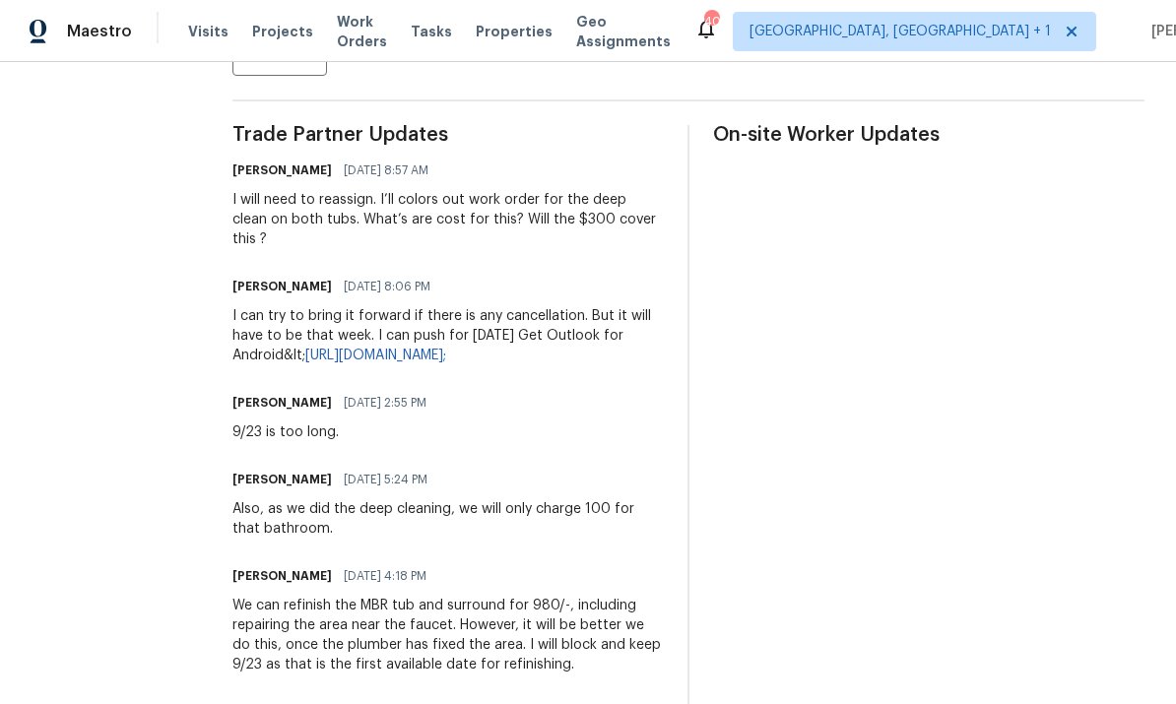
scroll to position [12, 0]
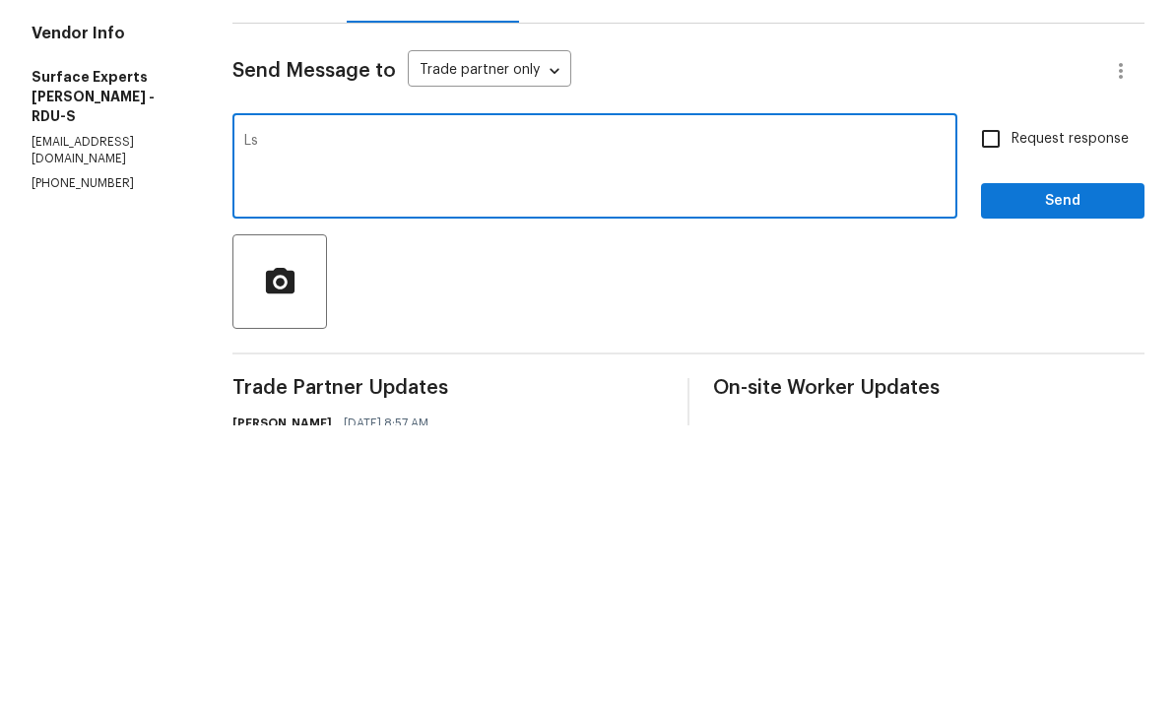
type textarea "L"
type textarea "I’ll close out work order for both tubs, what’s this finial cost."
click at [984, 397] on input "Request response" at bounding box center [990, 417] width 41 height 41
checkbox input "true"
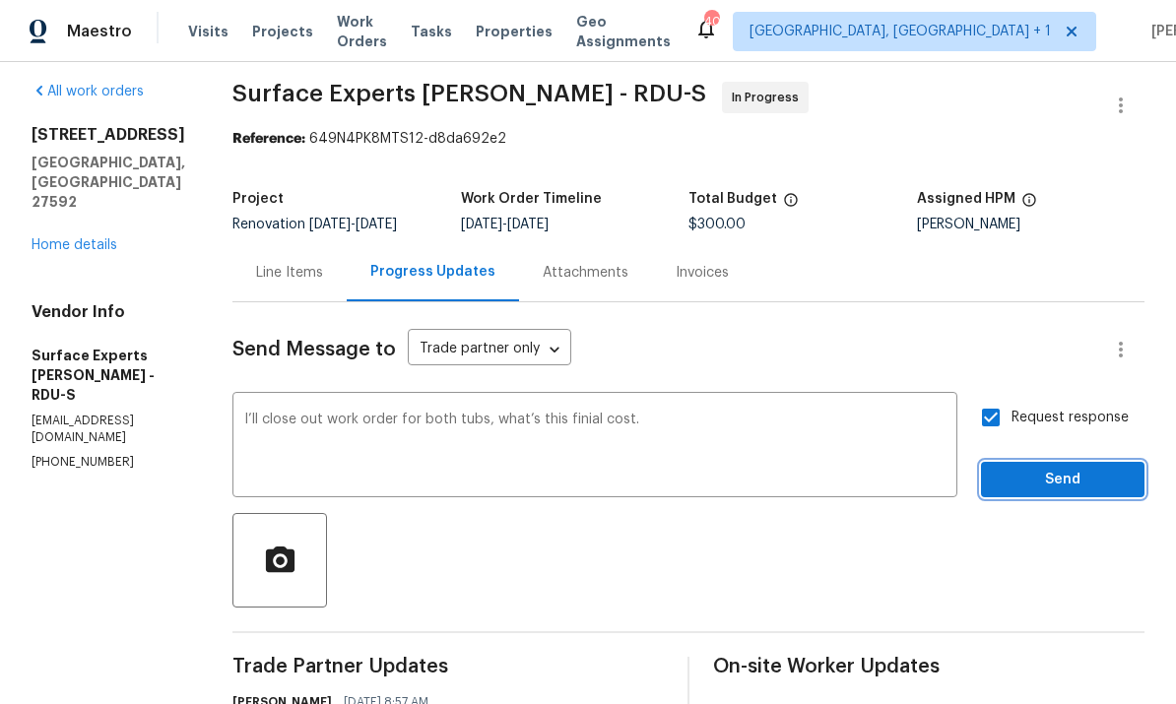
click at [1062, 468] on span "Send" at bounding box center [1063, 480] width 132 height 25
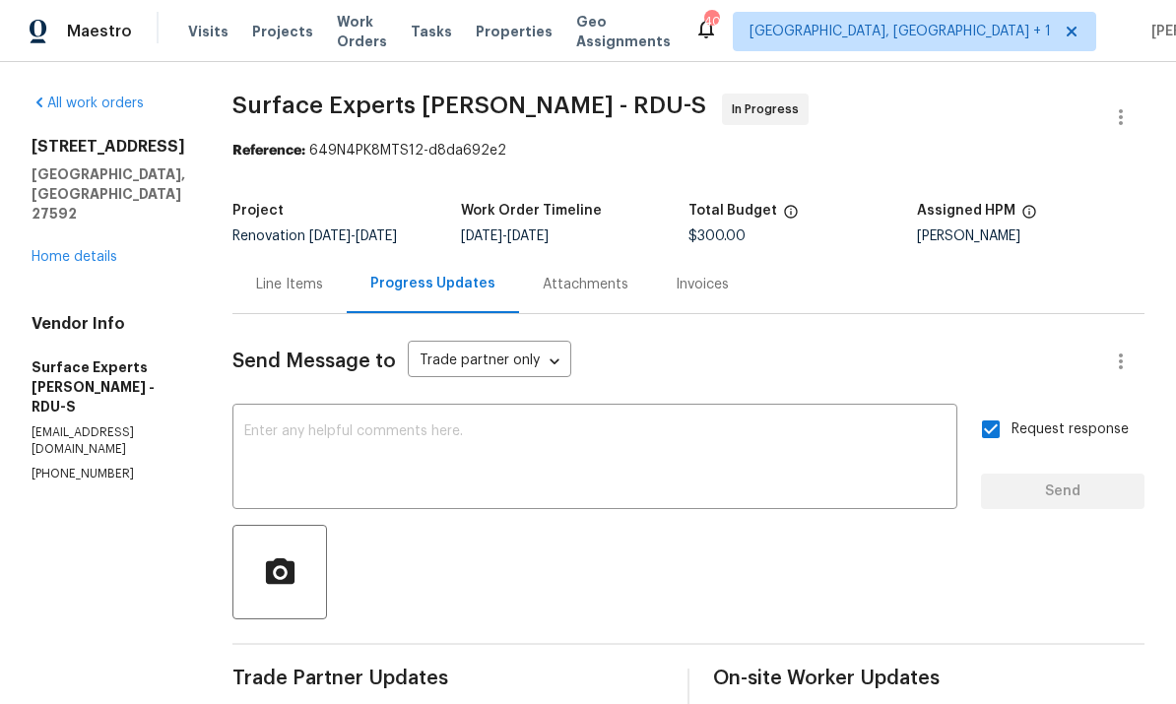
click at [102, 250] on link "Home details" at bounding box center [75, 257] width 86 height 14
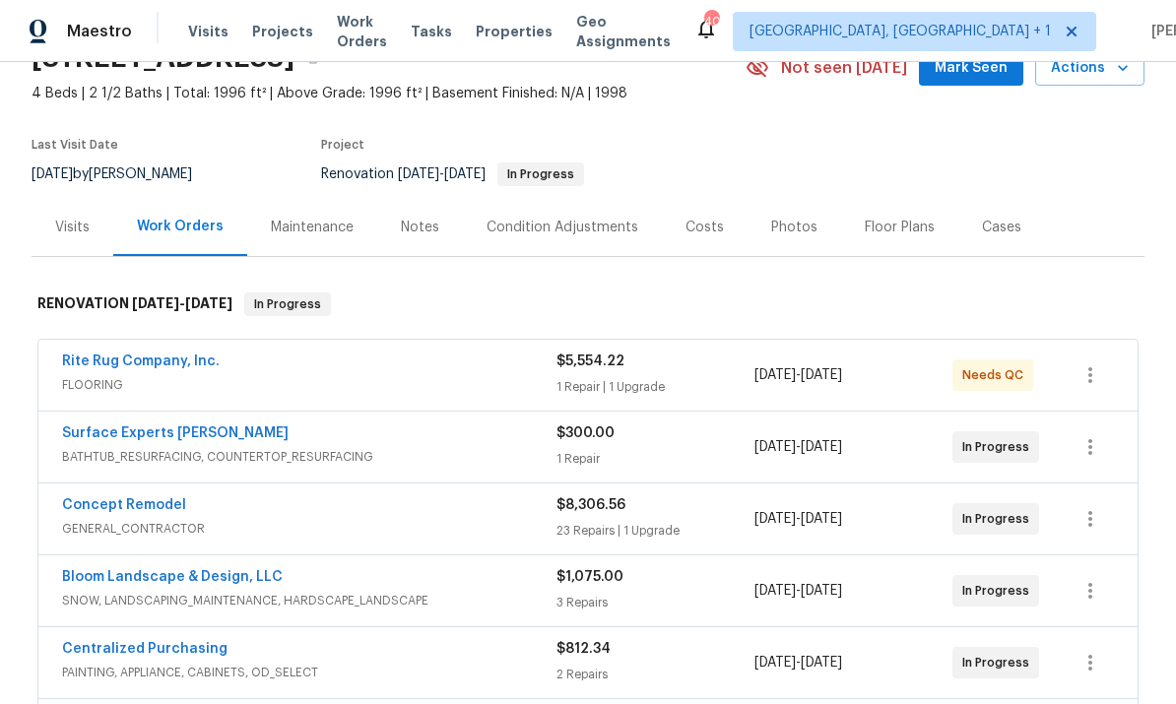
scroll to position [100, 0]
click at [421, 198] on div "Notes" at bounding box center [420, 227] width 86 height 58
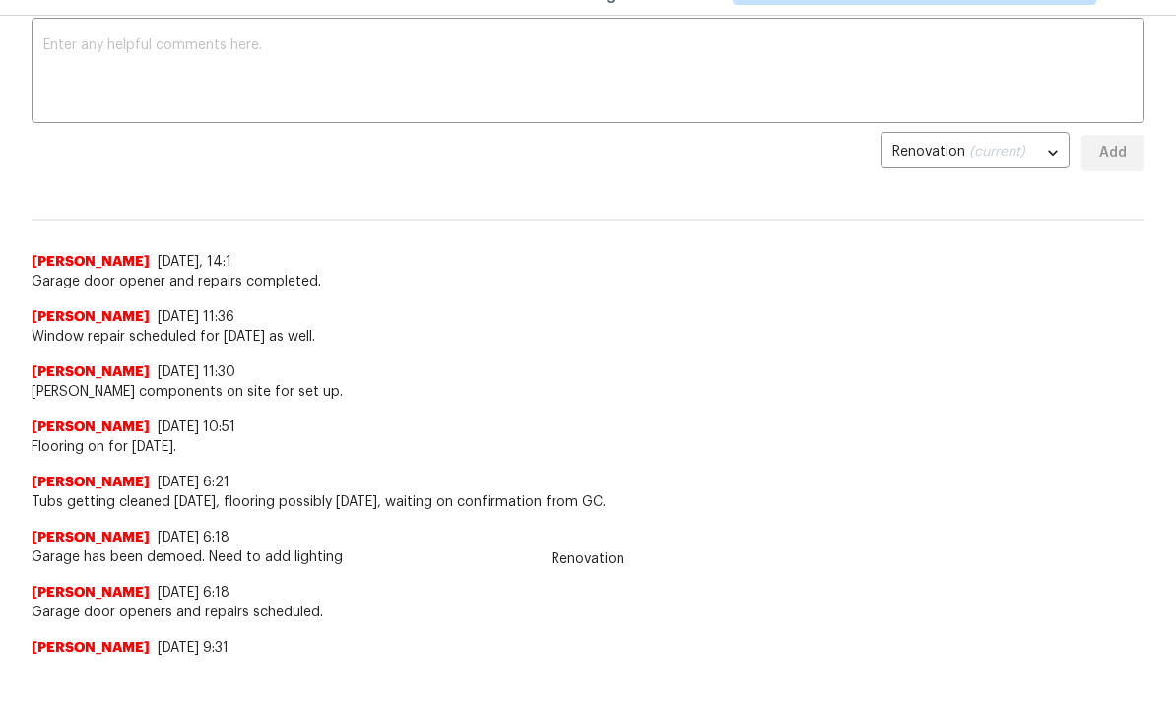
scroll to position [339, 0]
